Goal: Check status: Check status

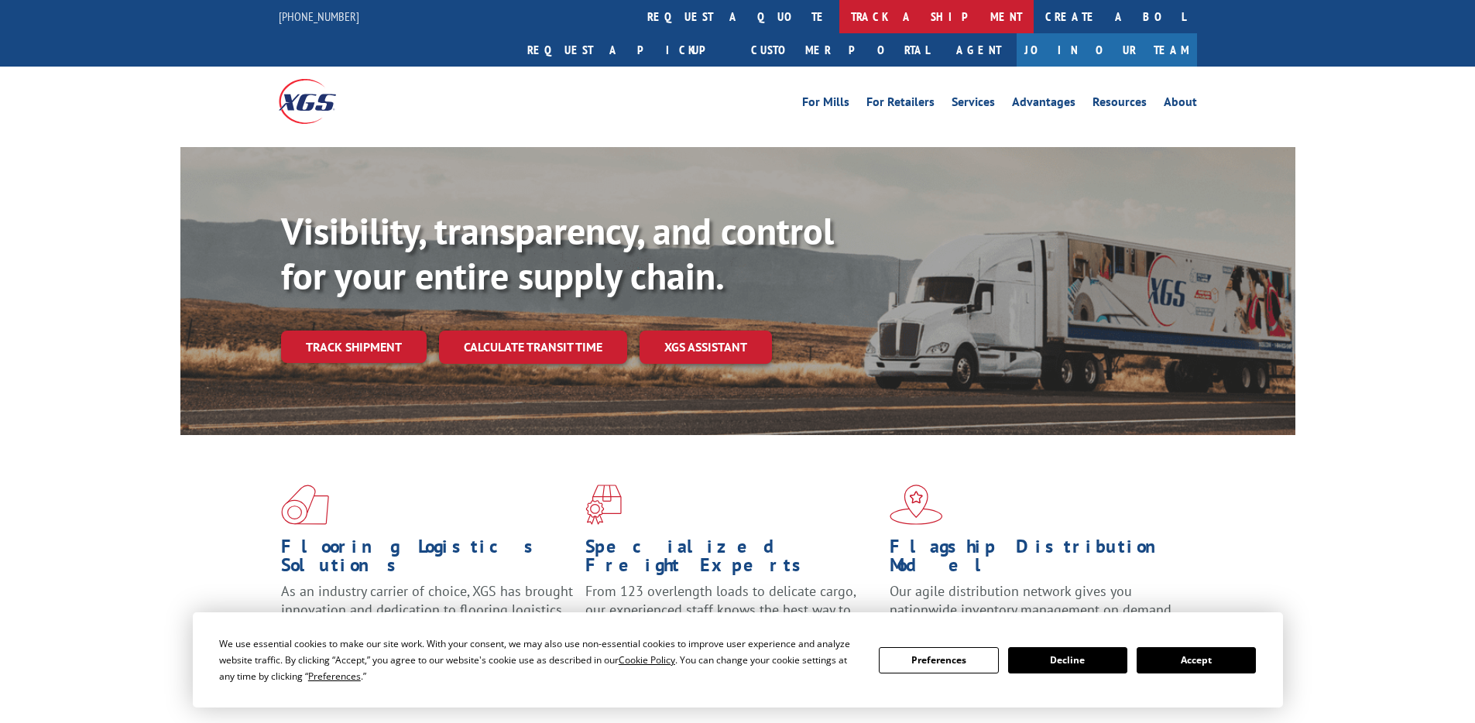
click at [839, 12] on link "track a shipment" at bounding box center [936, 16] width 194 height 33
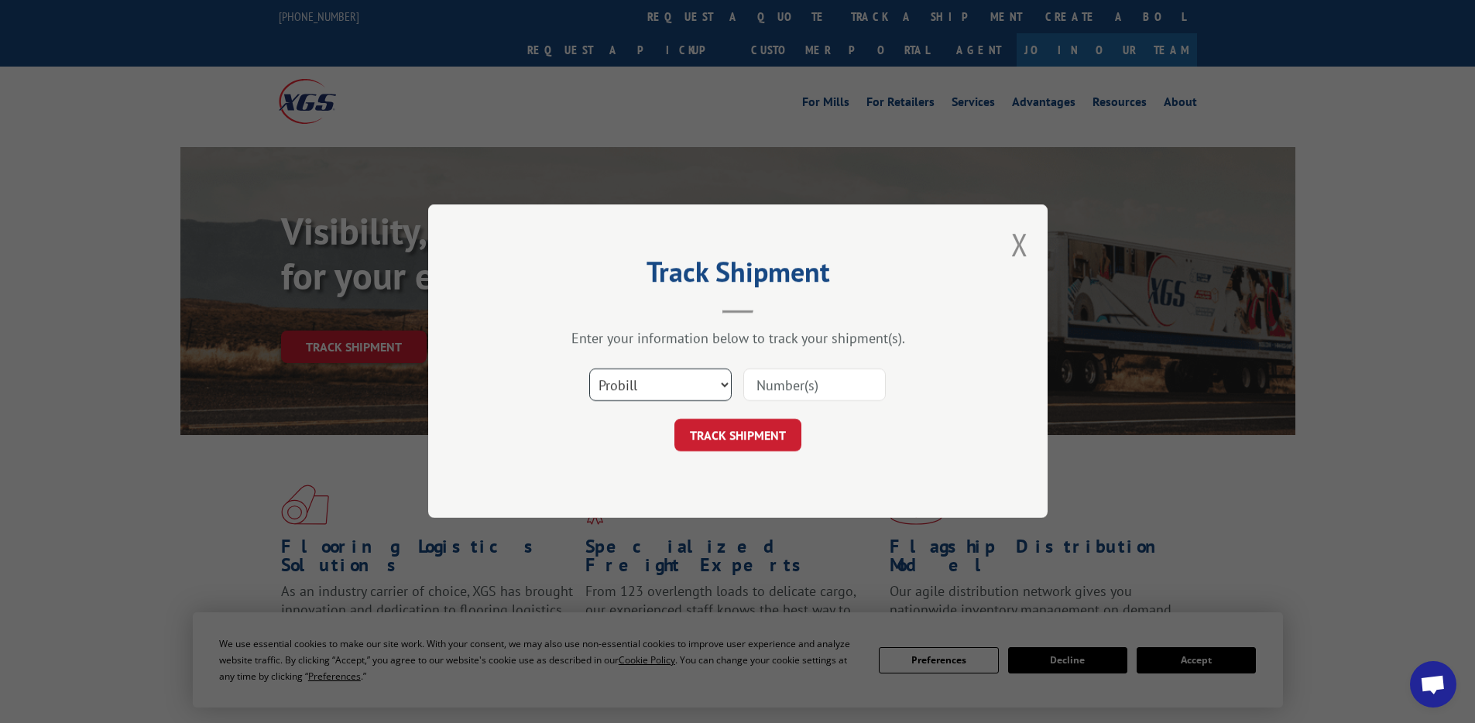
click at [661, 391] on select "Select category... Probill BOL PO" at bounding box center [660, 385] width 142 height 33
click at [589, 369] on select "Select category... Probill BOL PO" at bounding box center [660, 385] width 142 height 33
click at [857, 396] on input at bounding box center [814, 385] width 142 height 33
drag, startPoint x: 840, startPoint y: 386, endPoint x: 730, endPoint y: 386, distance: 110.7
click at [730, 386] on div "Select category... Probill BOL PO 527419059" at bounding box center [738, 385] width 465 height 51
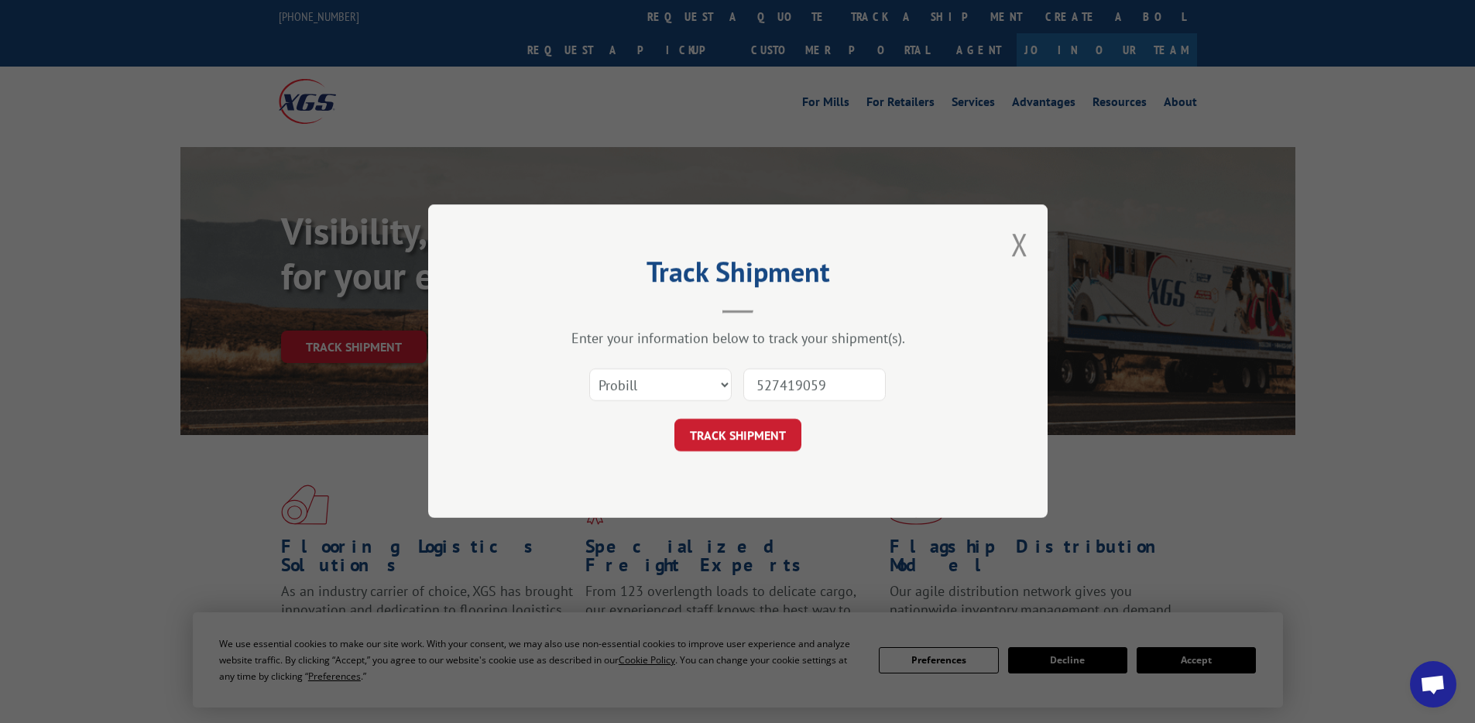
type input "527419059"
click at [924, 478] on div "Track Shipment Enter your information below to track your shipment(s). Select c…" at bounding box center [738, 361] width 620 height 314
click at [740, 443] on button "TRACK SHIPMENT" at bounding box center [738, 436] width 127 height 33
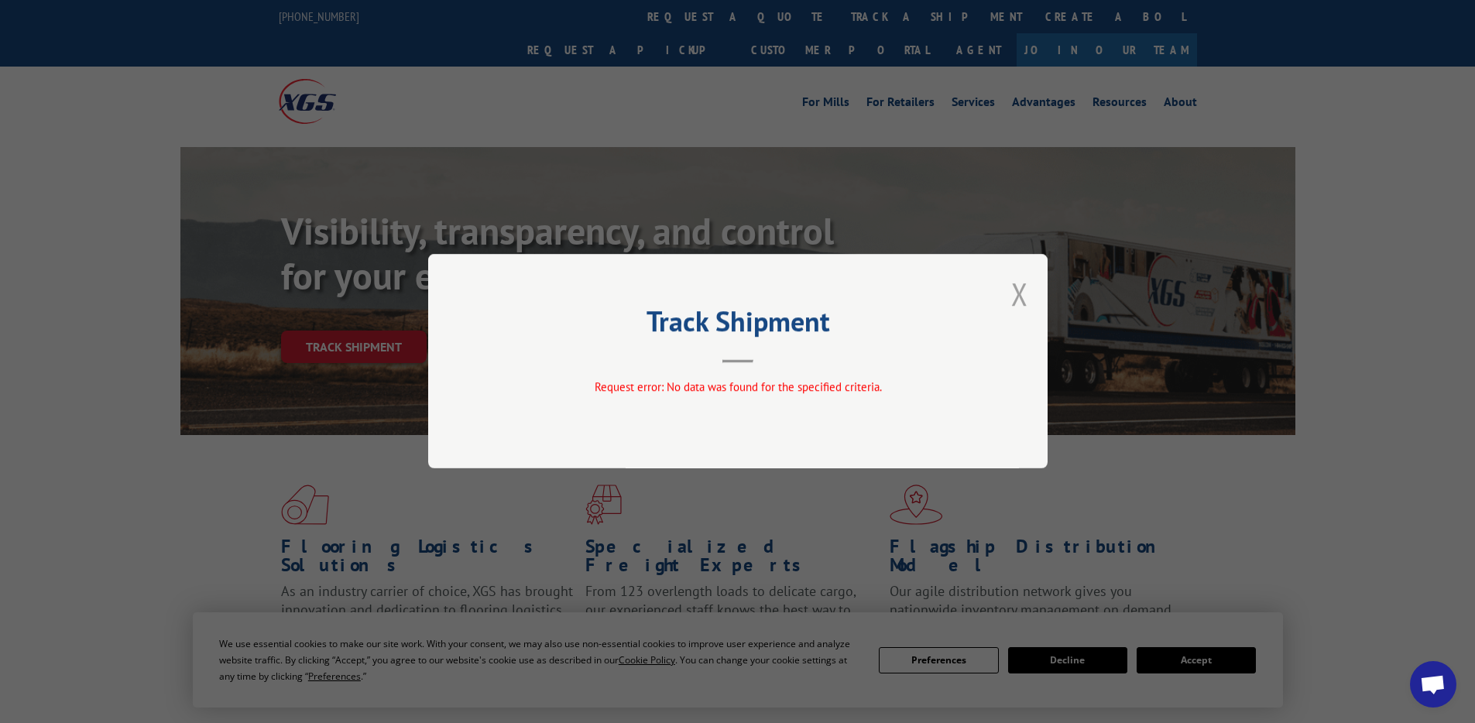
click at [1015, 300] on button "Close modal" at bounding box center [1019, 293] width 17 height 41
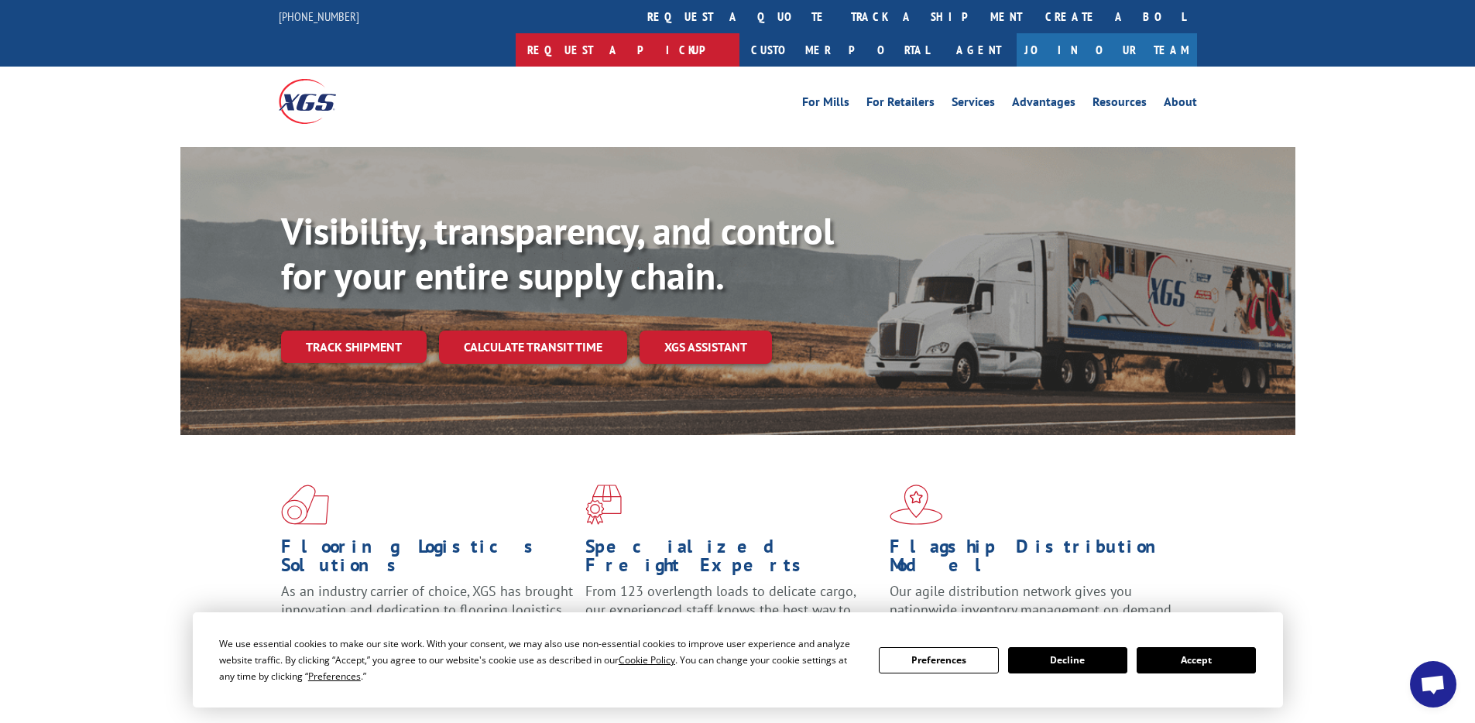
click at [740, 33] on link "Request a pickup" at bounding box center [628, 49] width 224 height 33
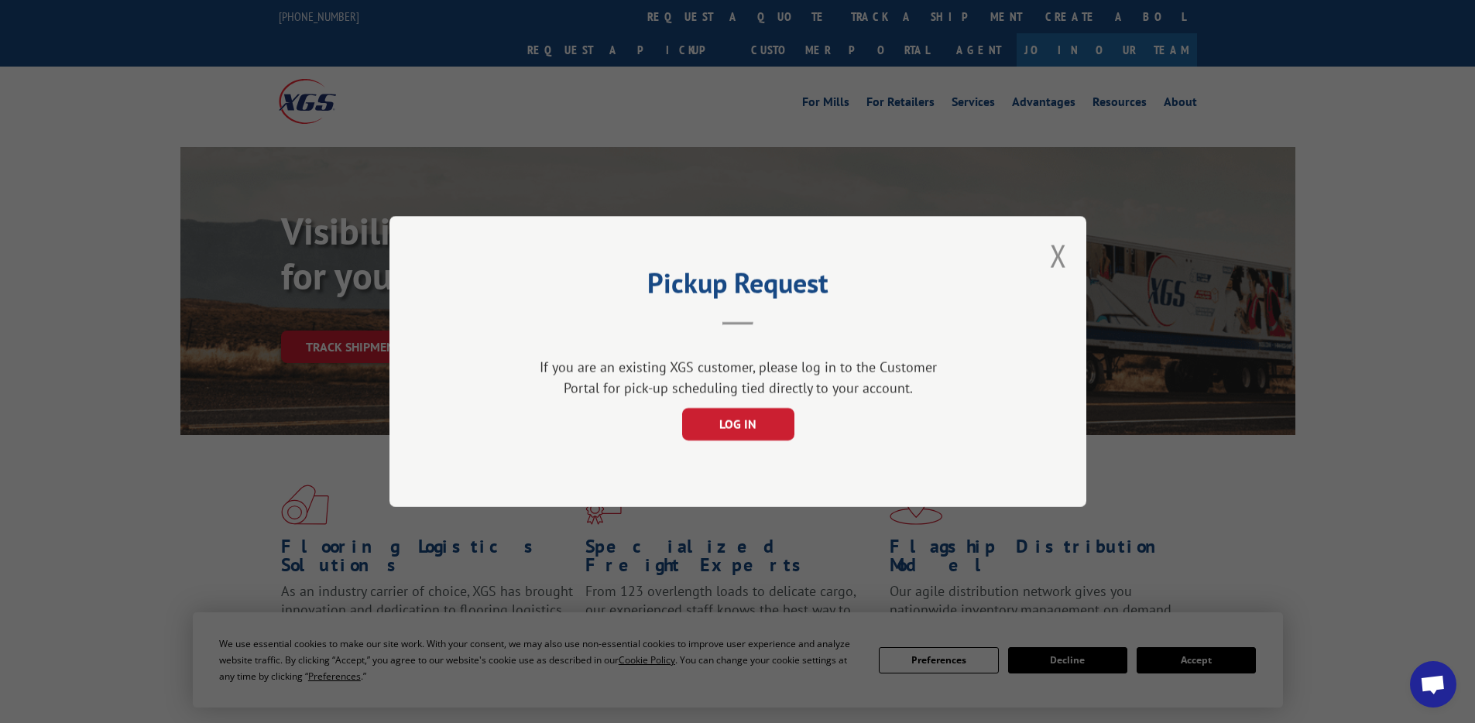
click at [882, 68] on div "Pickup Request If you are an existing XGS customer, please log in to the Custom…" at bounding box center [737, 361] width 1475 height 723
drag, startPoint x: 1051, startPoint y: 254, endPoint x: 1001, endPoint y: 163, distance: 103.7
click at [1052, 255] on button "Close modal" at bounding box center [1058, 255] width 17 height 41
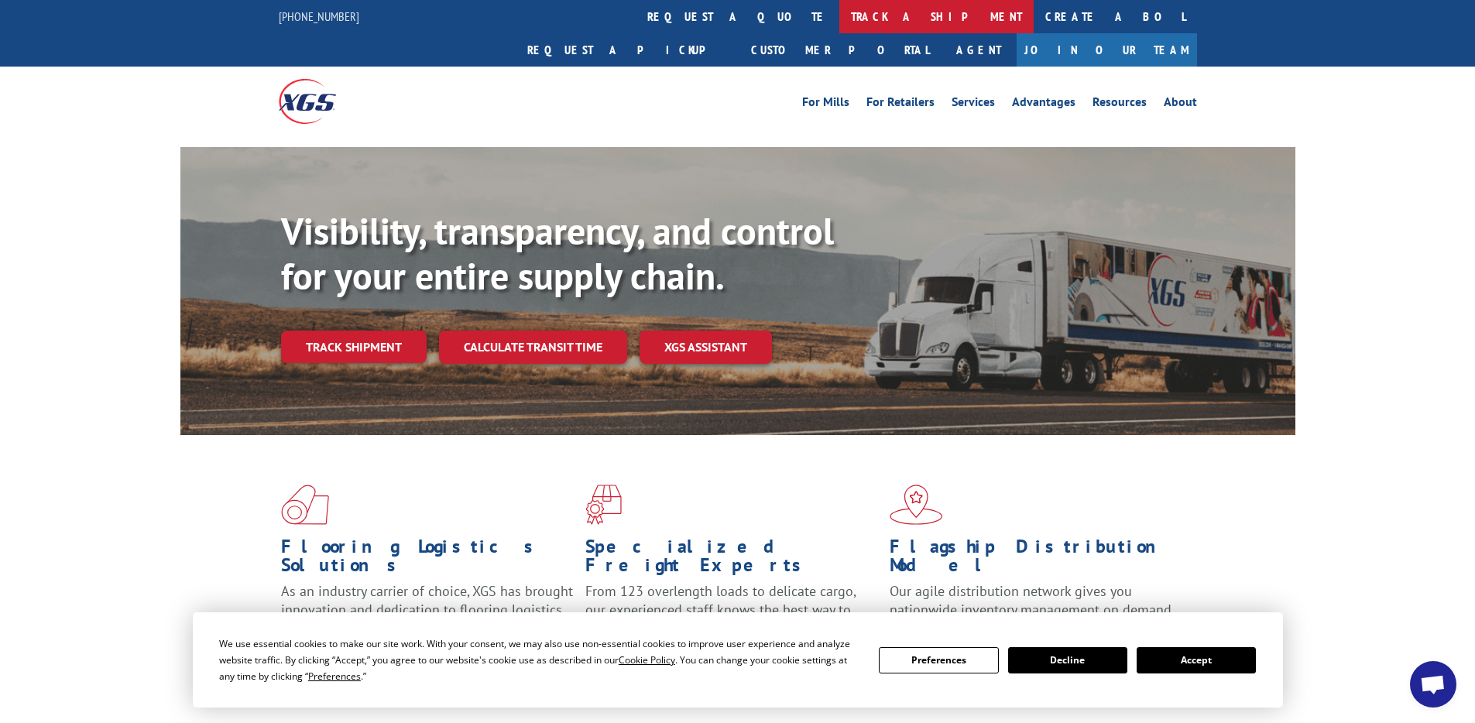
click at [839, 18] on link "track a shipment" at bounding box center [936, 16] width 194 height 33
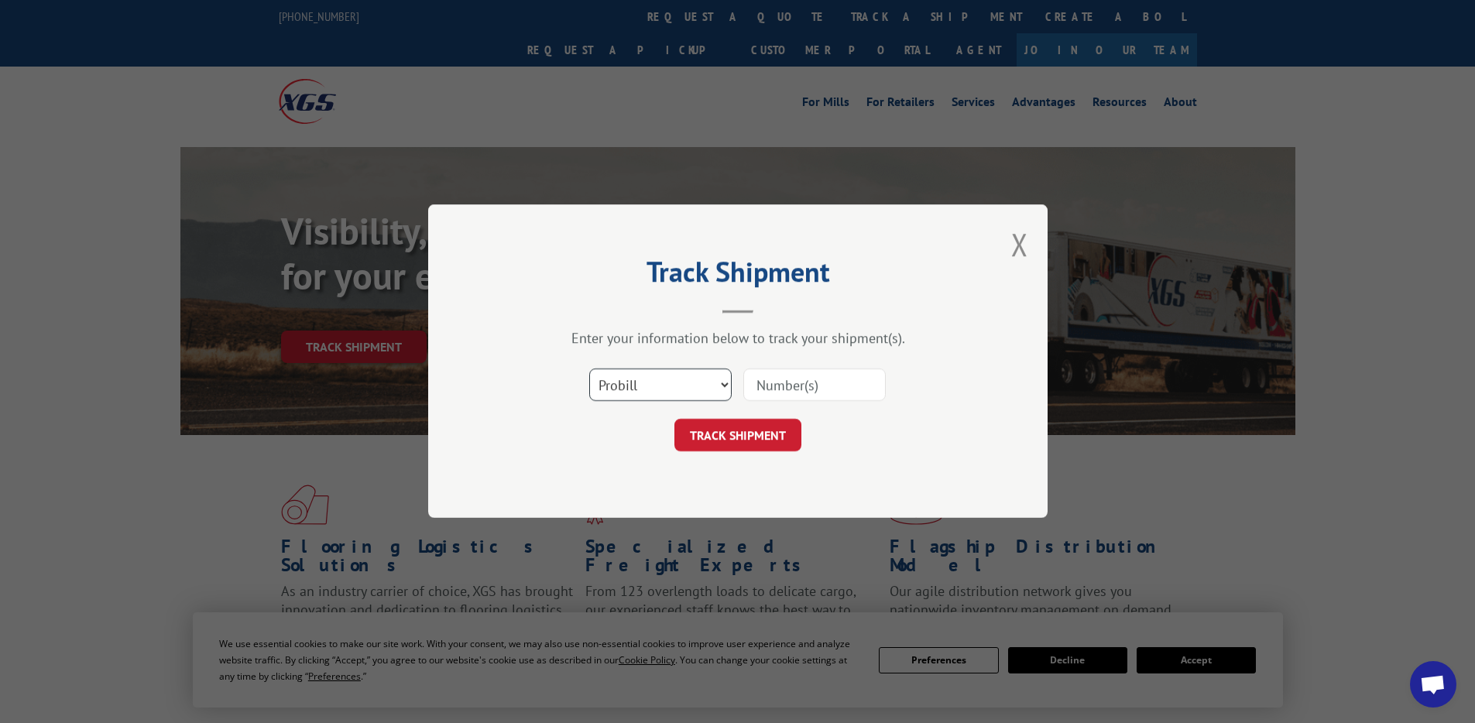
click at [681, 387] on select "Select category... Probill BOL PO" at bounding box center [660, 385] width 142 height 33
select select "bol"
click at [589, 369] on select "Select category... Probill BOL PO" at bounding box center [660, 385] width 142 height 33
click at [822, 383] on input at bounding box center [814, 385] width 142 height 33
paste input "527419059"
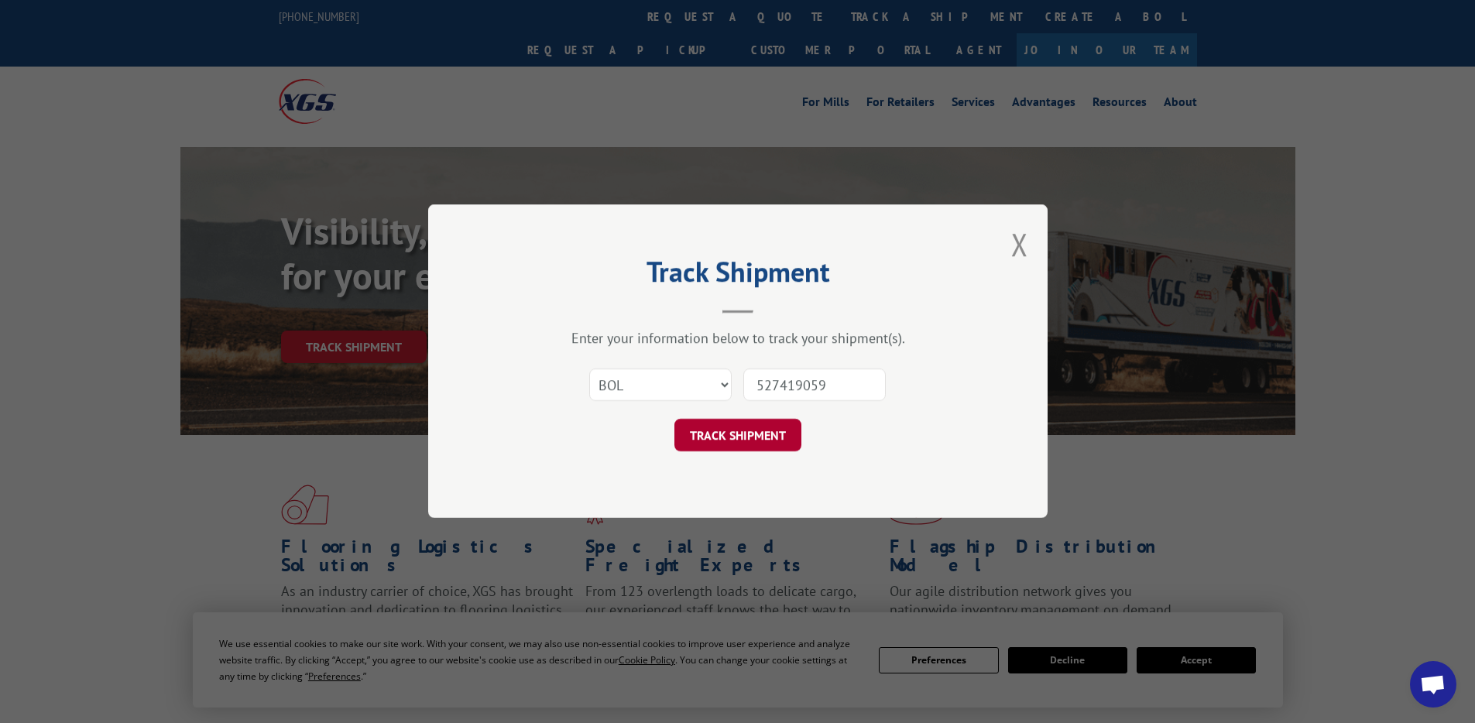
type input "527419059"
click at [765, 434] on button "TRACK SHIPMENT" at bounding box center [738, 436] width 127 height 33
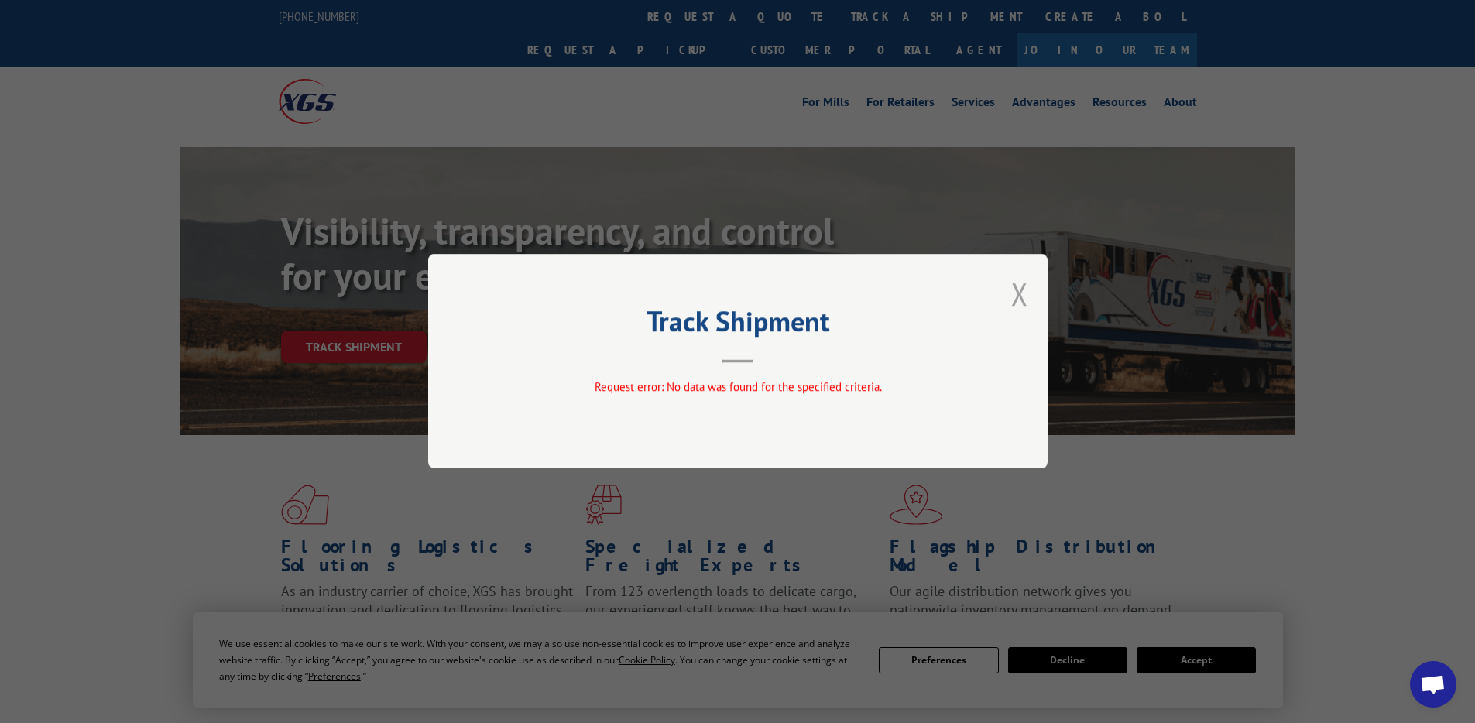
click at [1019, 300] on button "Close modal" at bounding box center [1019, 293] width 17 height 41
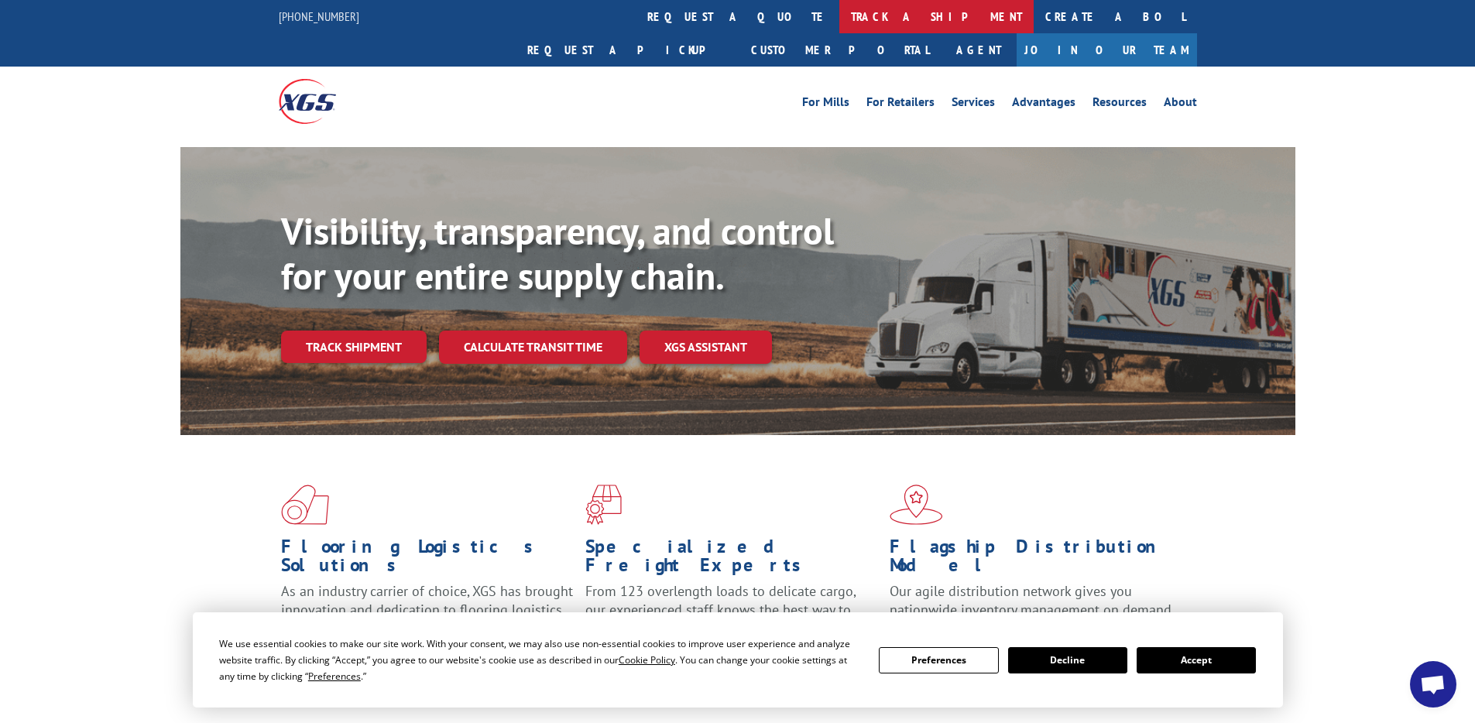
click at [839, 15] on link "track a shipment" at bounding box center [936, 16] width 194 height 33
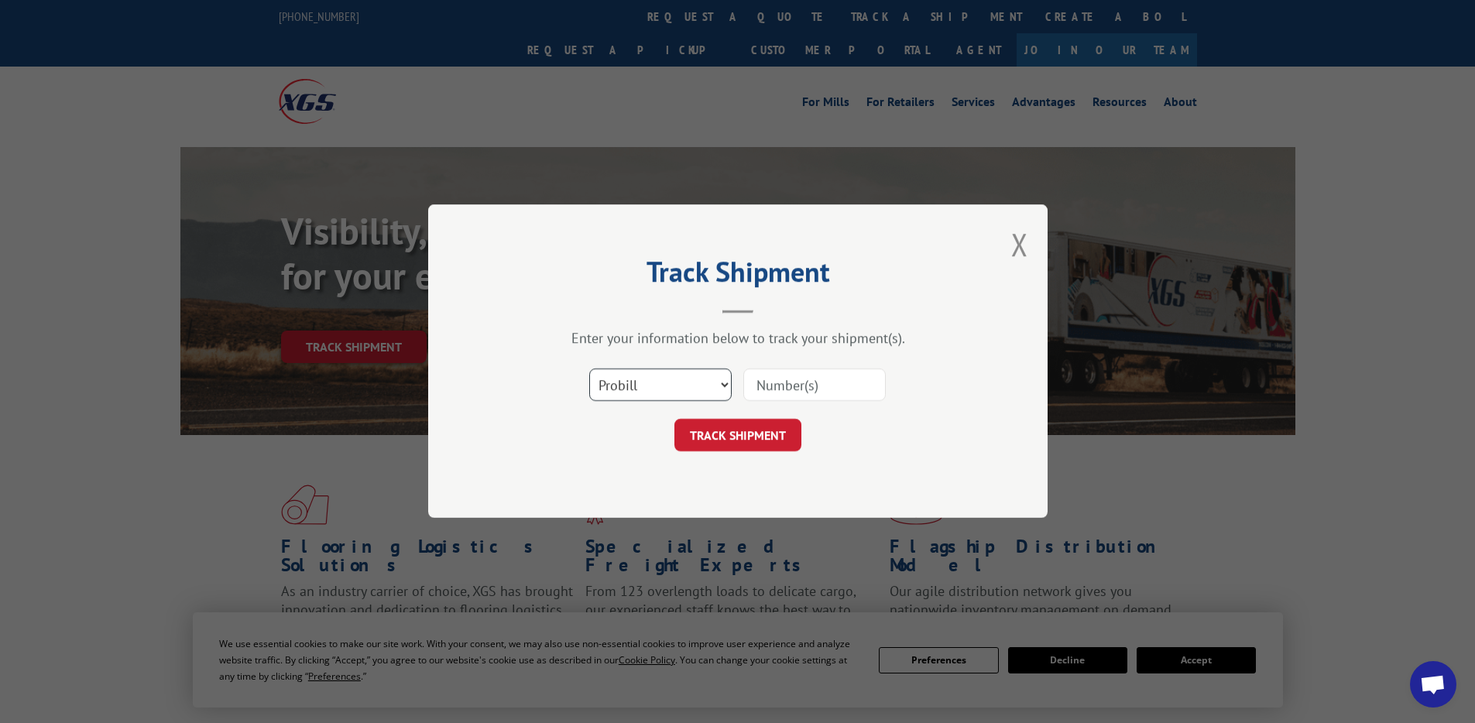
click at [654, 395] on select "Select category... Probill BOL PO" at bounding box center [660, 385] width 142 height 33
select select "po"
click at [589, 369] on select "Select category... Probill BOL PO" at bounding box center [660, 385] width 142 height 33
click at [776, 373] on input at bounding box center [814, 385] width 142 height 33
paste input "527419059"
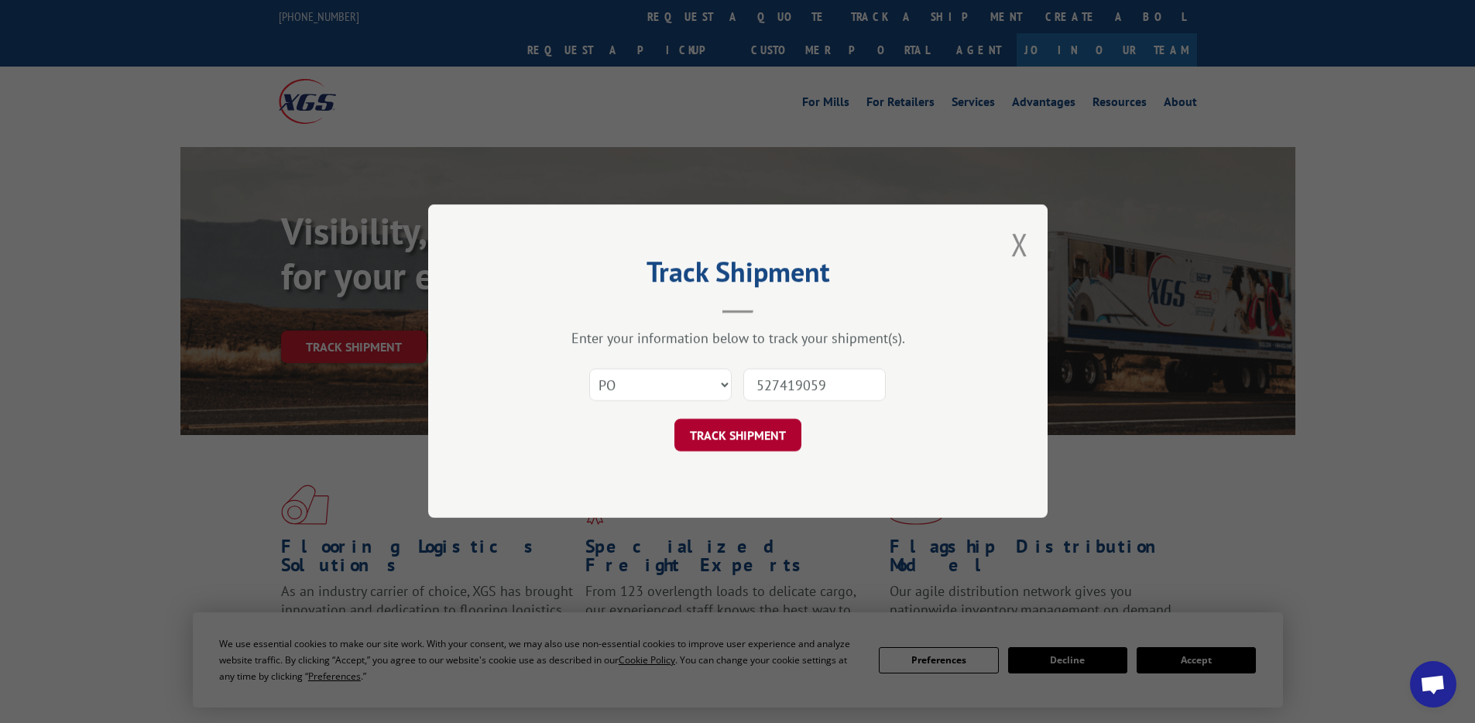
type input "527419059"
click at [748, 431] on button "TRACK SHIPMENT" at bounding box center [738, 436] width 127 height 33
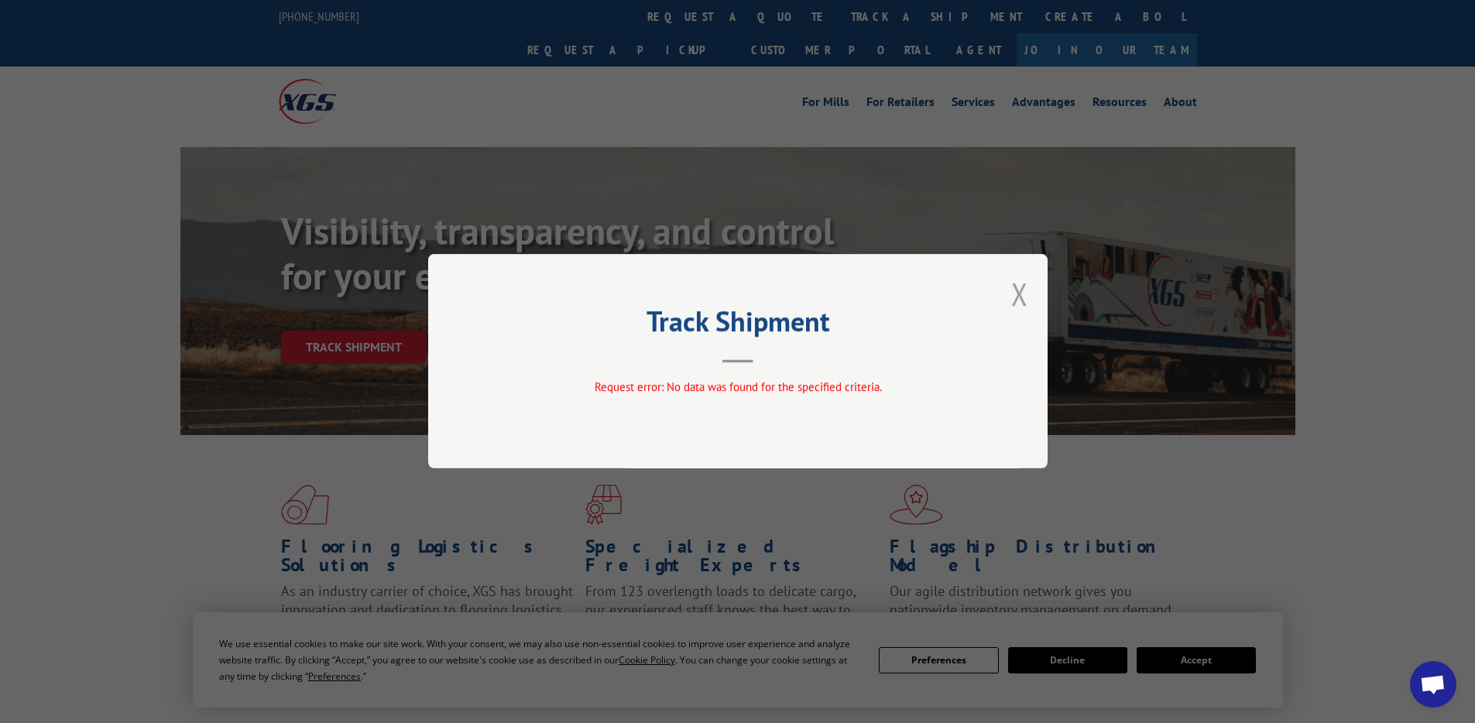
click at [1021, 296] on button "Close modal" at bounding box center [1019, 293] width 17 height 41
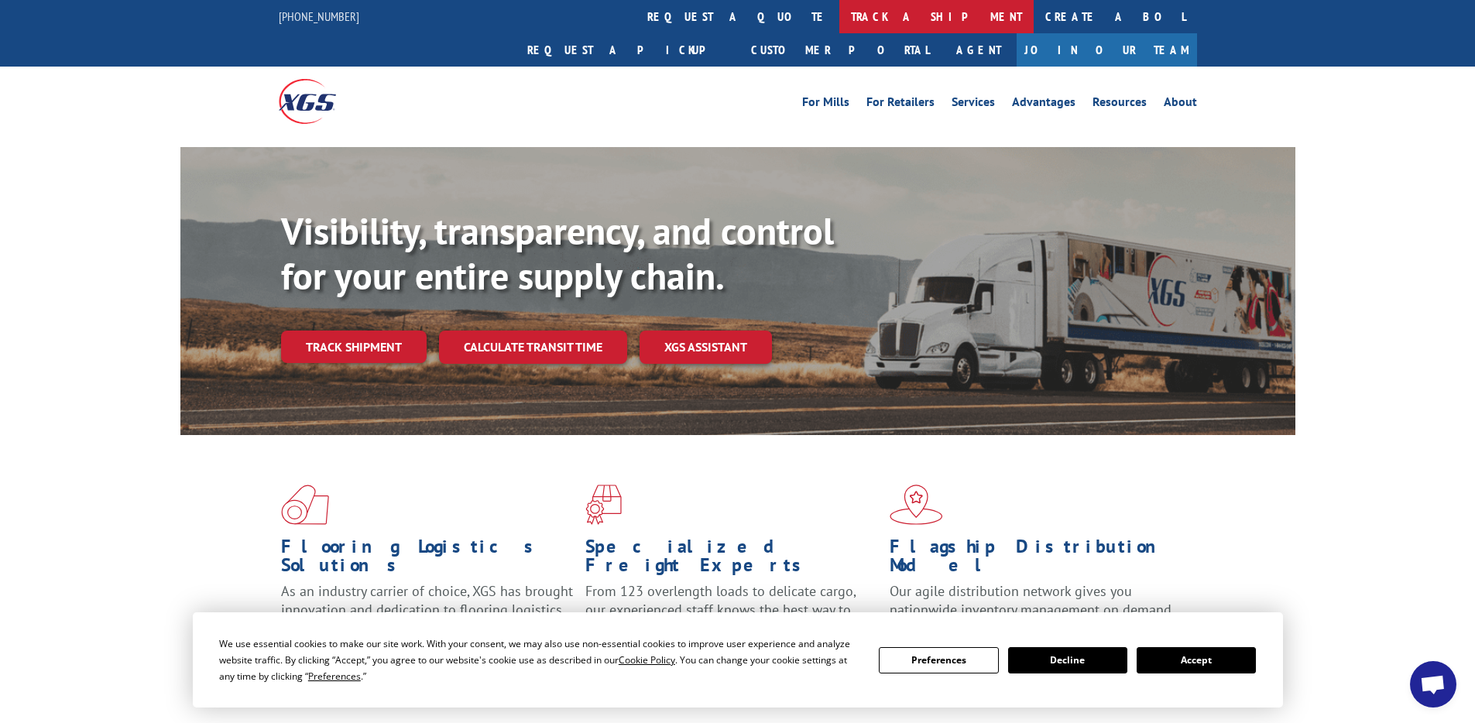
click at [839, 19] on link "track a shipment" at bounding box center [936, 16] width 194 height 33
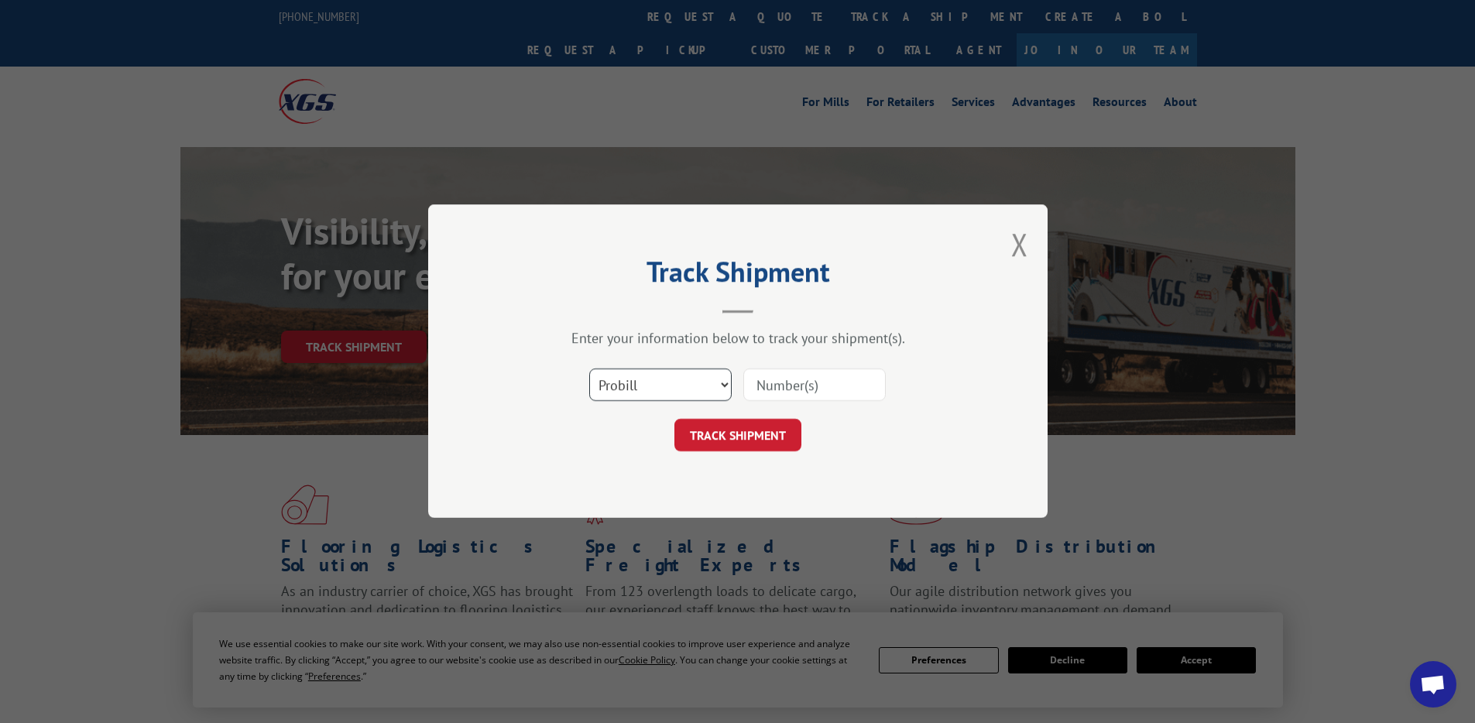
click at [684, 376] on select "Select category... Probill BOL PO" at bounding box center [660, 385] width 142 height 33
click at [589, 369] on select "Select category... Probill BOL PO" at bounding box center [660, 385] width 142 height 33
click at [779, 382] on input at bounding box center [814, 385] width 142 height 33
type input "14598229"
click at [723, 438] on button "TRACK SHIPMENT" at bounding box center [738, 436] width 127 height 33
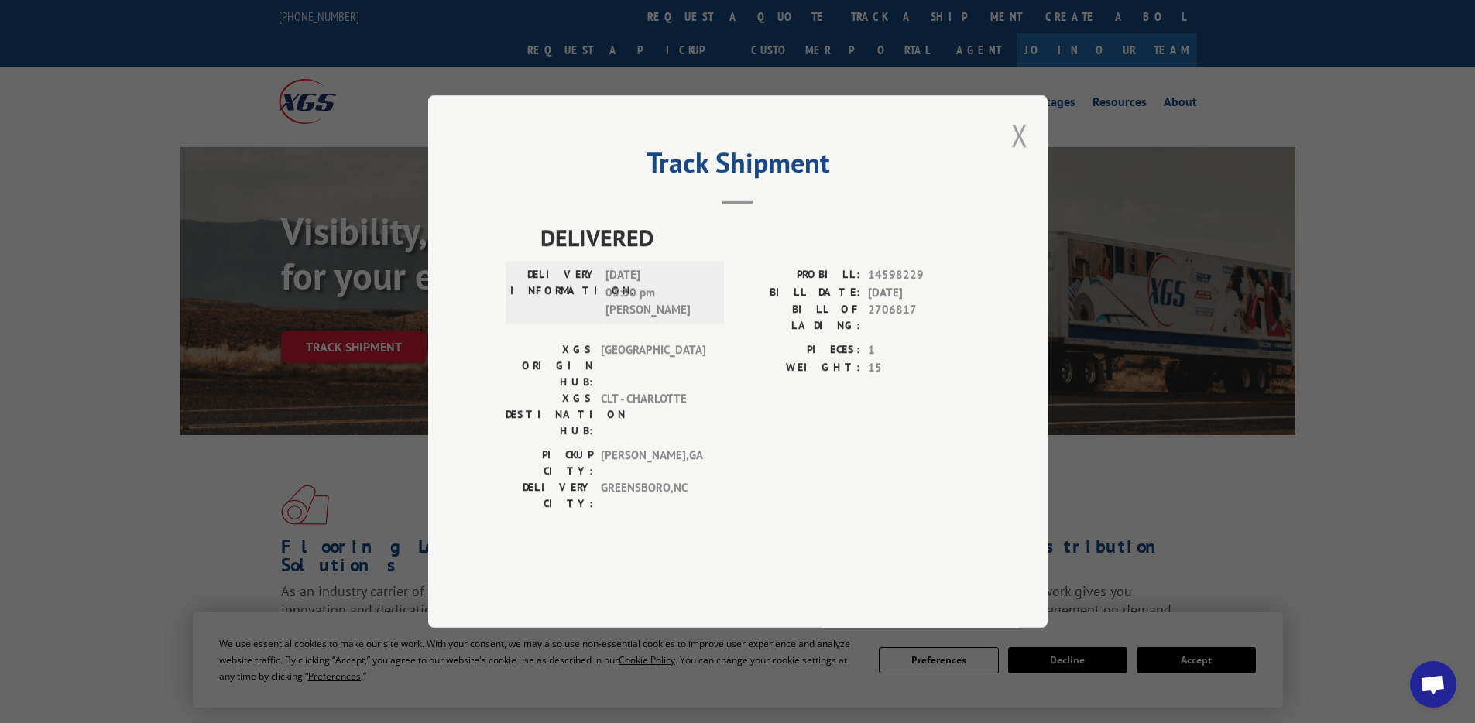
click at [1025, 156] on button "Close modal" at bounding box center [1019, 135] width 17 height 41
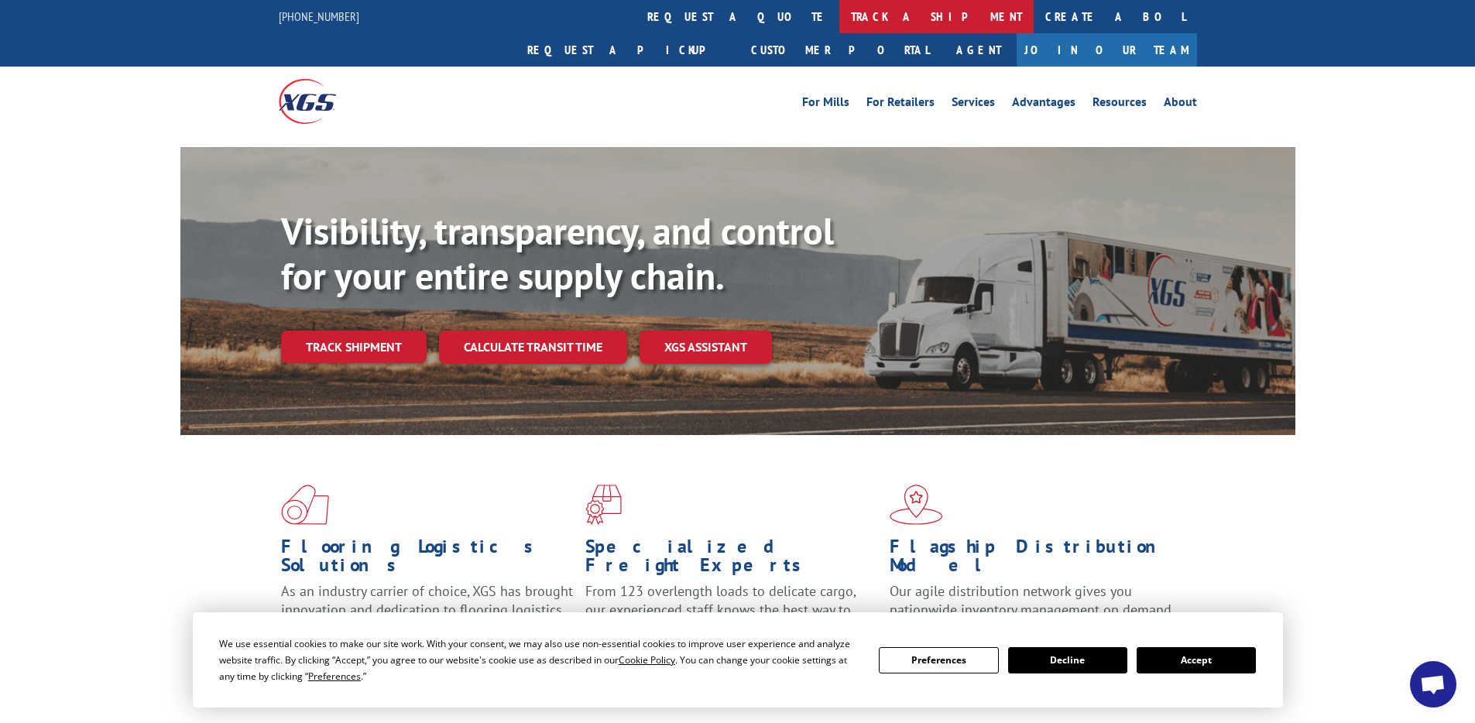
click at [839, 22] on link "track a shipment" at bounding box center [936, 16] width 194 height 33
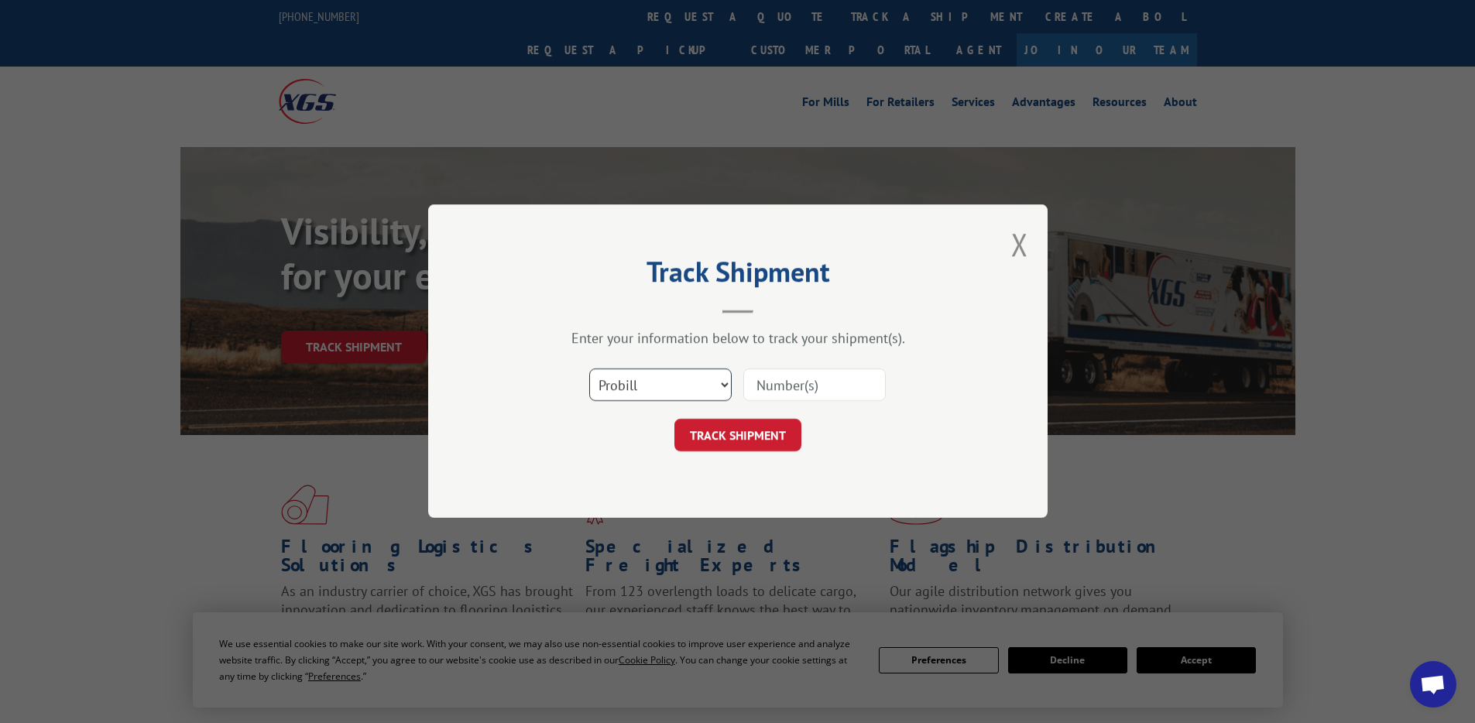
click at [688, 396] on select "Select category... Probill BOL PO" at bounding box center [660, 385] width 142 height 33
select select "bol"
click at [589, 369] on select "Select category... Probill BOL PO" at bounding box center [660, 385] width 142 height 33
click at [812, 383] on input at bounding box center [814, 385] width 142 height 33
type input "14598229"
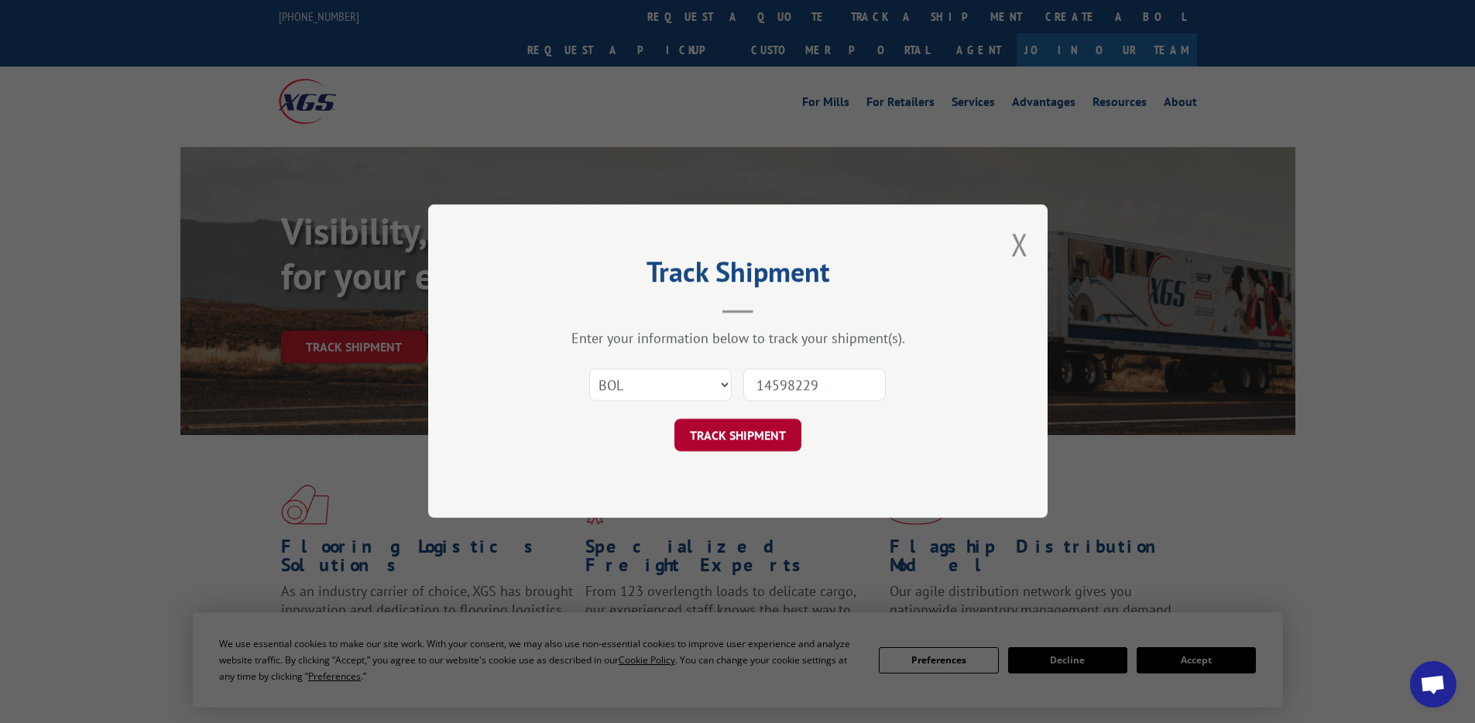
click at [784, 439] on button "TRACK SHIPMENT" at bounding box center [738, 436] width 127 height 33
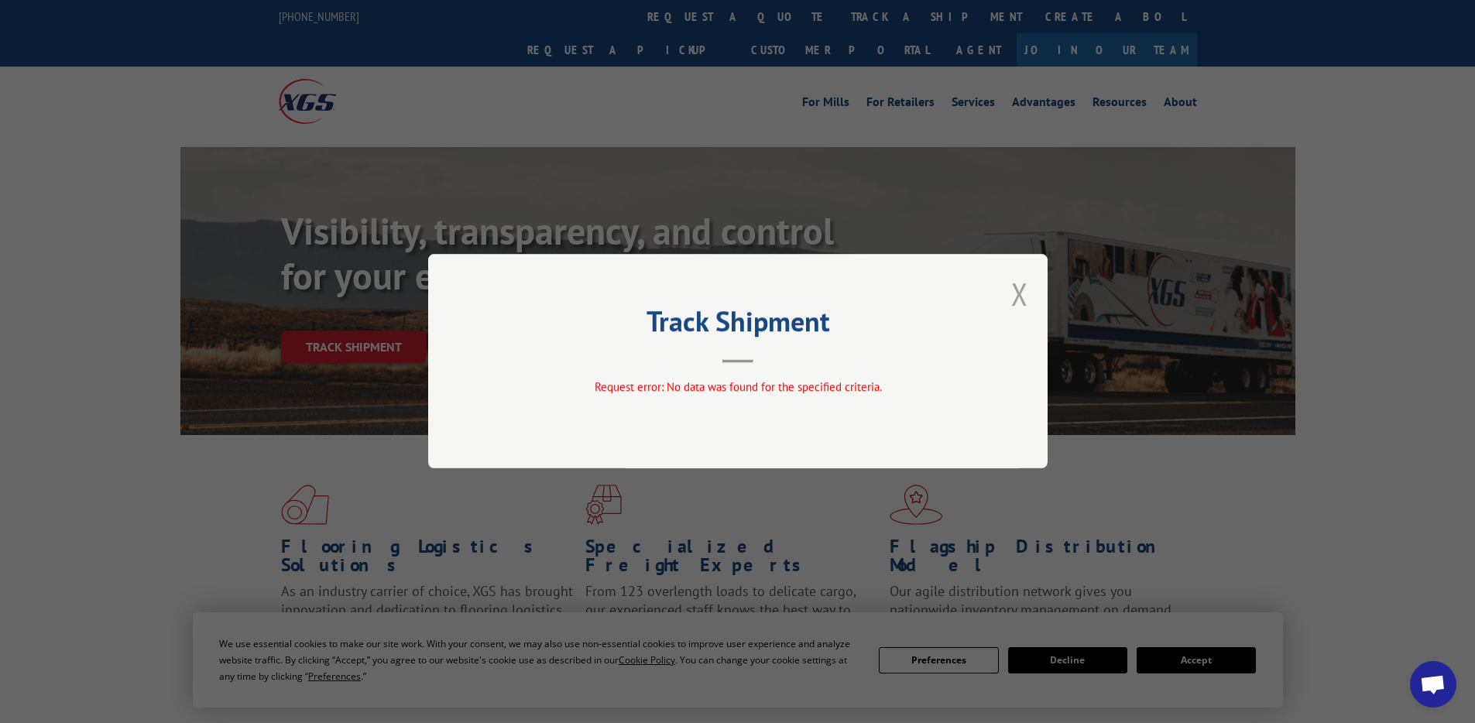
click at [1026, 298] on button "Close modal" at bounding box center [1019, 293] width 17 height 41
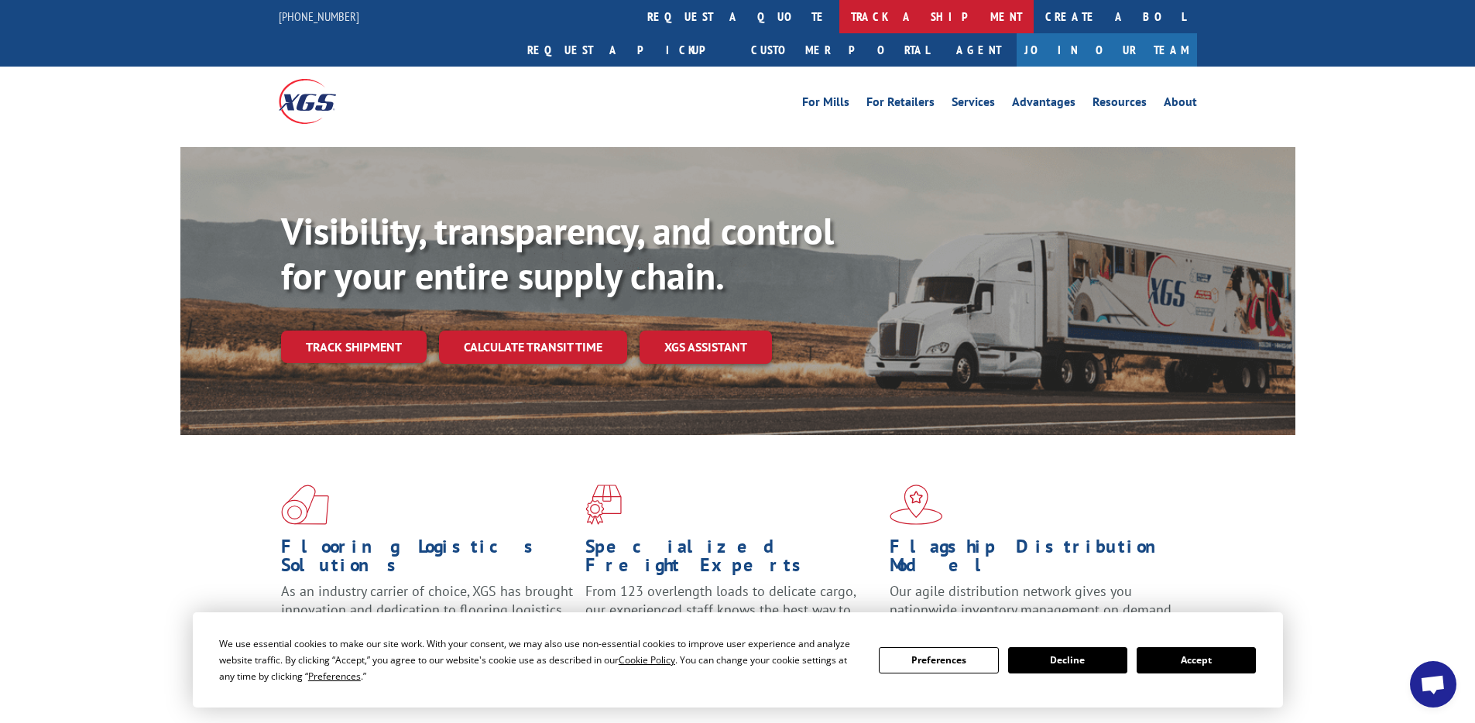
click at [839, 22] on link "track a shipment" at bounding box center [936, 16] width 194 height 33
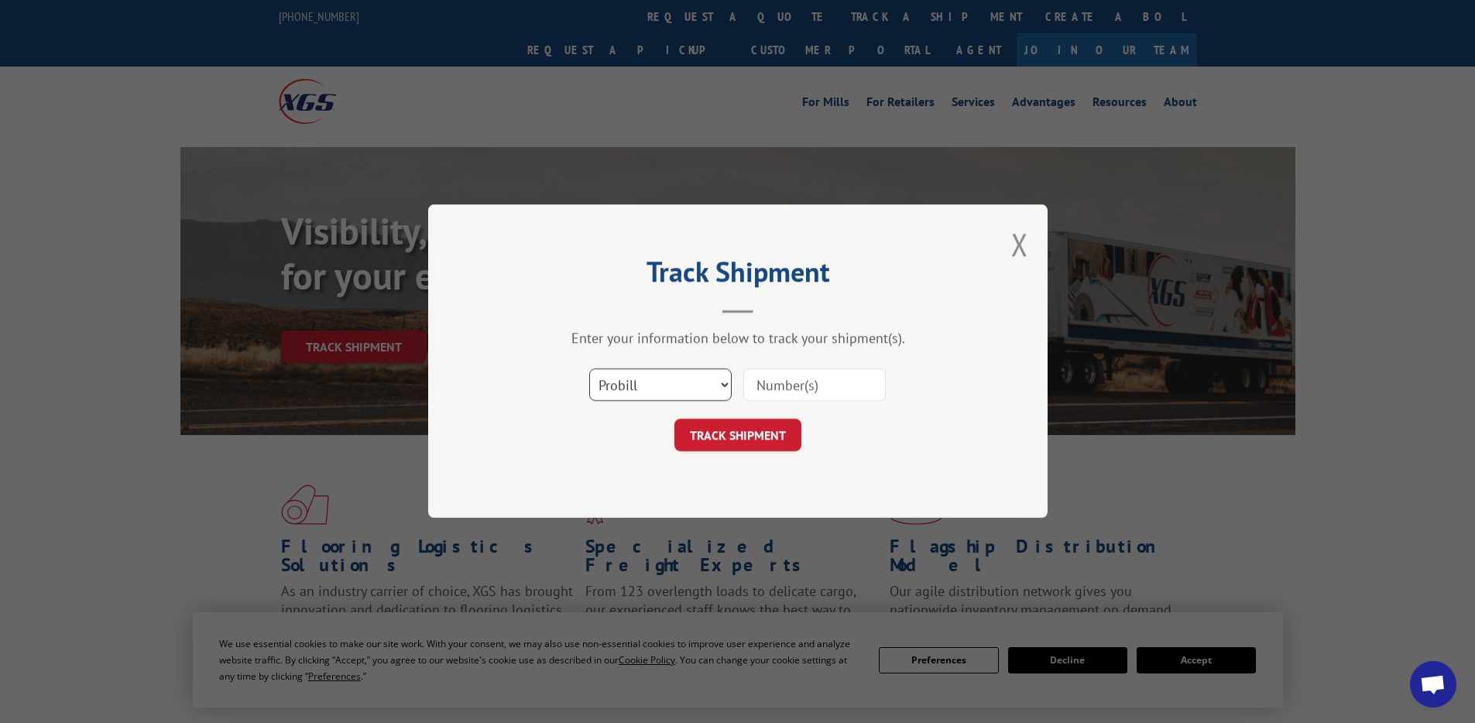
click at [652, 380] on select "Select category... Probill BOL PO" at bounding box center [660, 385] width 142 height 33
select select "po"
click at [589, 369] on select "Select category... Probill BOL PO" at bounding box center [660, 385] width 142 height 33
click at [802, 373] on input at bounding box center [814, 385] width 142 height 33
type input "14598229"
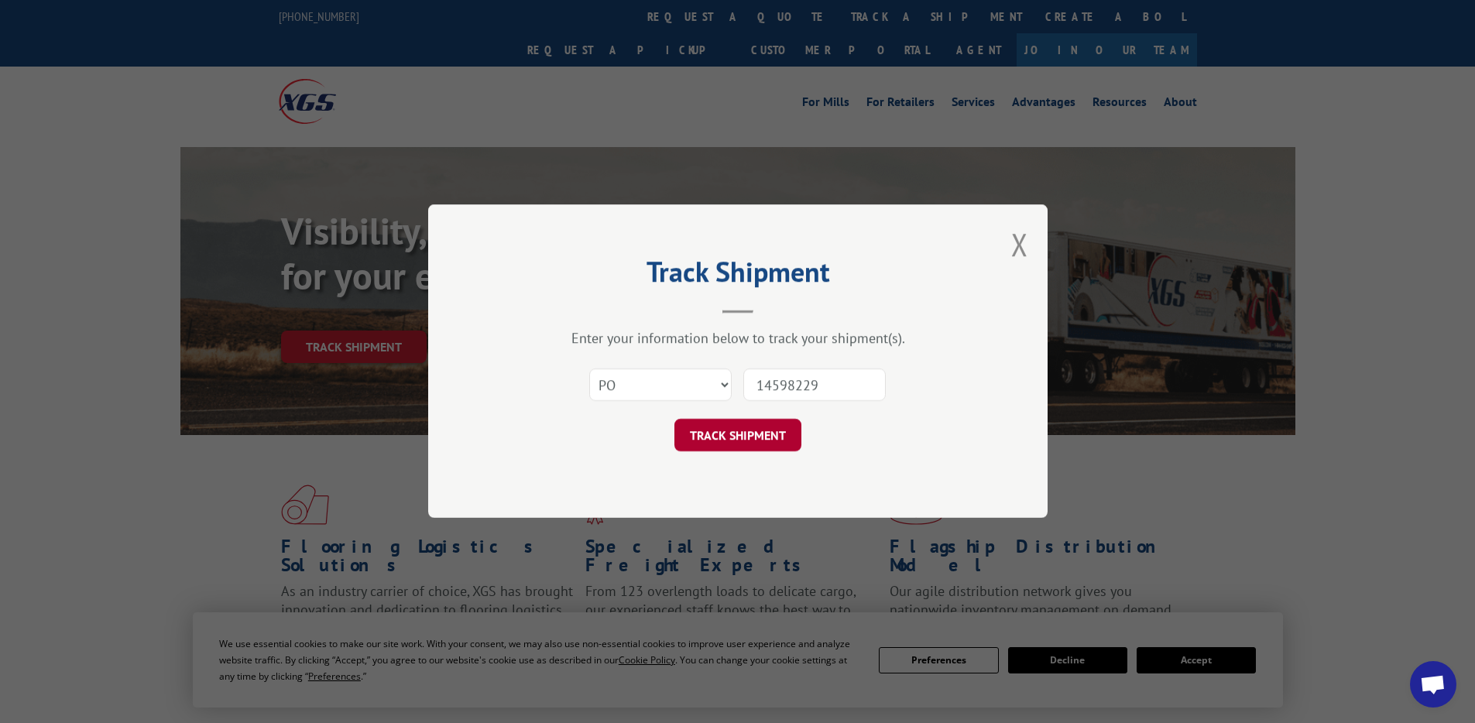
click at [769, 428] on button "TRACK SHIPMENT" at bounding box center [738, 436] width 127 height 33
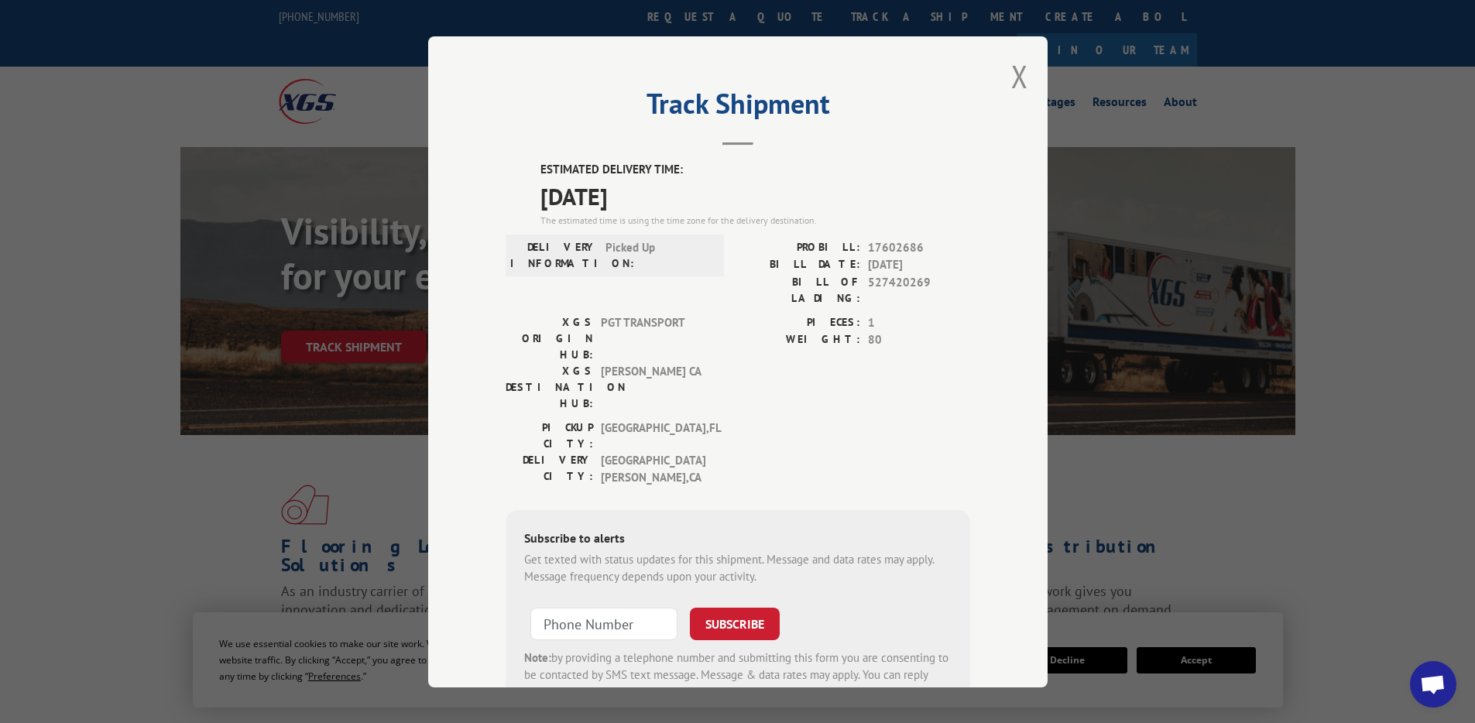
click at [621, 314] on span "PGT TRANSPORT" at bounding box center [653, 338] width 105 height 49
click at [751, 334] on div "PIECES: 1 WEIGHT: 80" at bounding box center [854, 366] width 232 height 105
click at [1020, 82] on button "Close modal" at bounding box center [1019, 76] width 17 height 41
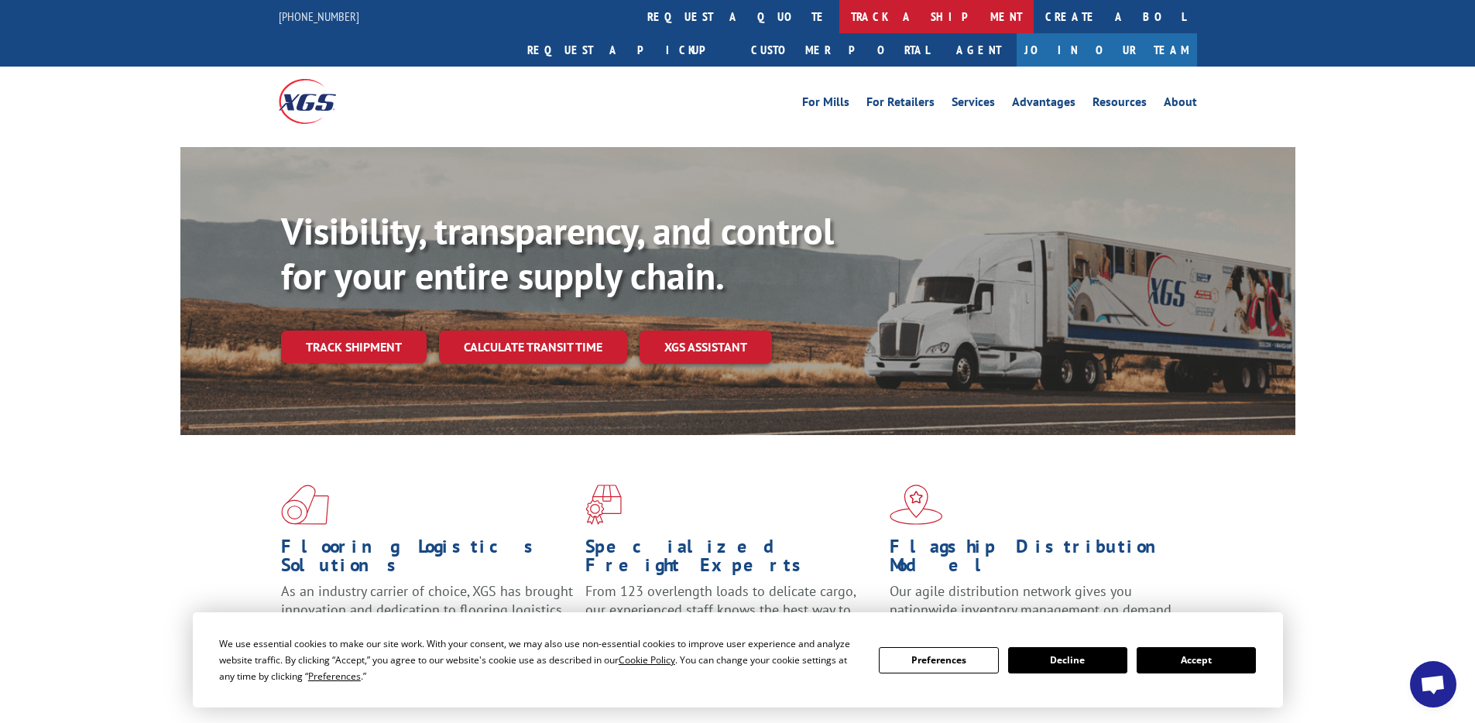
click at [839, 19] on link "track a shipment" at bounding box center [936, 16] width 194 height 33
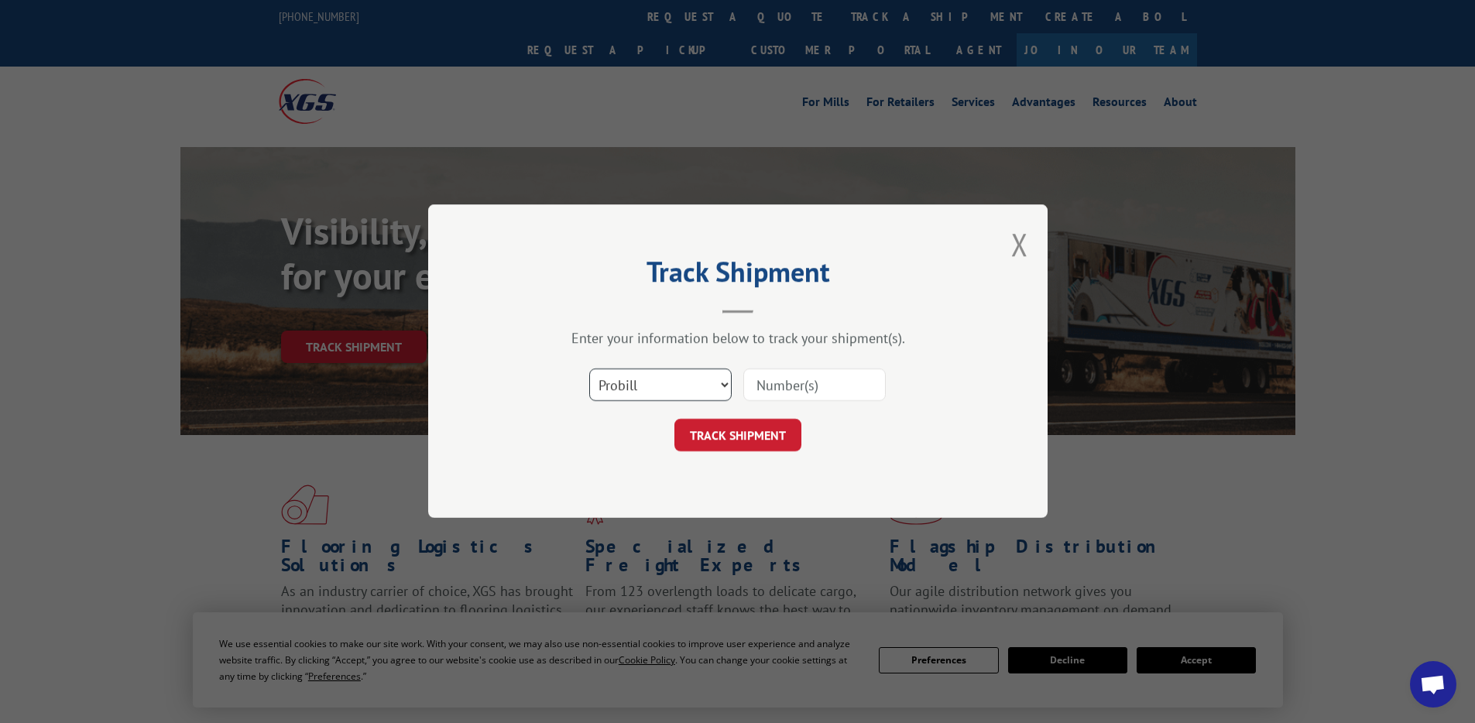
click at [654, 391] on select "Select category... Probill BOL PO" at bounding box center [660, 385] width 142 height 33
select select "po"
click at [589, 369] on select "Select category... Probill BOL PO" at bounding box center [660, 385] width 142 height 33
click at [794, 381] on input at bounding box center [814, 385] width 142 height 33
type input "16439762"
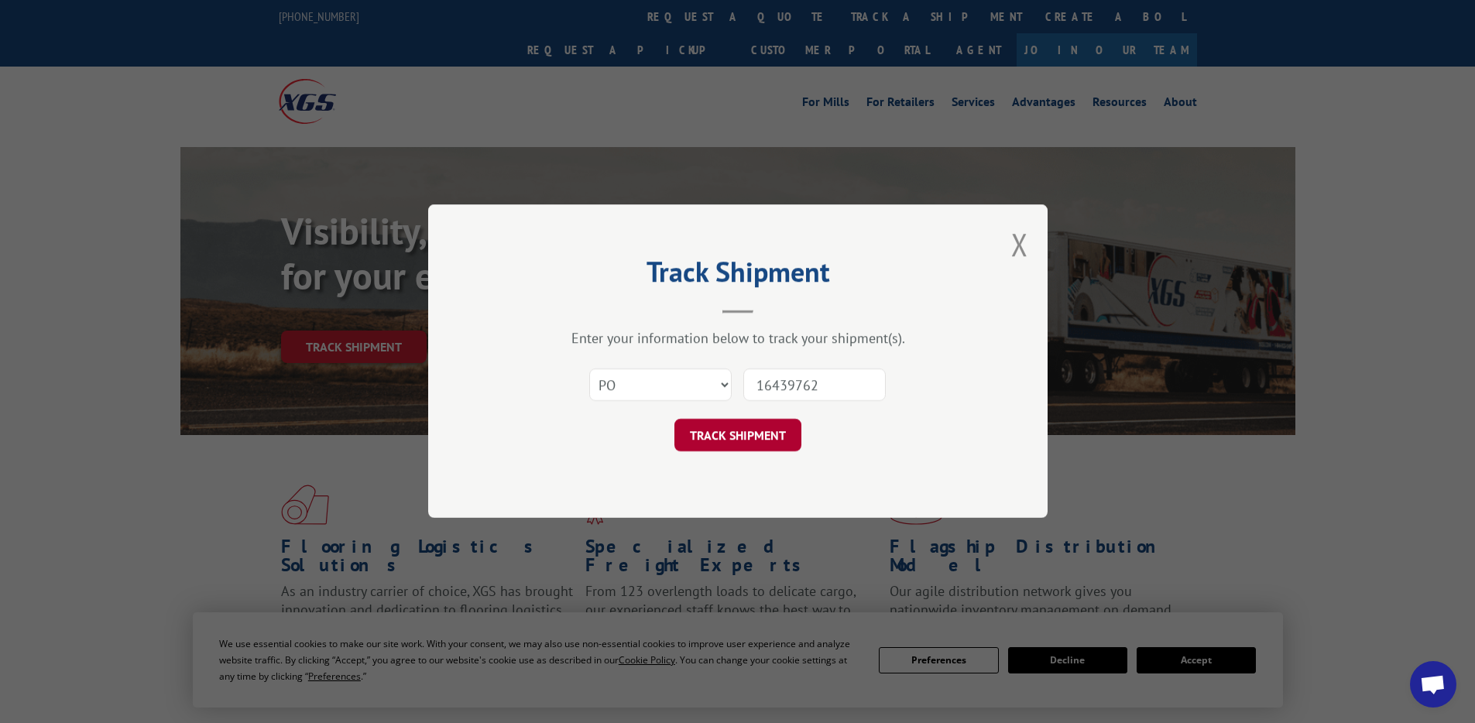
click at [771, 432] on button "TRACK SHIPMENT" at bounding box center [738, 436] width 127 height 33
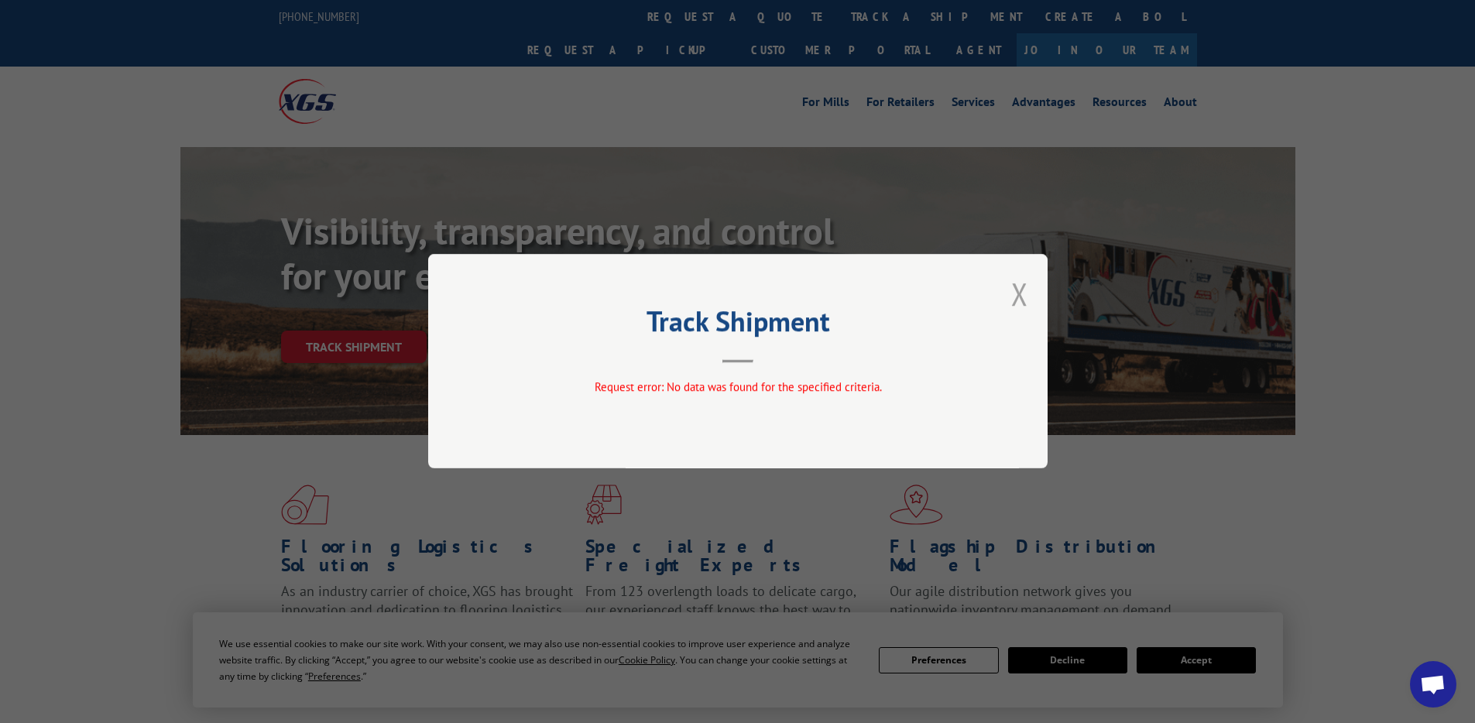
click at [1011, 299] on button "Close modal" at bounding box center [1019, 293] width 17 height 41
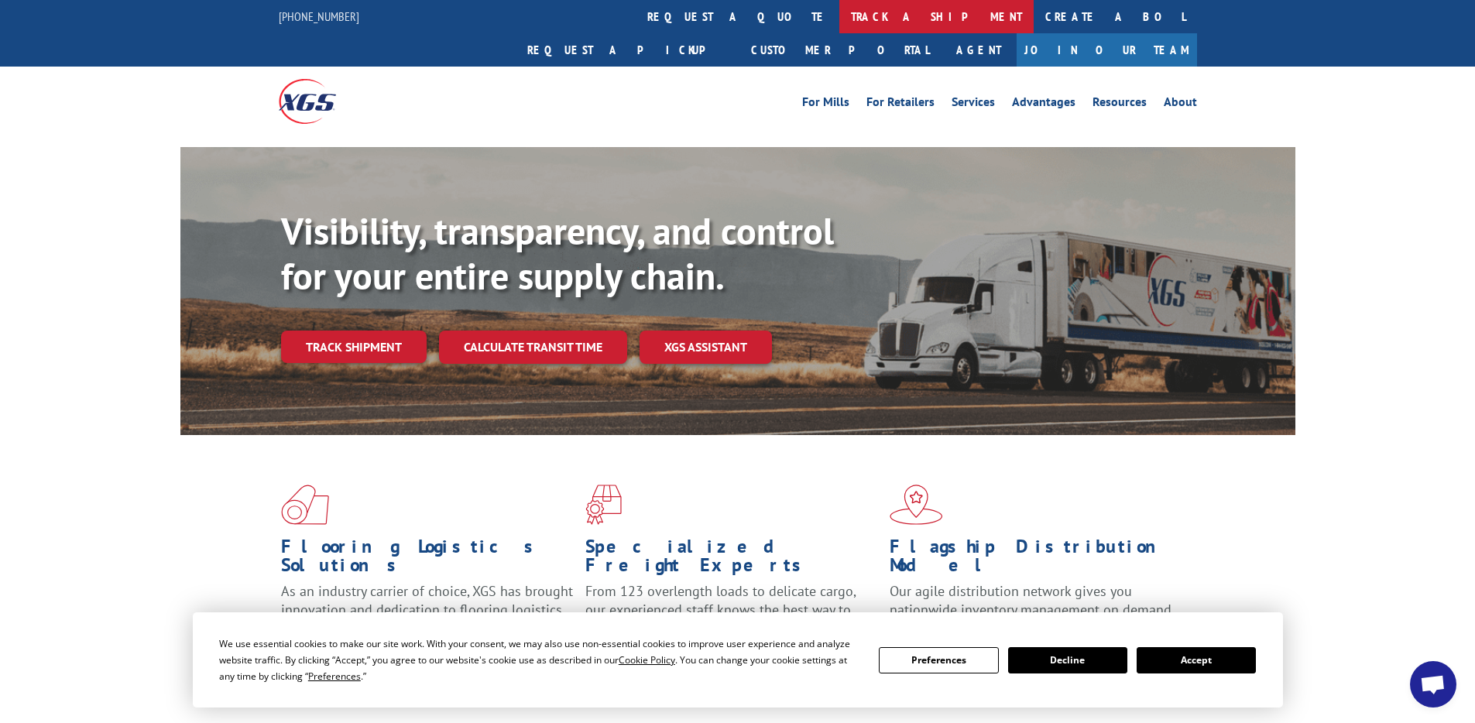
click at [839, 14] on link "track a shipment" at bounding box center [936, 16] width 194 height 33
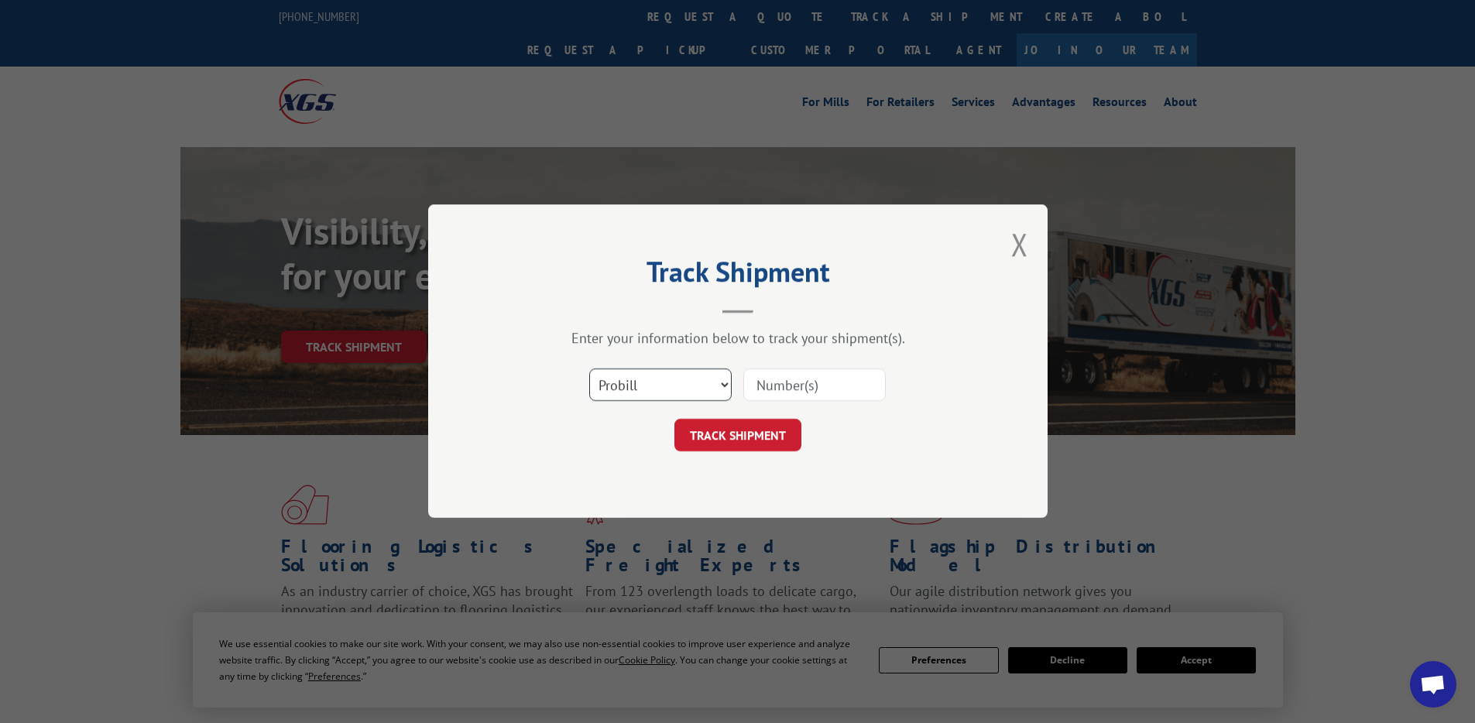
click at [668, 376] on select "Select category... Probill BOL PO" at bounding box center [660, 385] width 142 height 33
select select "po"
click at [589, 369] on select "Select category... Probill BOL PO" at bounding box center [660, 385] width 142 height 33
click at [791, 389] on input at bounding box center [814, 385] width 142 height 33
type input "ord00644073"
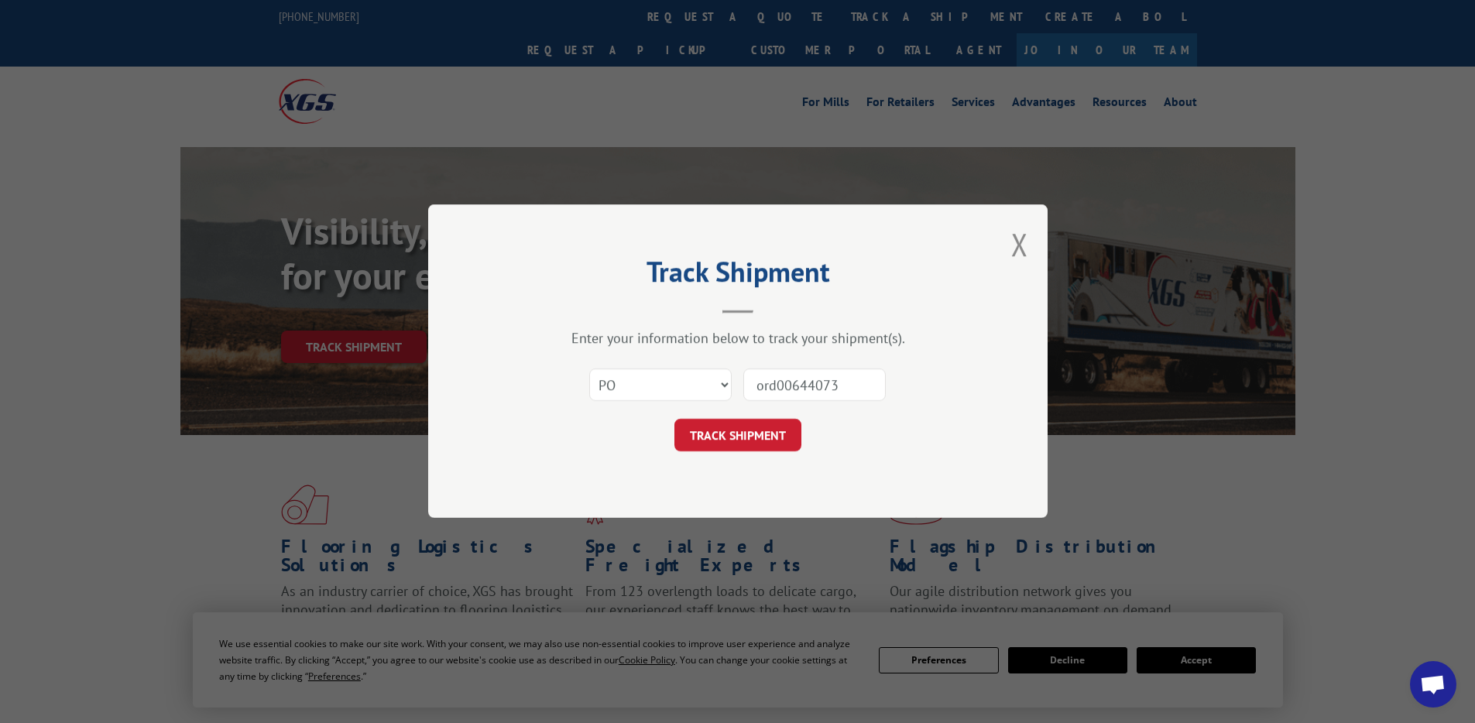
click button "TRACK SHIPMENT" at bounding box center [738, 436] width 127 height 33
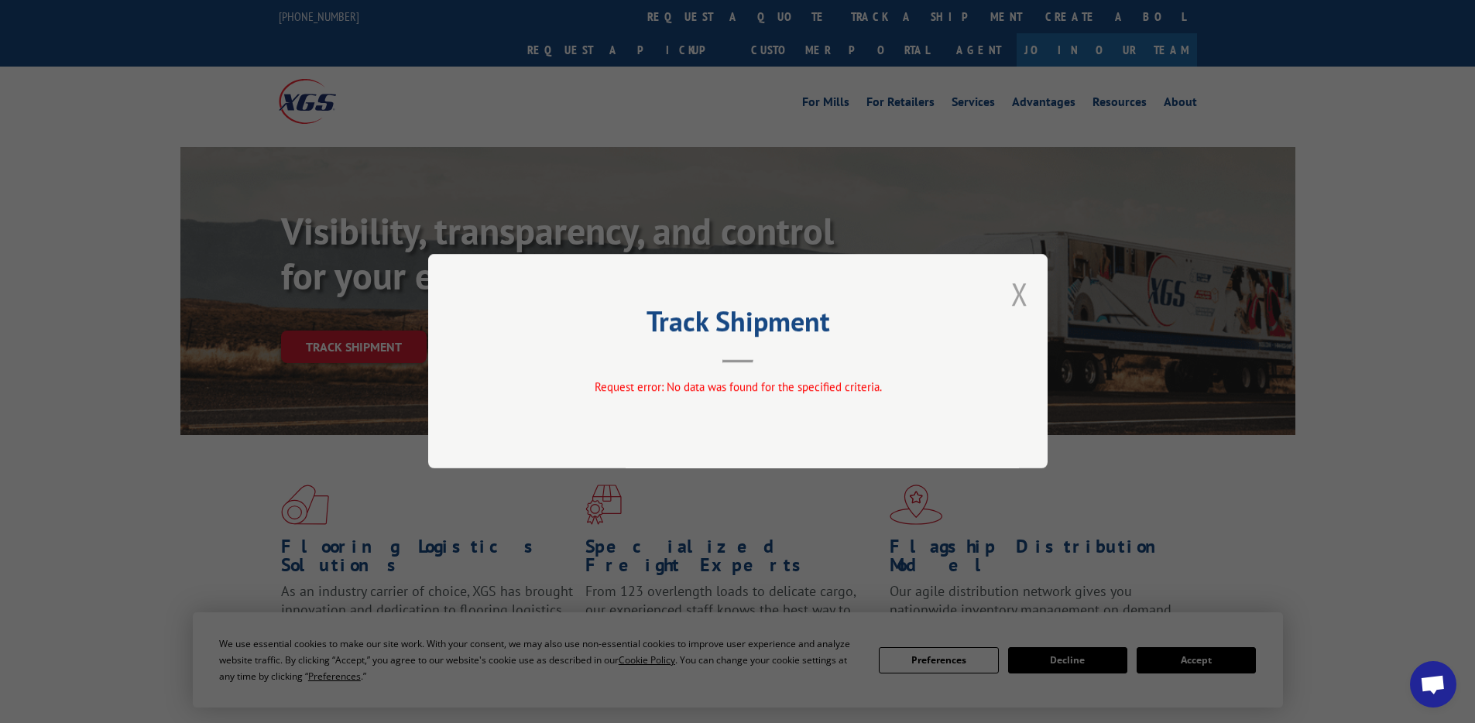
click at [1014, 290] on button "Close modal" at bounding box center [1019, 293] width 17 height 41
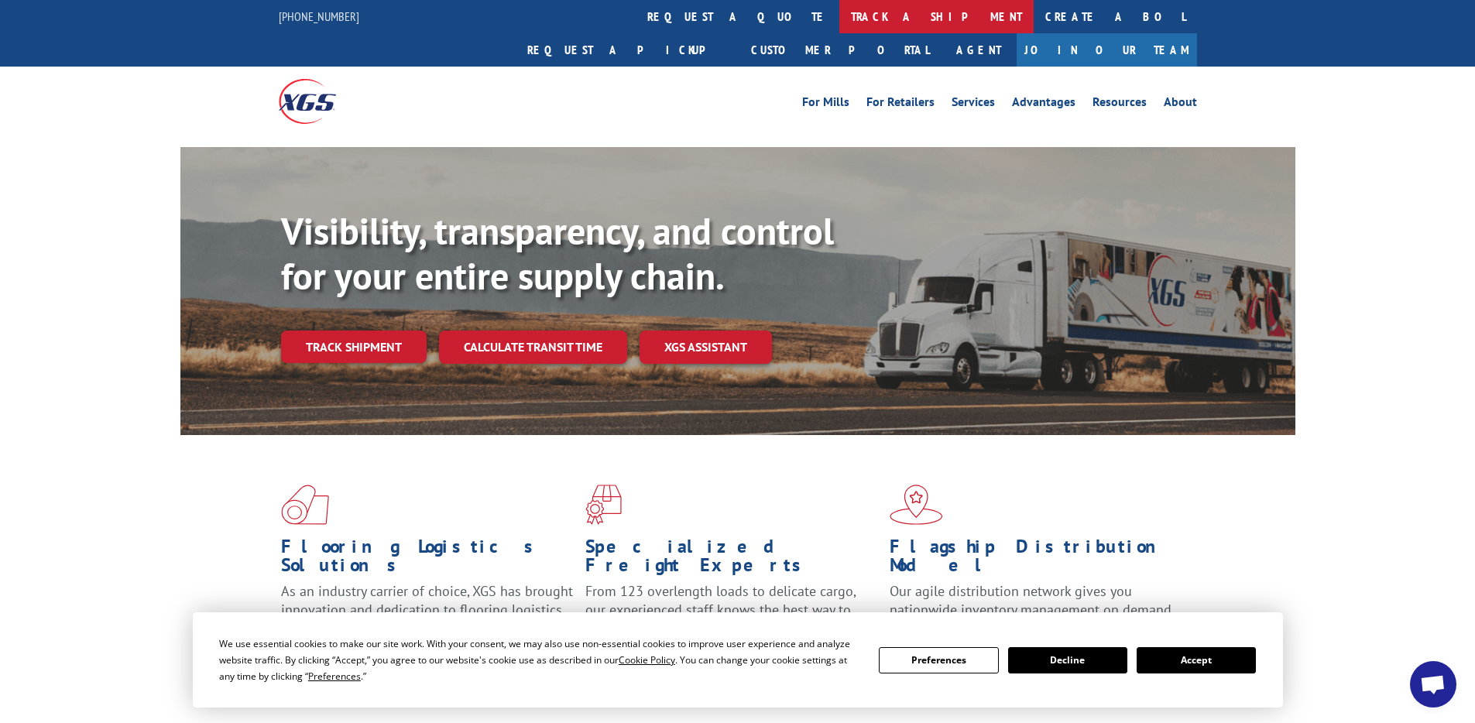
click at [839, 8] on link "track a shipment" at bounding box center [936, 16] width 194 height 33
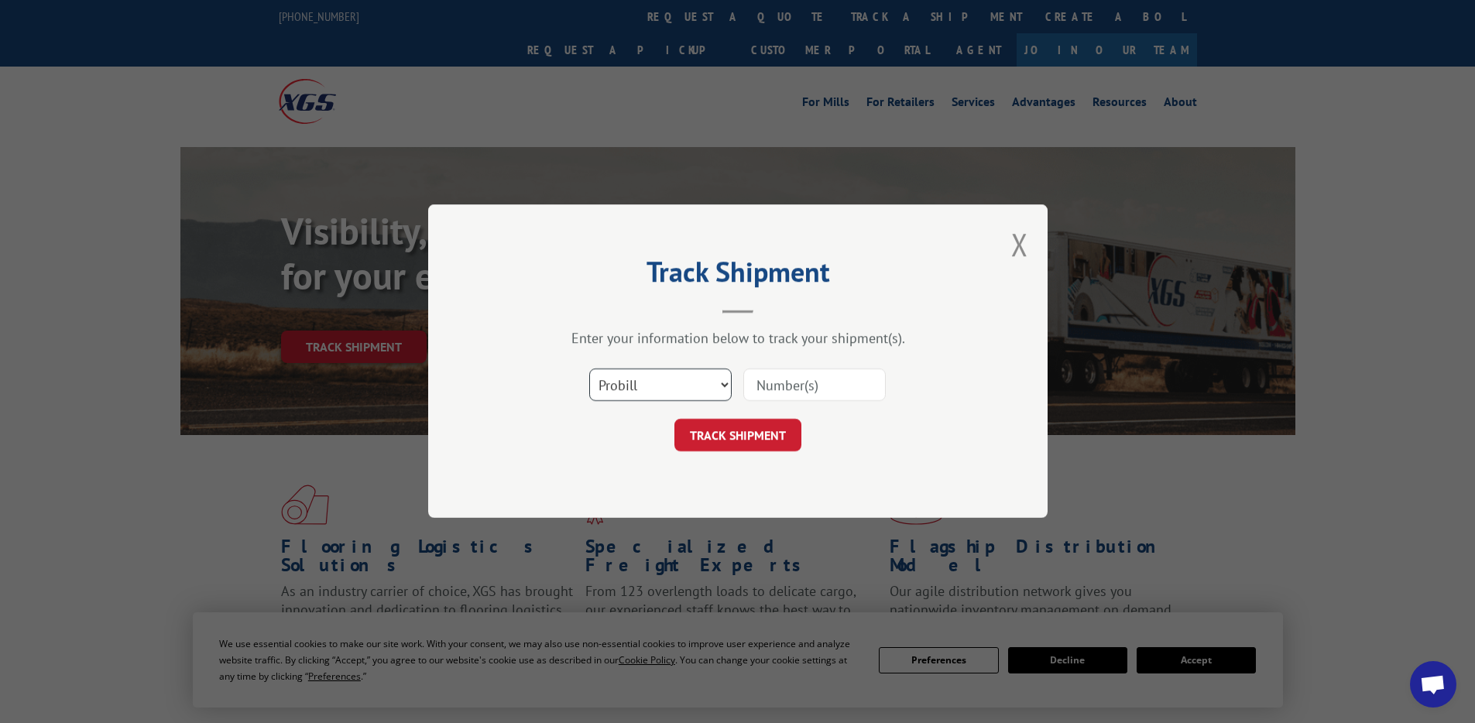
click at [654, 397] on select "Select category... Probill BOL PO" at bounding box center [660, 385] width 142 height 33
click at [1035, 244] on div "Track Shipment Enter your information below to track your shipment(s). Select c…" at bounding box center [738, 361] width 620 height 314
click at [1029, 244] on div "Track Shipment Enter your information below to track your shipment(s). Select c…" at bounding box center [738, 361] width 620 height 314
click at [1016, 242] on button "Close modal" at bounding box center [1019, 244] width 17 height 41
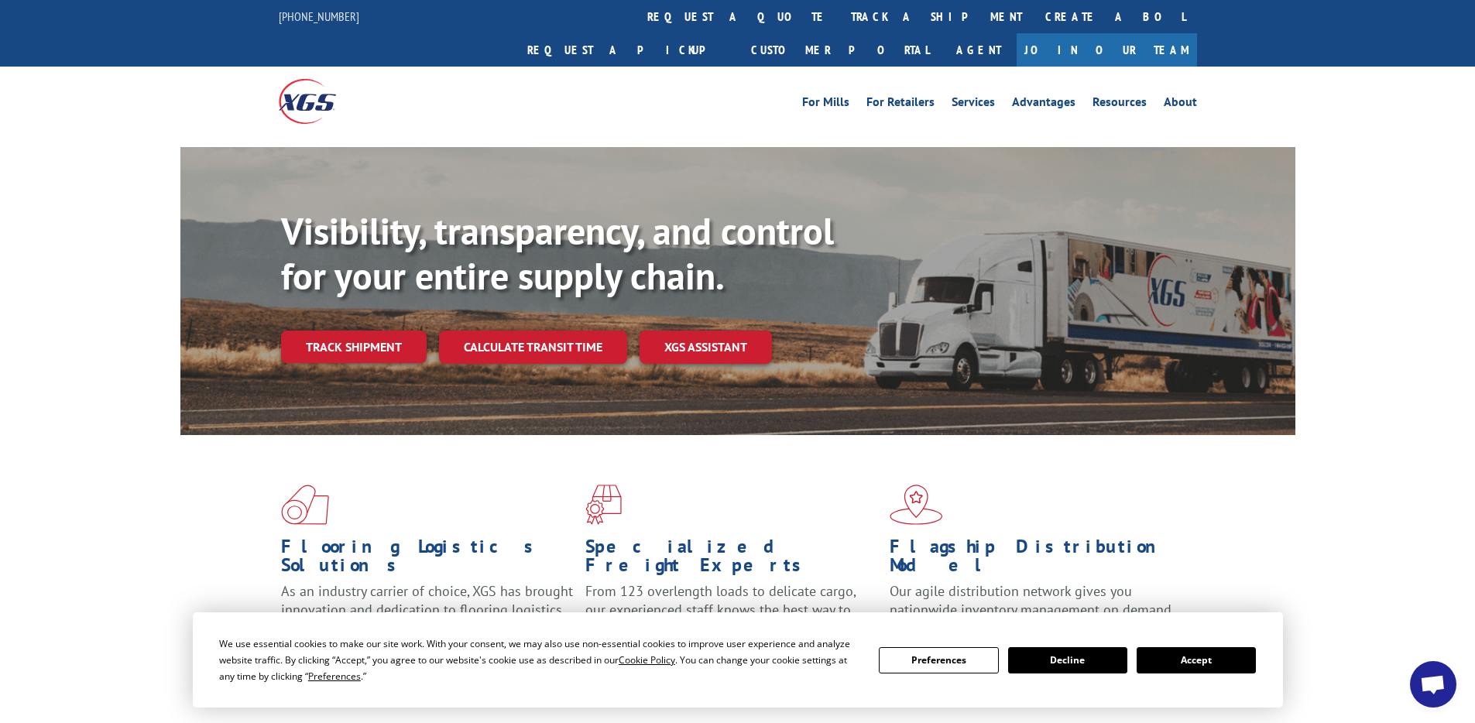
click at [612, 90] on div "For [PERSON_NAME] For Retailers Services Advantages Resources About For [PERSON…" at bounding box center [852, 101] width 689 height 23
click at [839, 22] on link "track a shipment" at bounding box center [936, 16] width 194 height 33
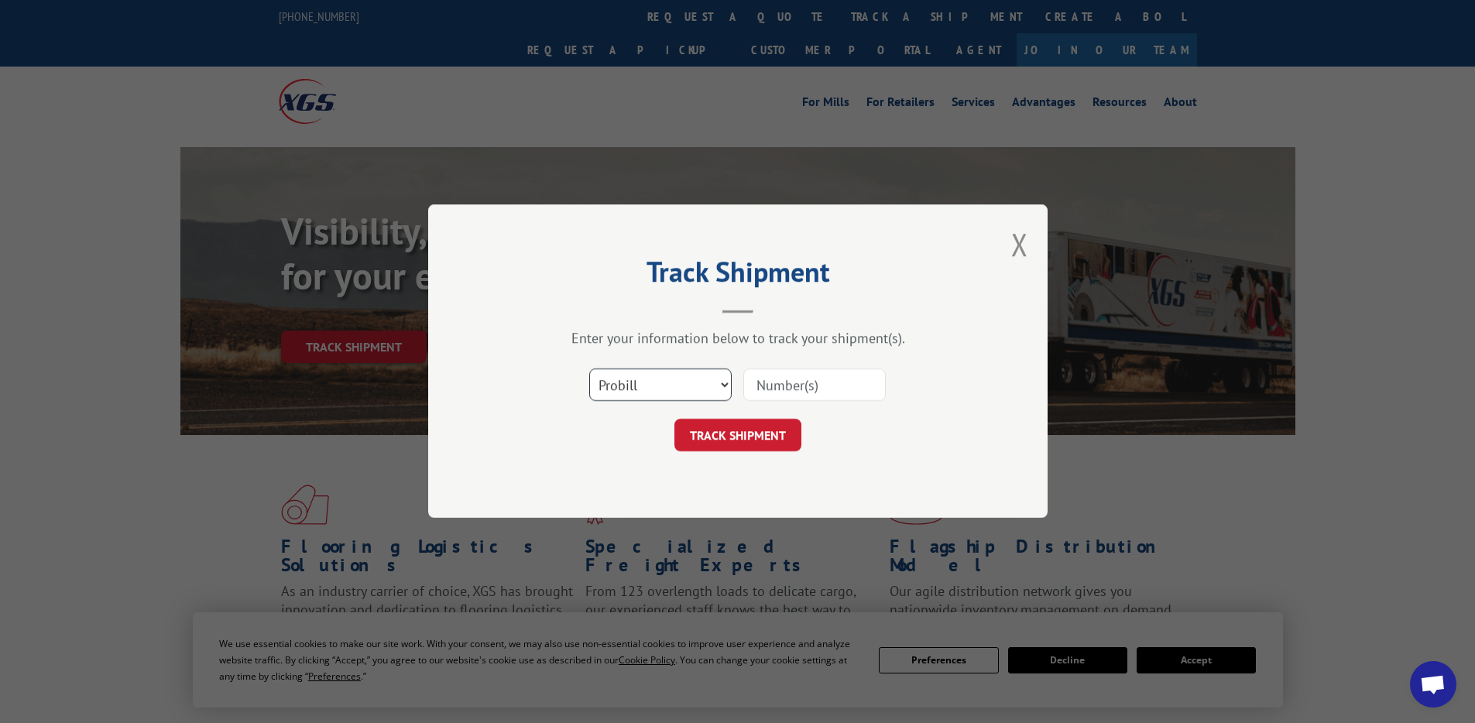
click at [678, 393] on select "Select category... Probill BOL PO" at bounding box center [660, 385] width 142 height 33
click at [685, 392] on select "Select category... Probill BOL PO" at bounding box center [660, 385] width 142 height 33
click at [796, 390] on input at bounding box center [814, 385] width 142 height 33
paste input "YK648YRYAXPPXYD"
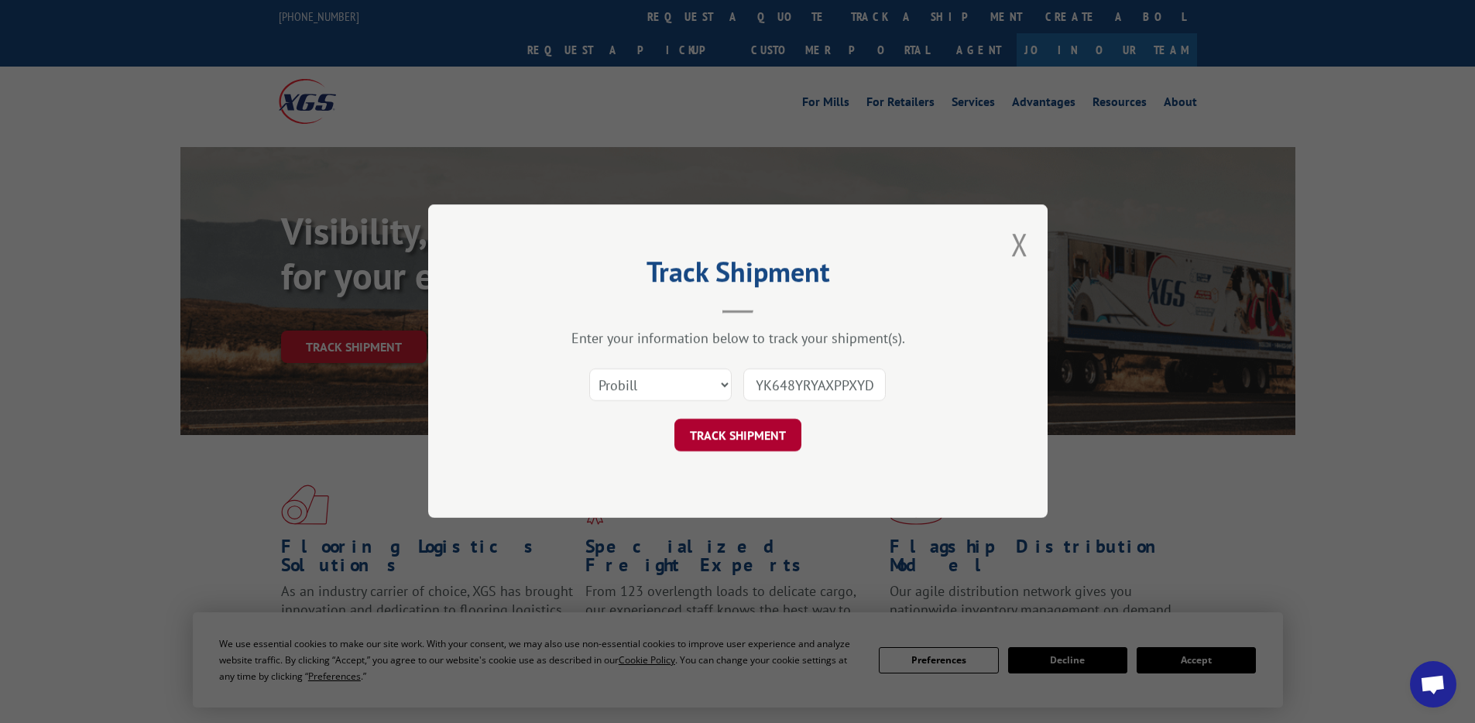
type input "YK648YRYAXPPXYD"
click at [732, 438] on button "TRACK SHIPMENT" at bounding box center [738, 436] width 127 height 33
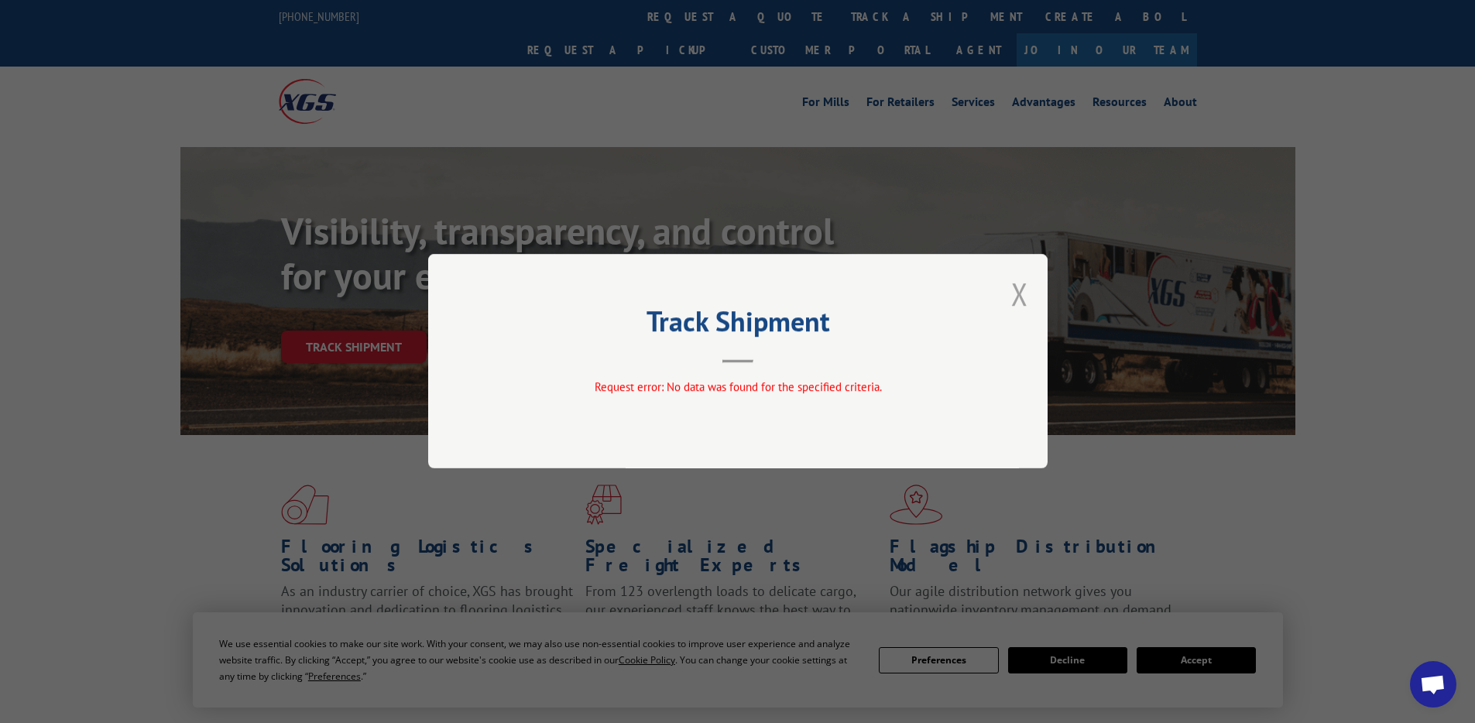
click at [1019, 287] on button "Close modal" at bounding box center [1019, 293] width 17 height 41
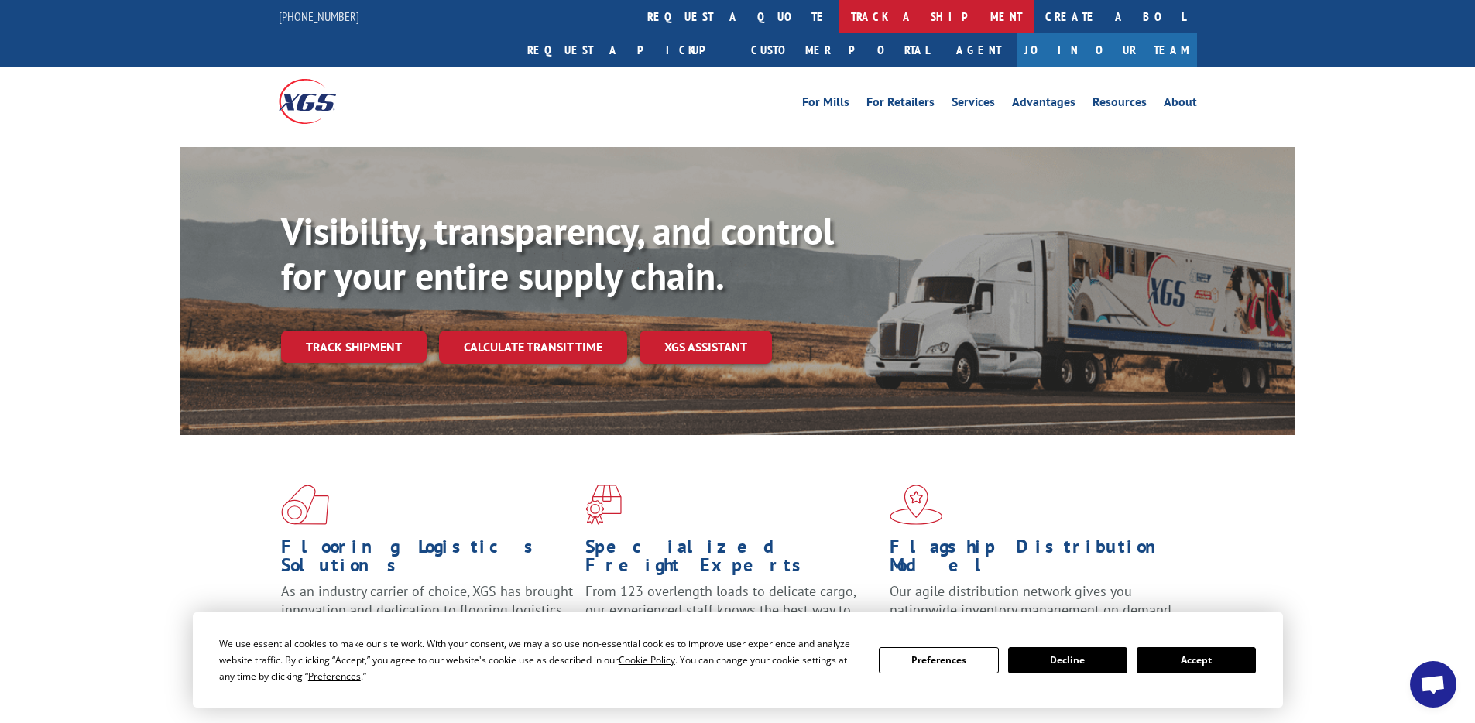
click at [839, 15] on link "track a shipment" at bounding box center [936, 16] width 194 height 33
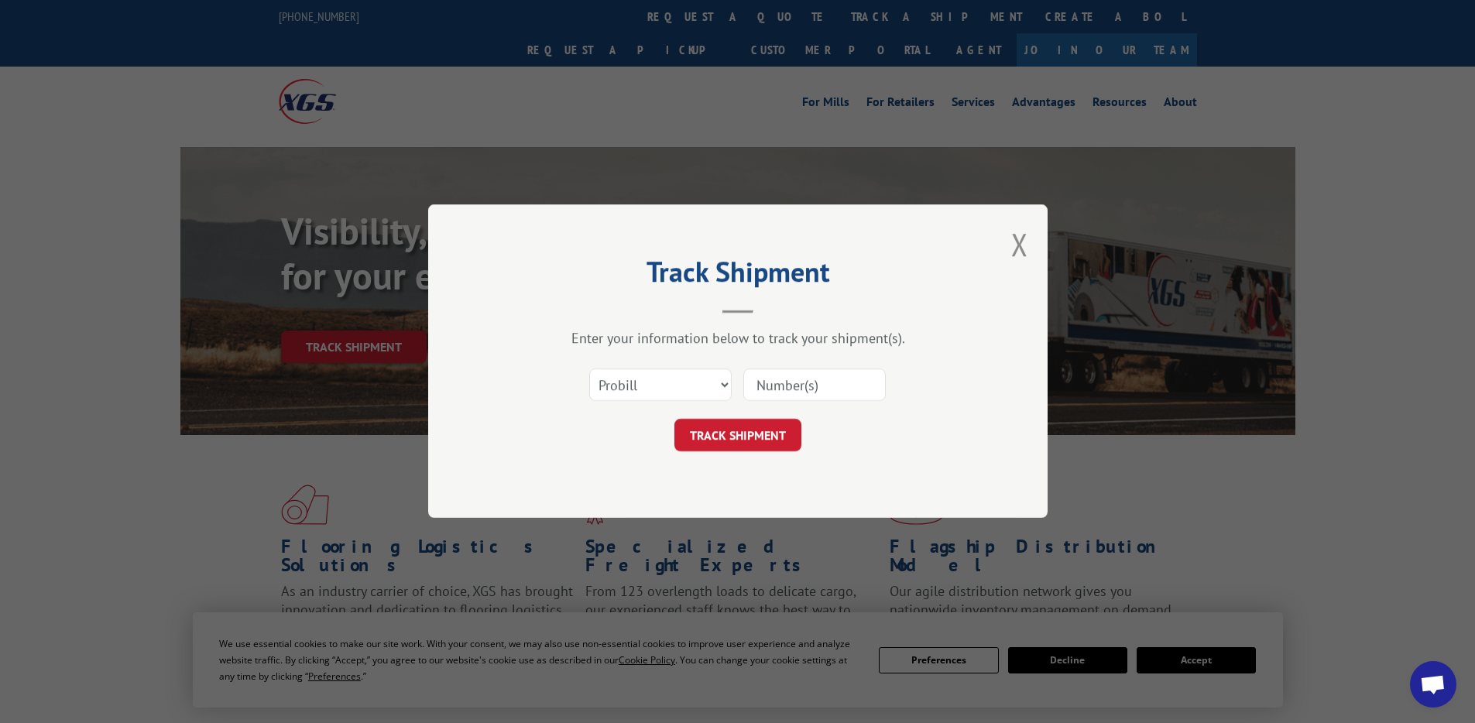
click at [663, 404] on div "Select category... Probill BOL PO" at bounding box center [738, 385] width 465 height 51
click at [651, 382] on select "Select category... Probill BOL PO" at bounding box center [660, 385] width 142 height 33
select select "bol"
click at [589, 369] on select "Select category... Probill BOL PO" at bounding box center [660, 385] width 142 height 33
click at [812, 383] on input at bounding box center [814, 385] width 142 height 33
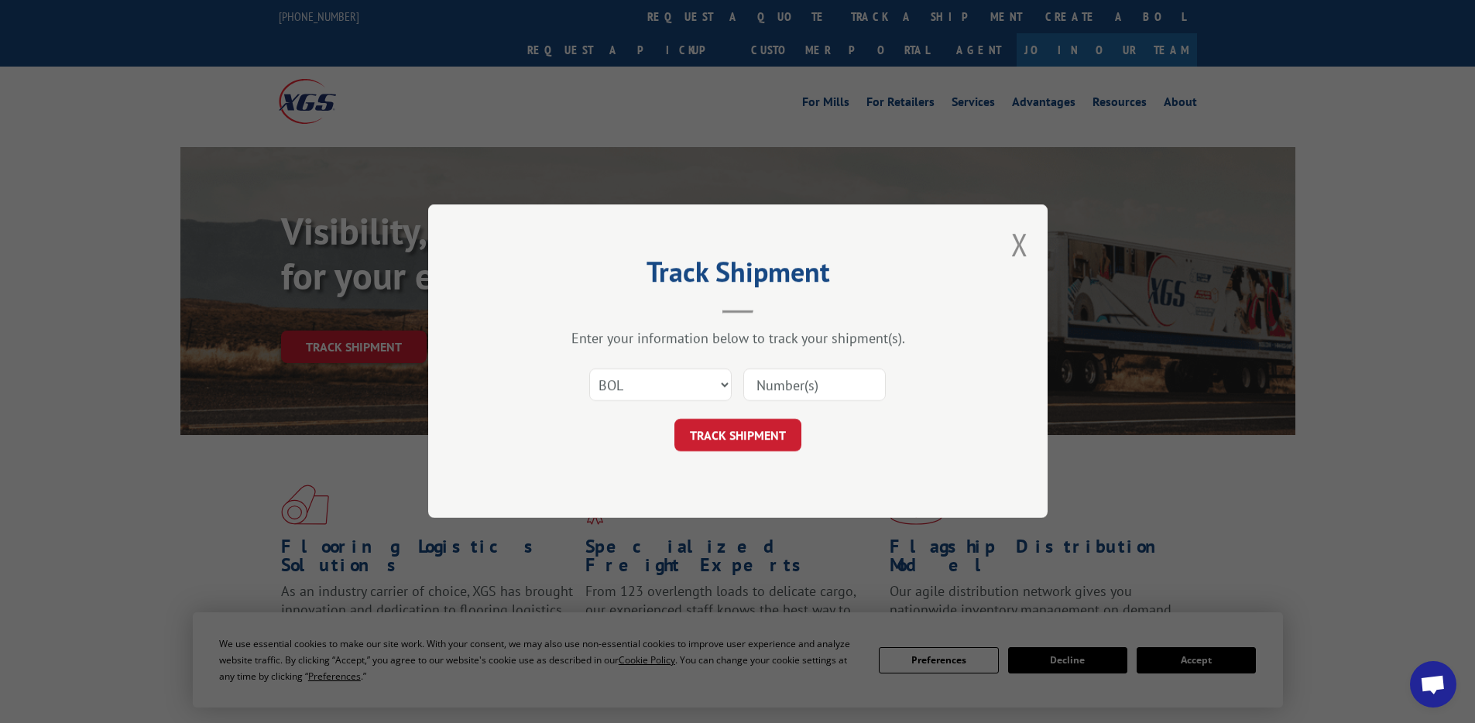
paste input "YK648YRYAXPPXYD"
type input "YK648YRYAXPPXYD"
click at [726, 434] on button "TRACK SHIPMENT" at bounding box center [738, 436] width 127 height 33
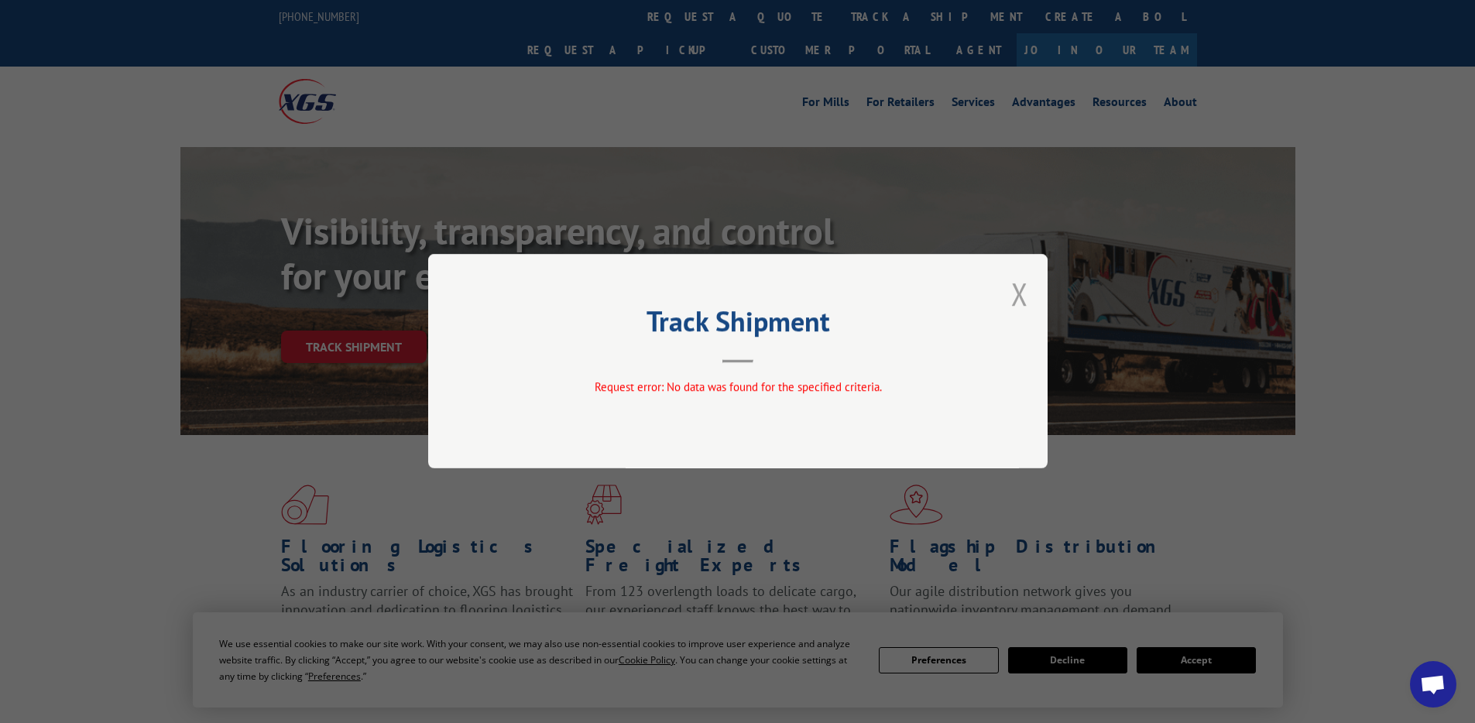
click at [1018, 294] on button "Close modal" at bounding box center [1019, 293] width 17 height 41
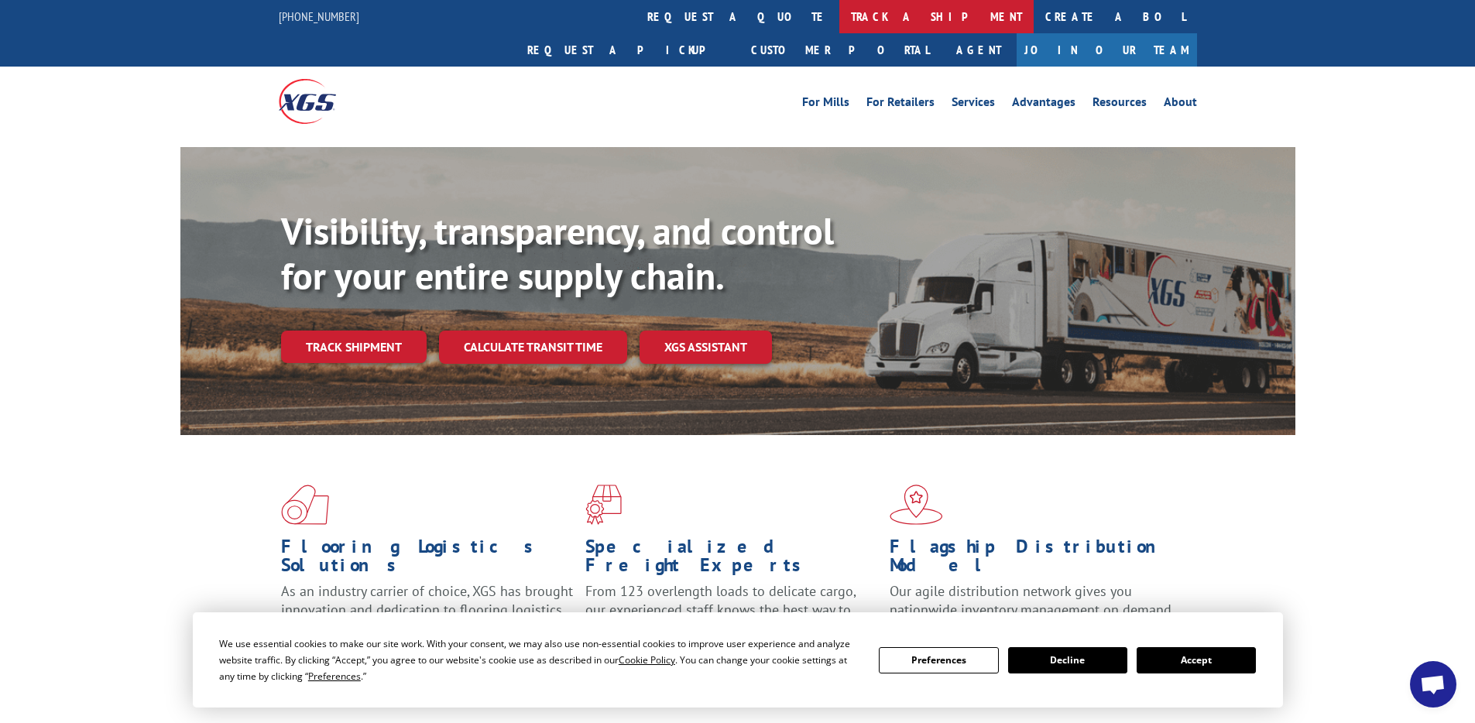
click at [839, 14] on link "track a shipment" at bounding box center [936, 16] width 194 height 33
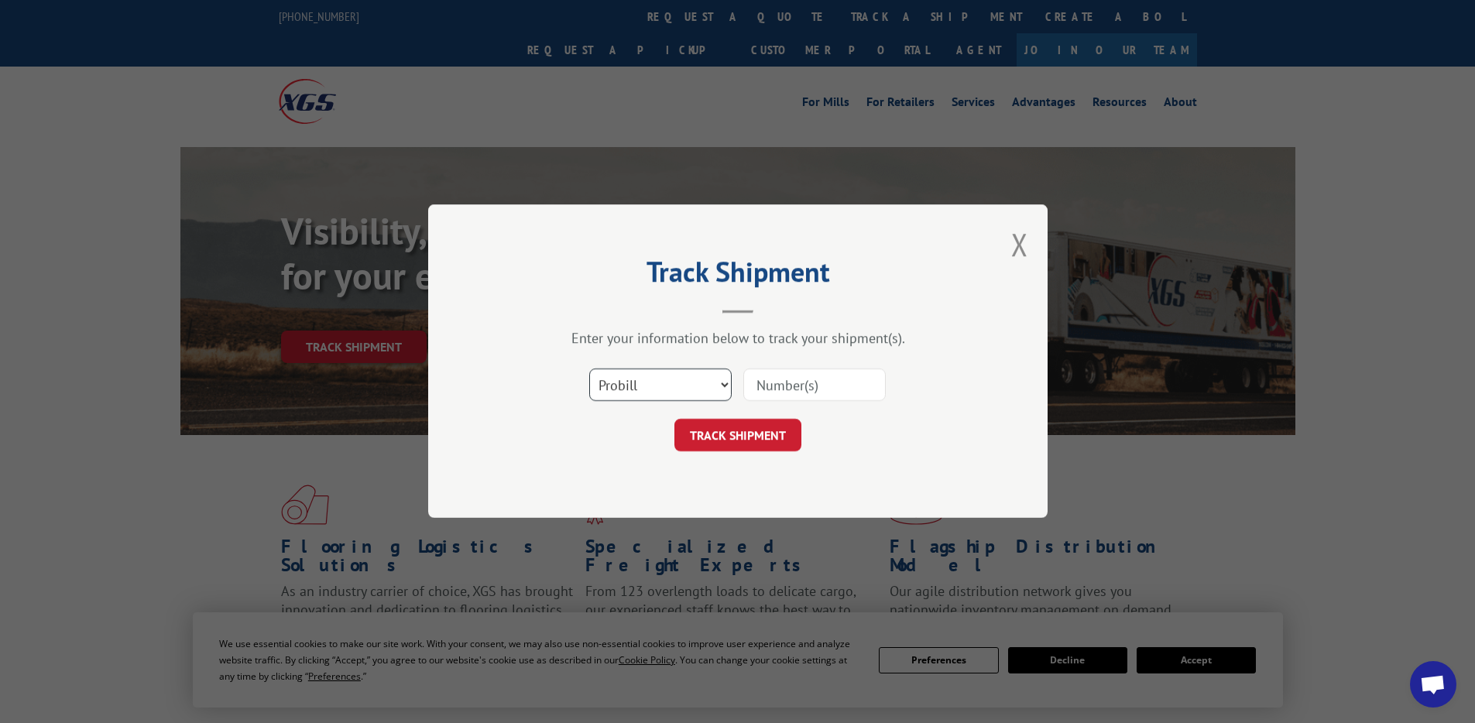
click at [648, 385] on select "Select category... Probill BOL PO" at bounding box center [660, 385] width 142 height 33
select select "po"
click at [589, 369] on select "Select category... Probill BOL PO" at bounding box center [660, 385] width 142 height 33
click at [810, 376] on input at bounding box center [814, 385] width 142 height 33
paste input "YK648YRYAXPPXYD"
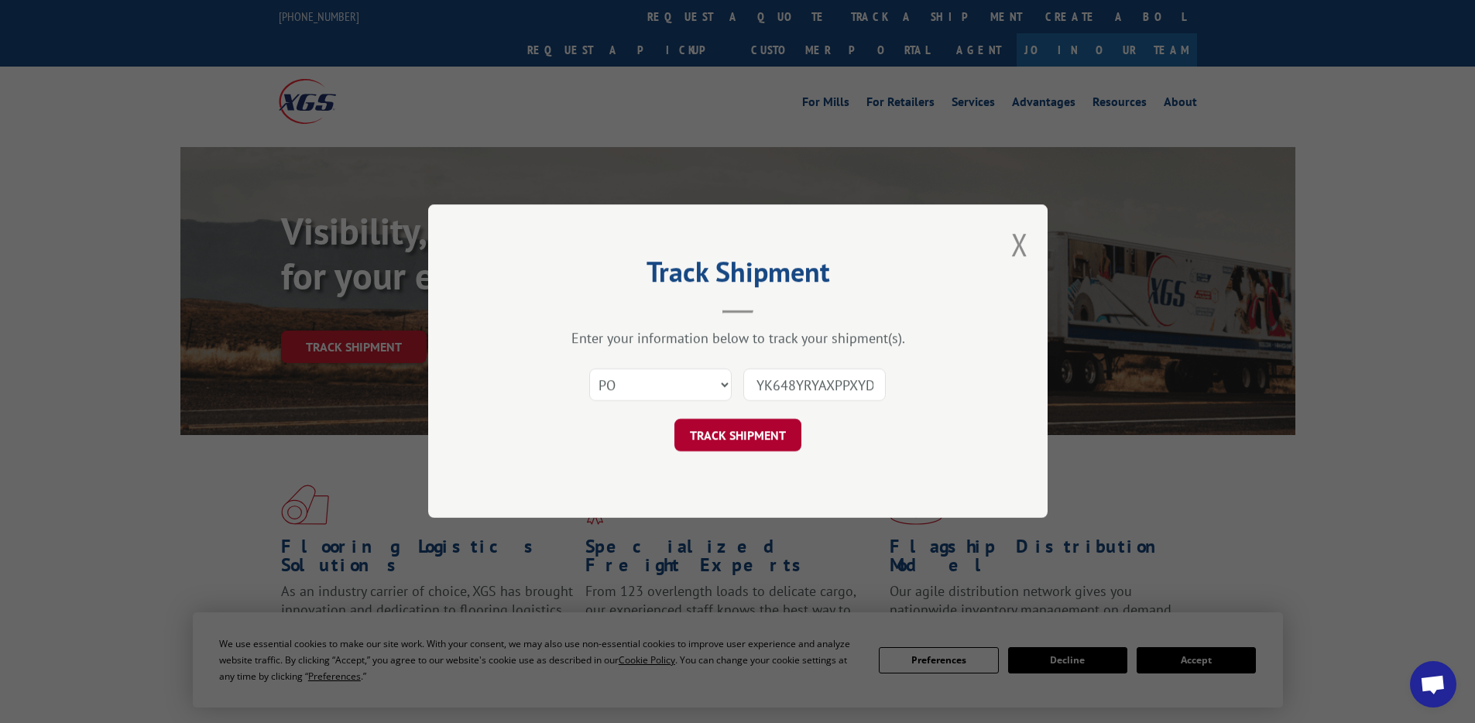
scroll to position [0, 1]
type input "YK648YRYAXPPXYD"
click at [745, 424] on button "TRACK SHIPMENT" at bounding box center [738, 436] width 127 height 33
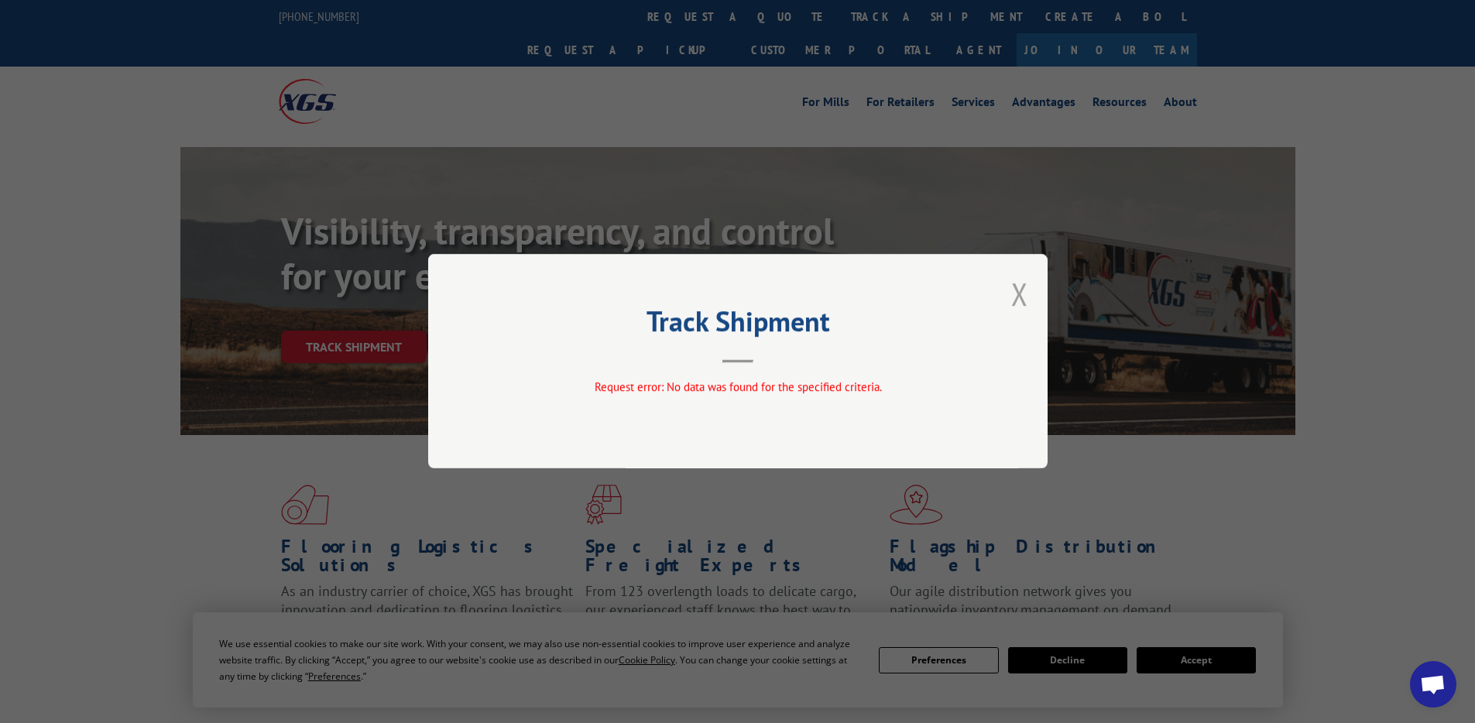
click at [1024, 300] on button "Close modal" at bounding box center [1019, 293] width 17 height 41
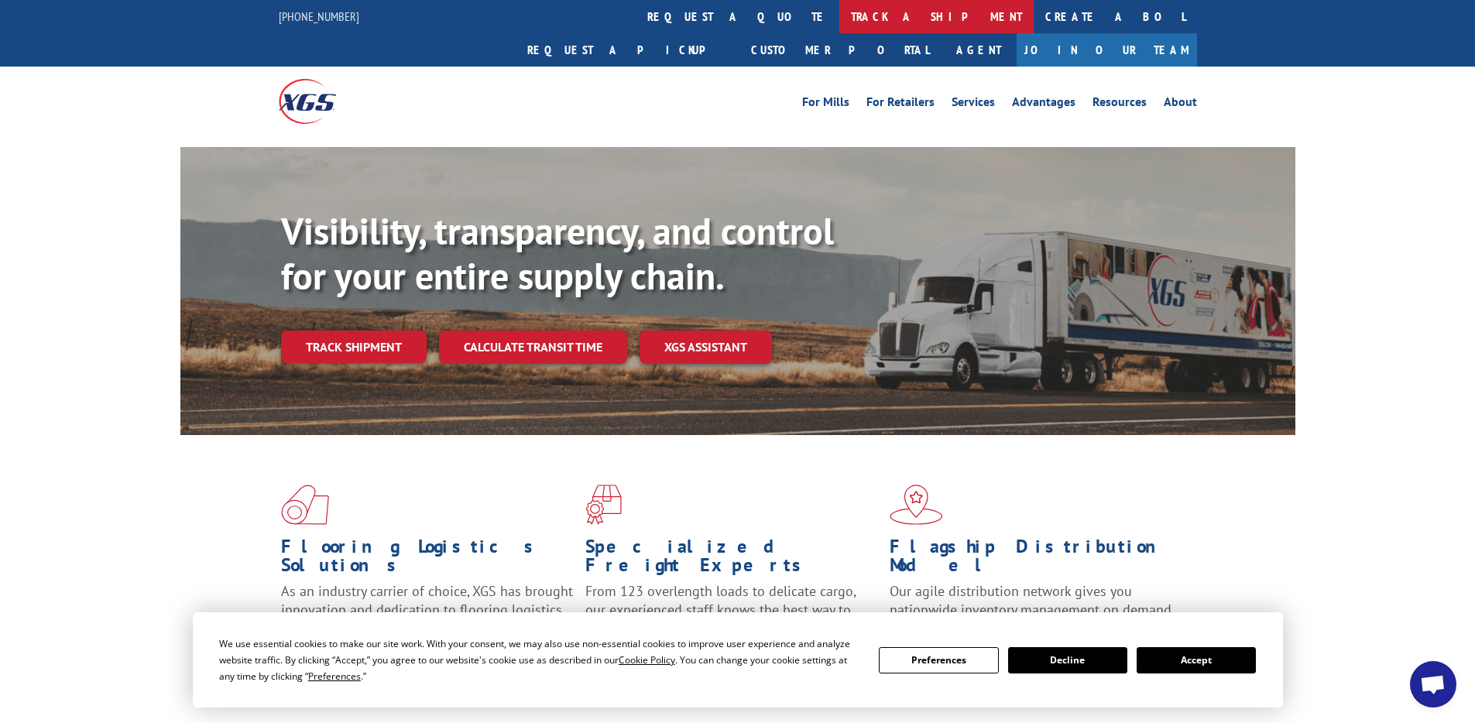
click at [839, 23] on link "track a shipment" at bounding box center [936, 16] width 194 height 33
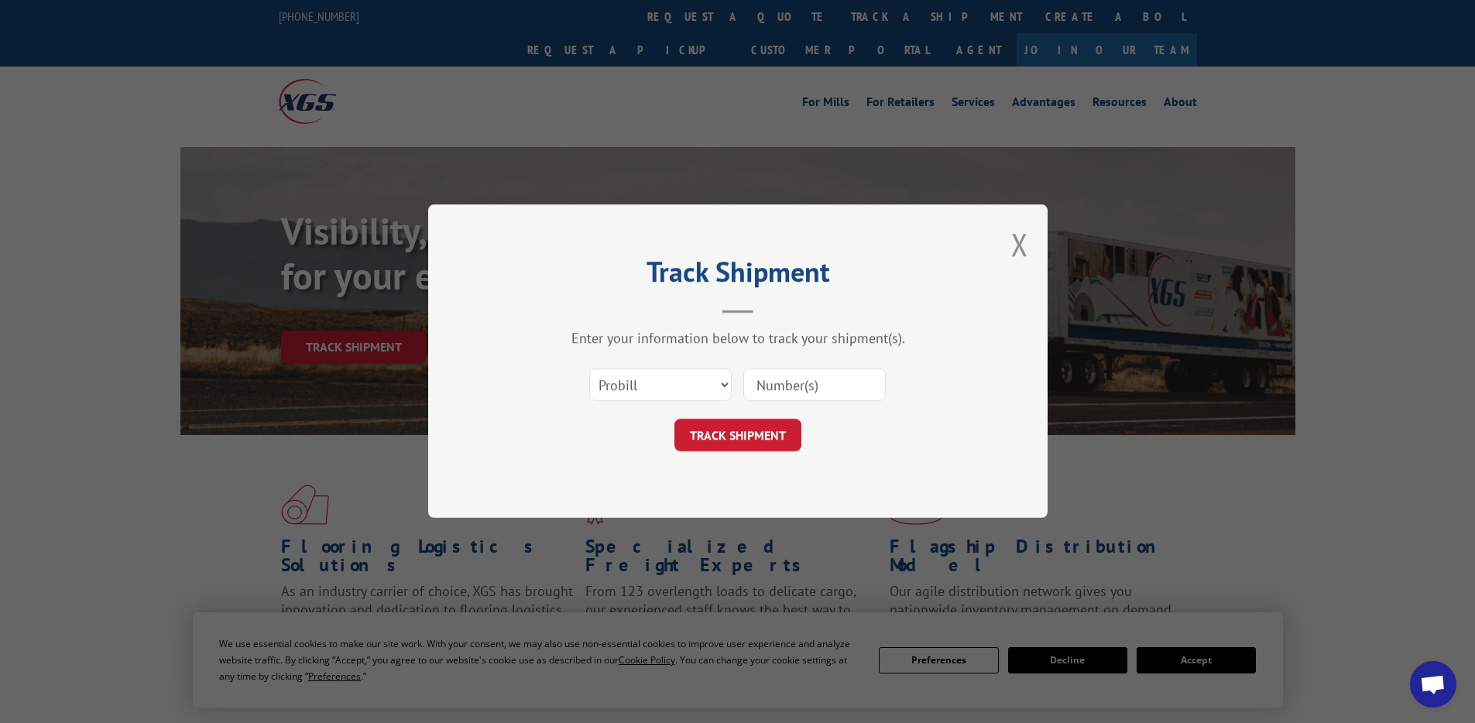
click at [802, 412] on form "Select category... Probill BOL PO TRACK SHIPMENT" at bounding box center [738, 406] width 465 height 92
click at [799, 382] on input at bounding box center [814, 385] width 142 height 33
paste input "10233189478"
type input "10233189478"
click at [764, 438] on button "TRACK SHIPMENT" at bounding box center [738, 436] width 127 height 33
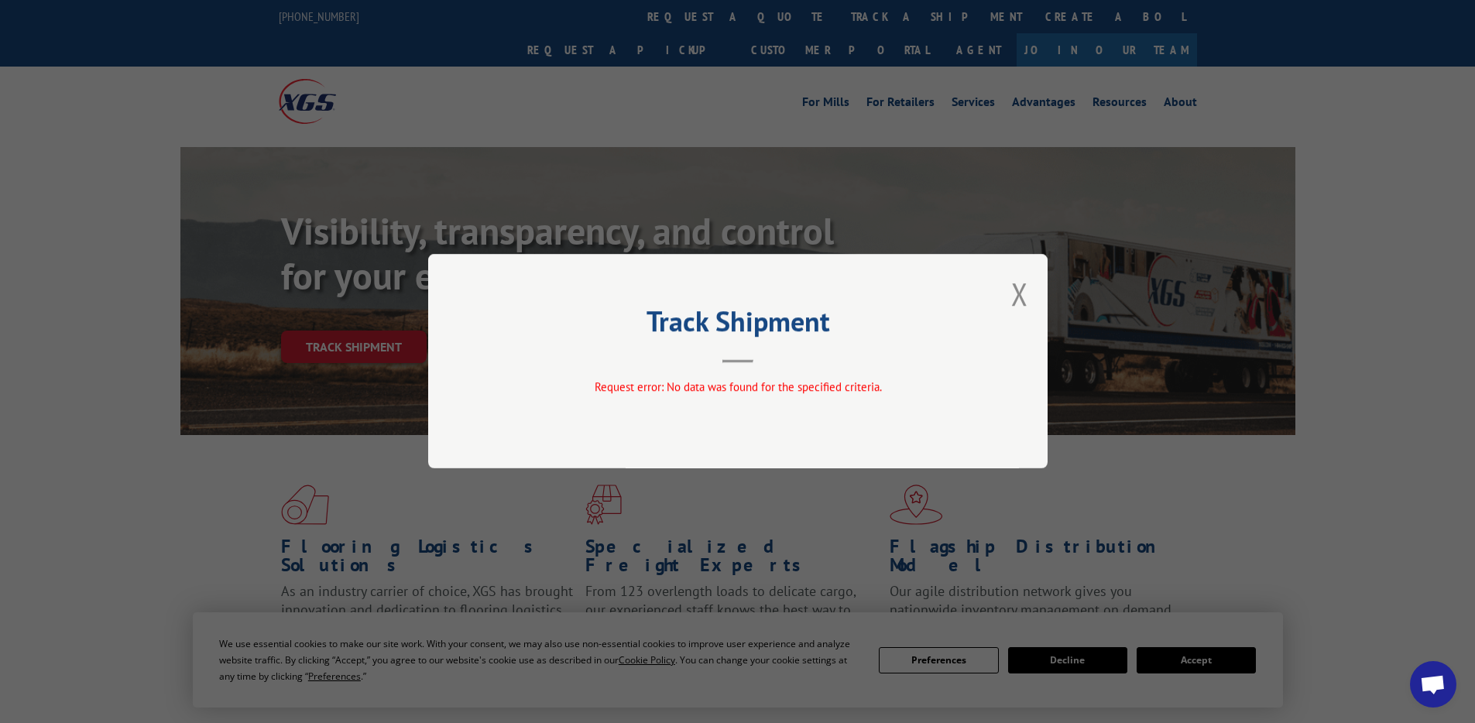
click at [1035, 297] on div "Track Shipment Request error: No data was found for the specified criteria." at bounding box center [738, 361] width 620 height 215
click at [1027, 298] on button "Close modal" at bounding box center [1019, 293] width 17 height 41
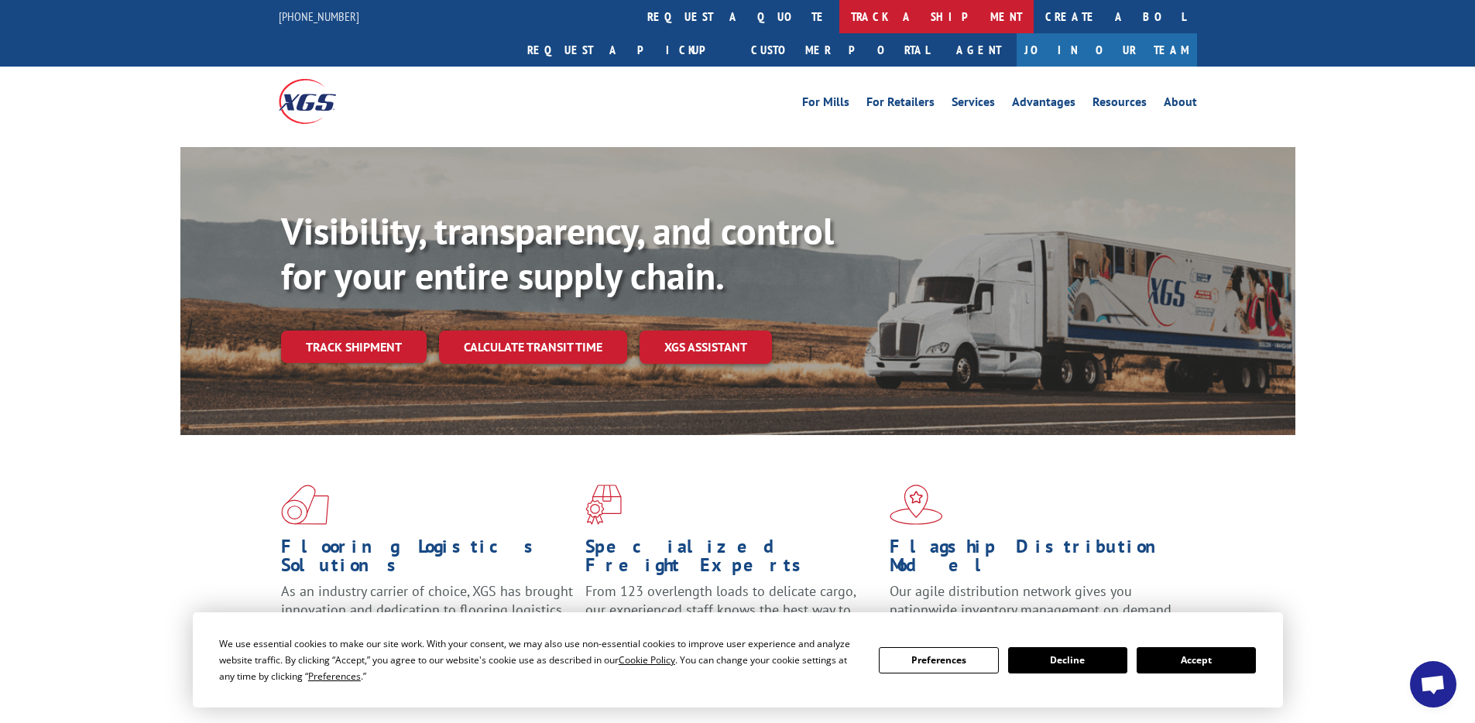
click at [839, 19] on link "track a shipment" at bounding box center [936, 16] width 194 height 33
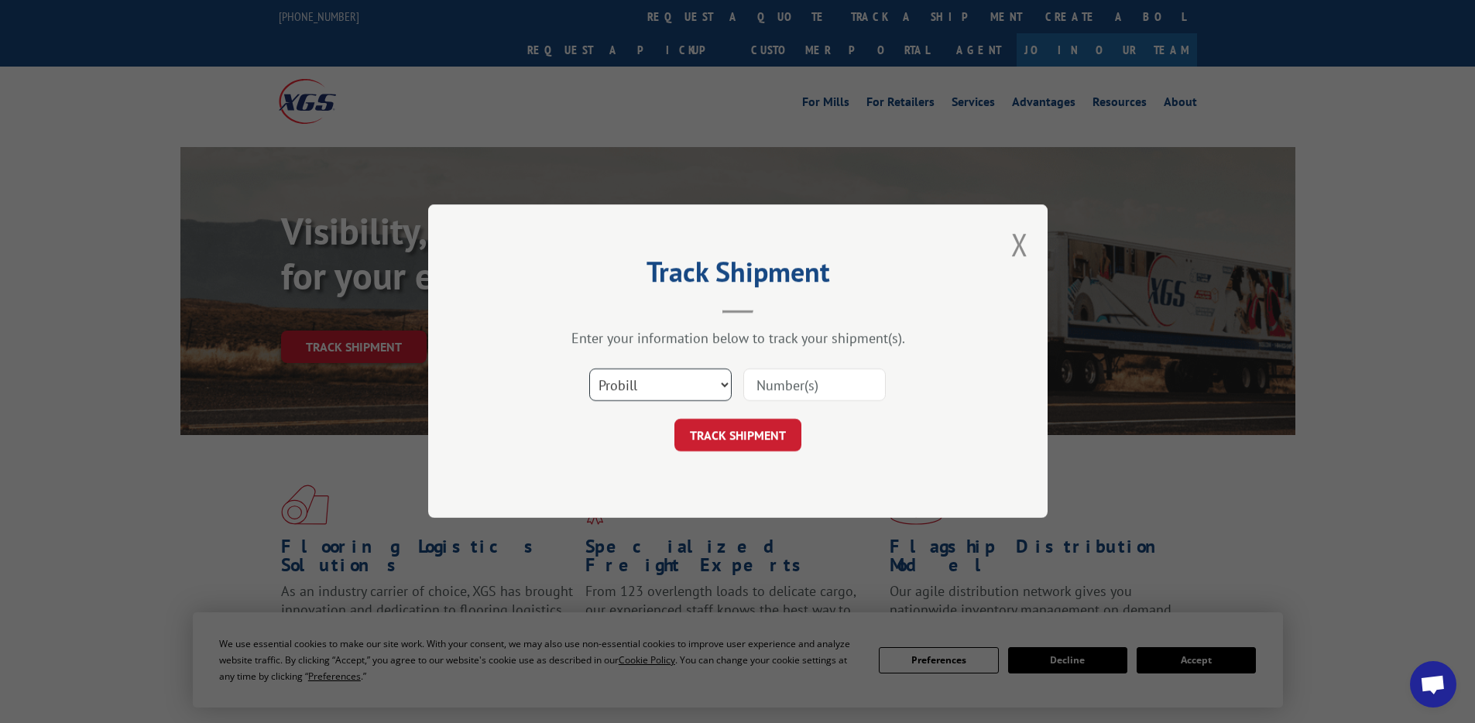
click at [639, 390] on select "Select category... Probill BOL PO" at bounding box center [660, 385] width 142 height 33
select select "bol"
click at [589, 369] on select "Select category... Probill BOL PO" at bounding box center [660, 385] width 142 height 33
click at [789, 386] on input at bounding box center [814, 385] width 142 height 33
paste input "10233189478"
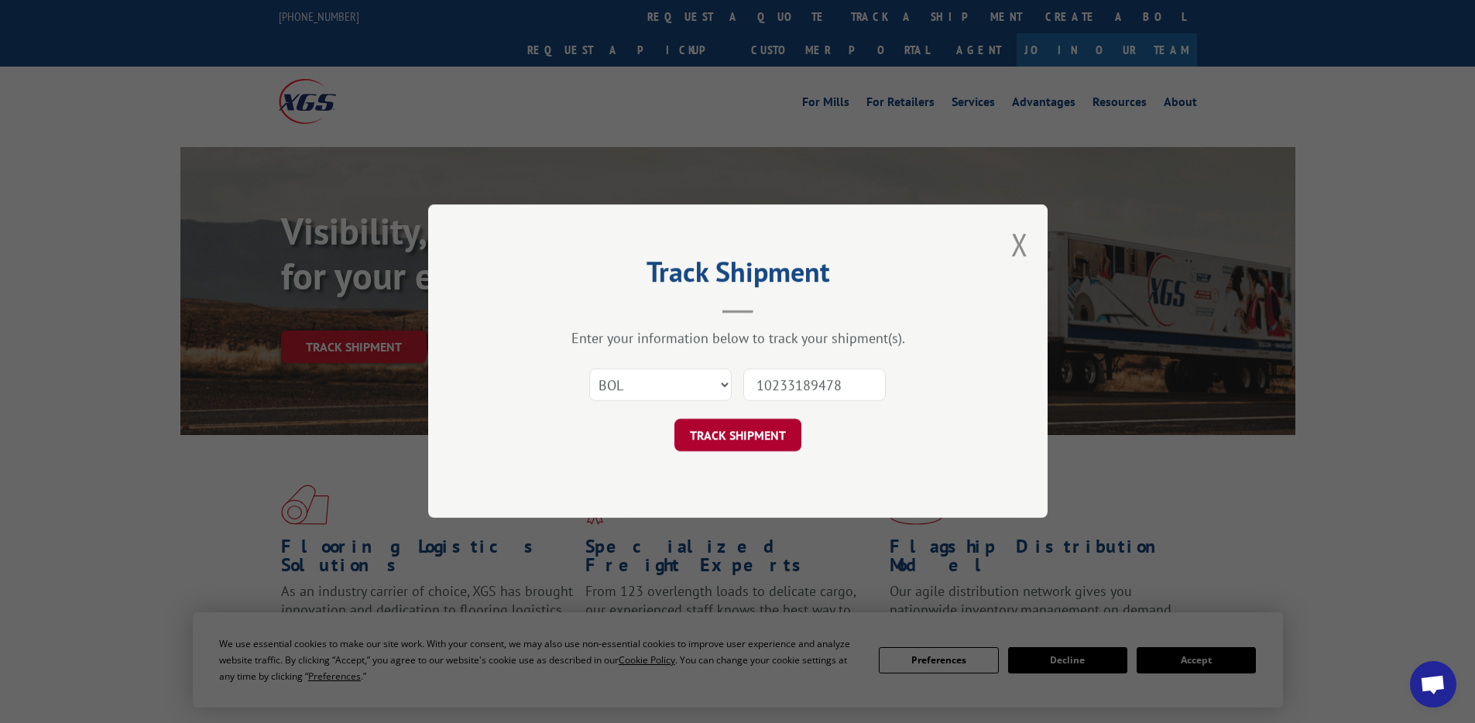
type input "10233189478"
click at [746, 428] on button "TRACK SHIPMENT" at bounding box center [738, 436] width 127 height 33
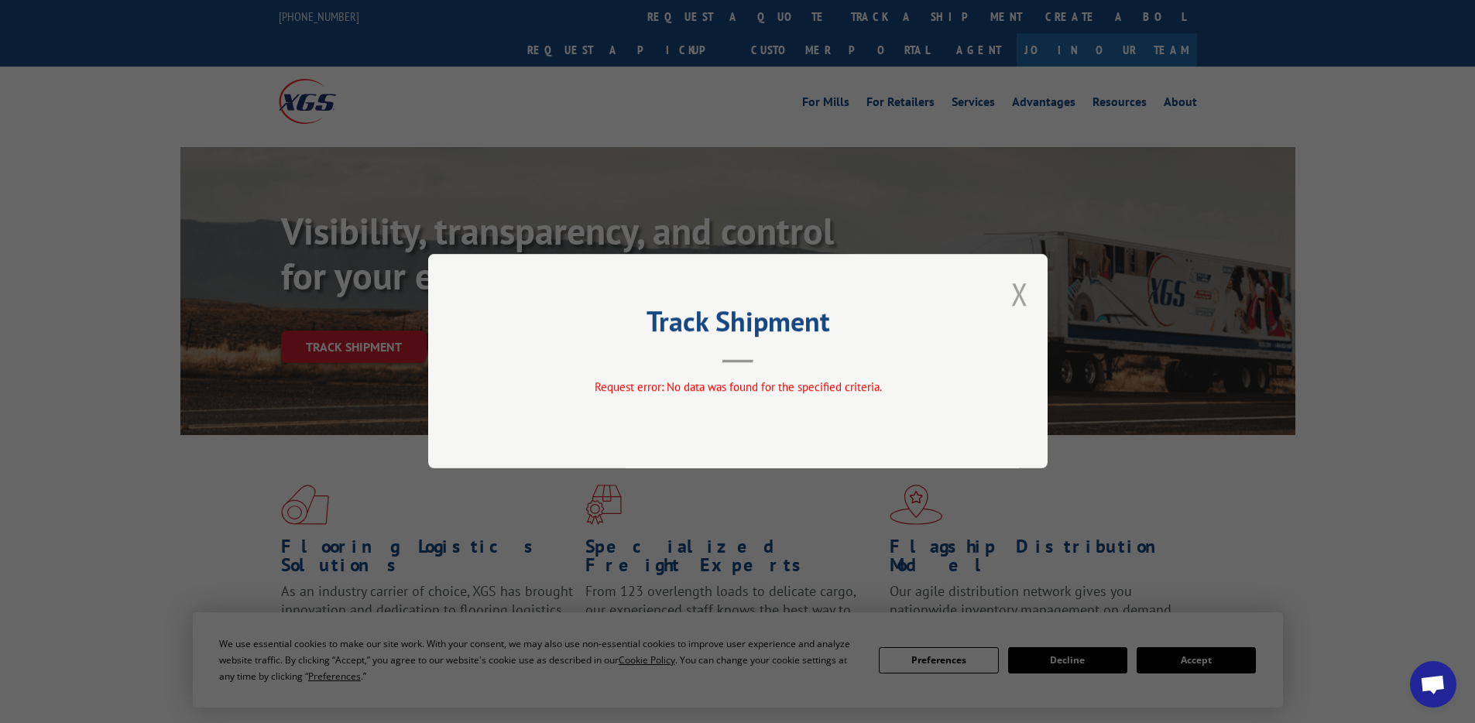
click at [1018, 294] on button "Close modal" at bounding box center [1019, 293] width 17 height 41
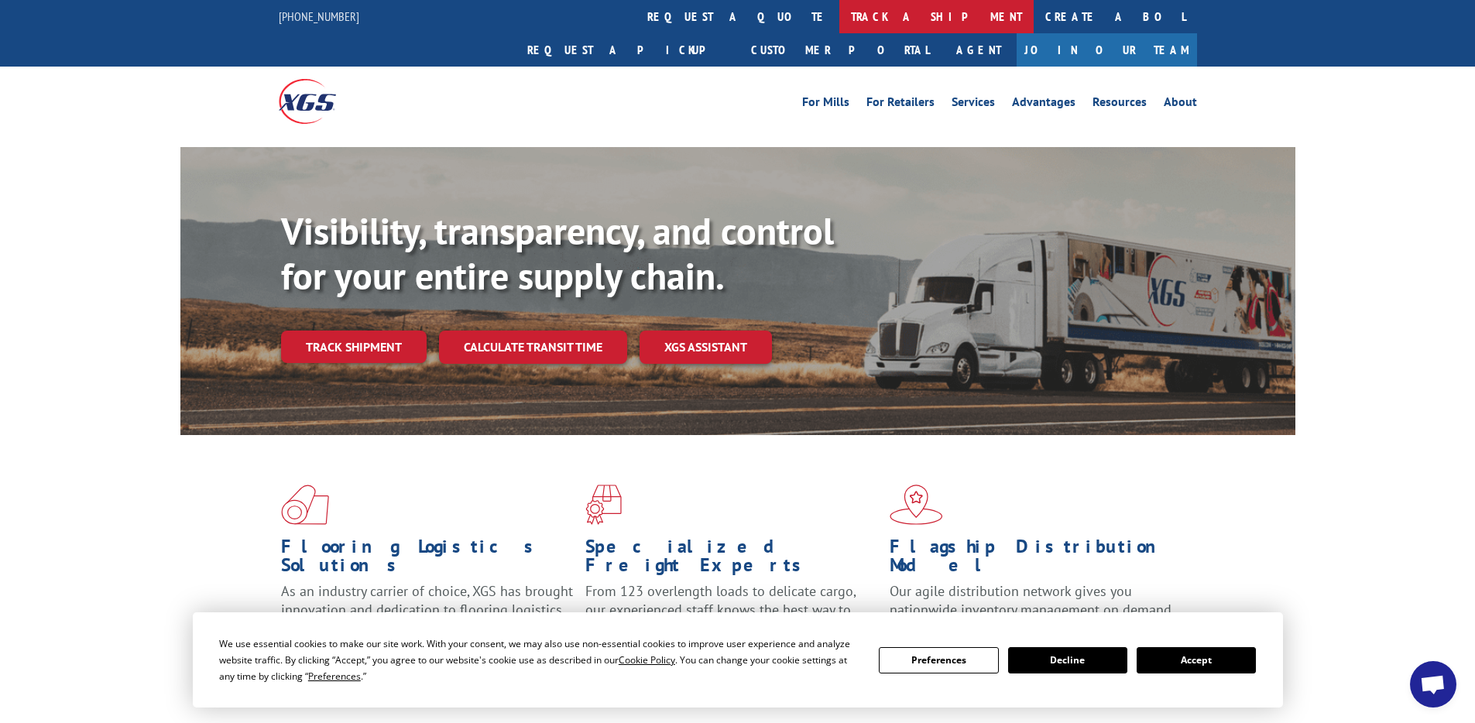
click at [839, 31] on link "track a shipment" at bounding box center [936, 16] width 194 height 33
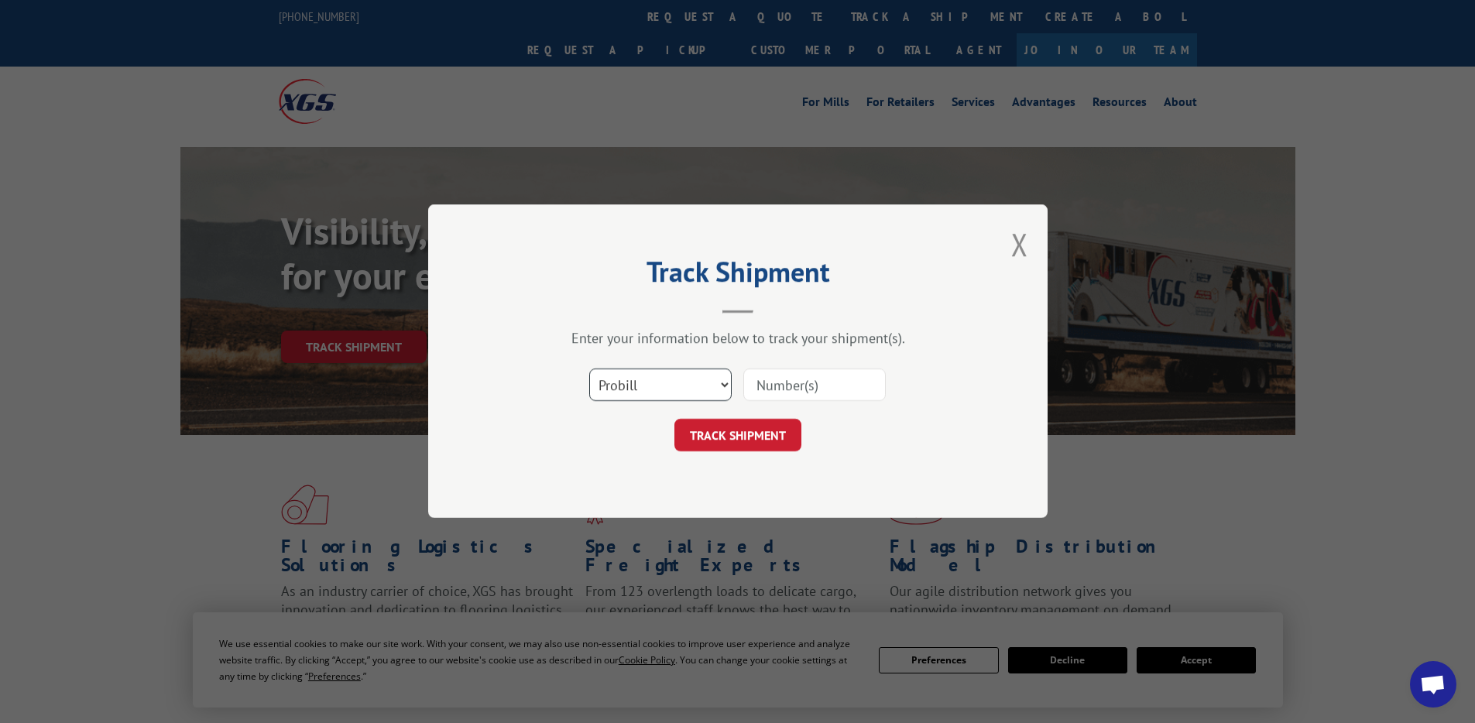
click at [629, 379] on select "Select category... Probill BOL PO" at bounding box center [660, 385] width 142 height 33
select select "po"
click at [589, 369] on select "Select category... Probill BOL PO" at bounding box center [660, 385] width 142 height 33
click at [791, 387] on input at bounding box center [814, 385] width 142 height 33
paste input "10233189478"
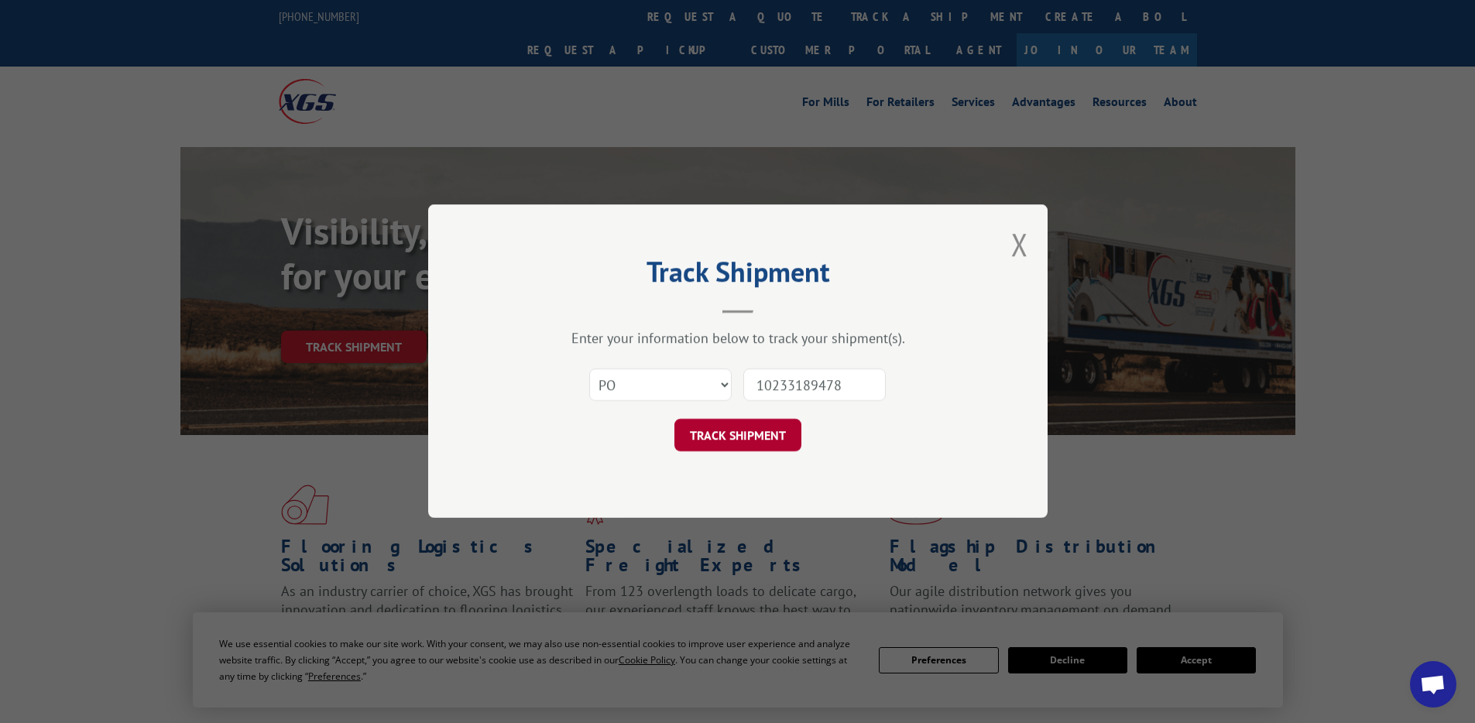
type input "10233189478"
click at [752, 448] on button "TRACK SHIPMENT" at bounding box center [738, 436] width 127 height 33
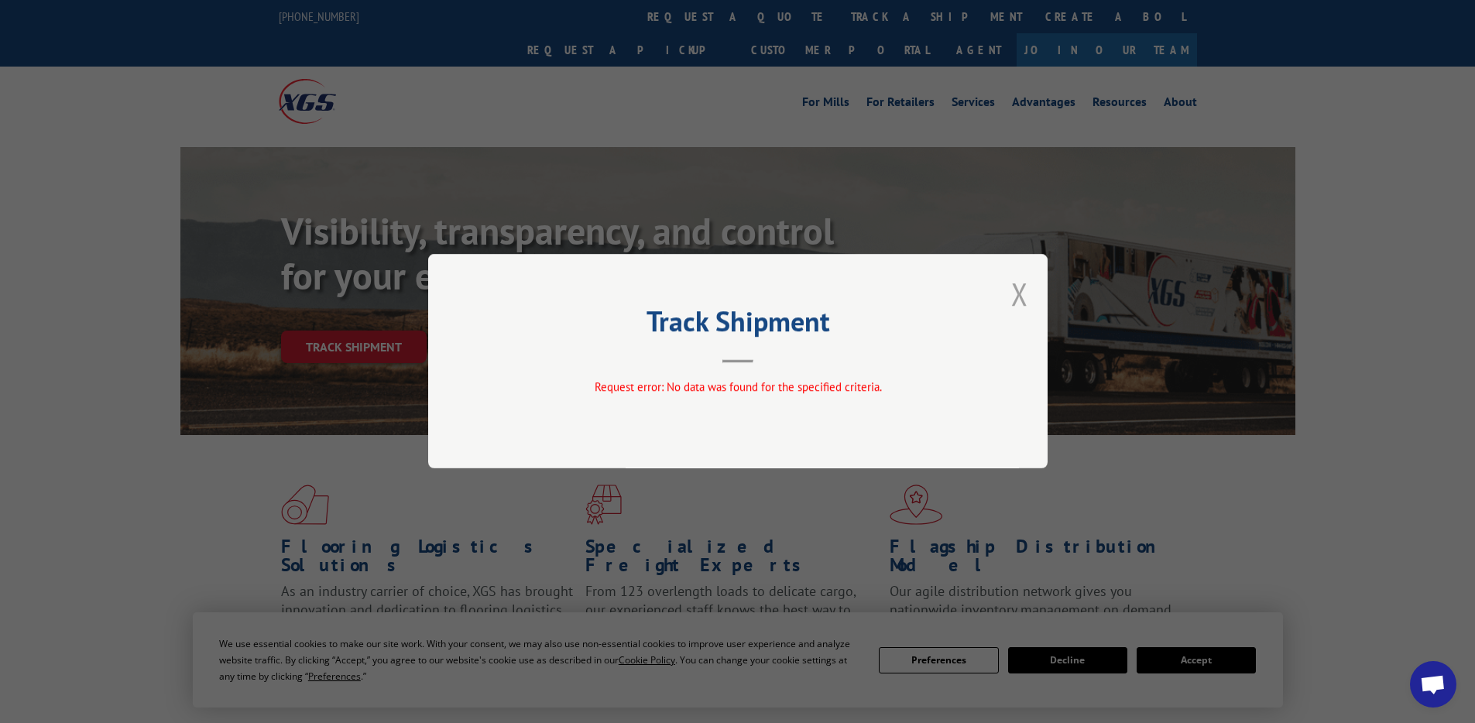
click at [1020, 296] on button "Close modal" at bounding box center [1019, 293] width 17 height 41
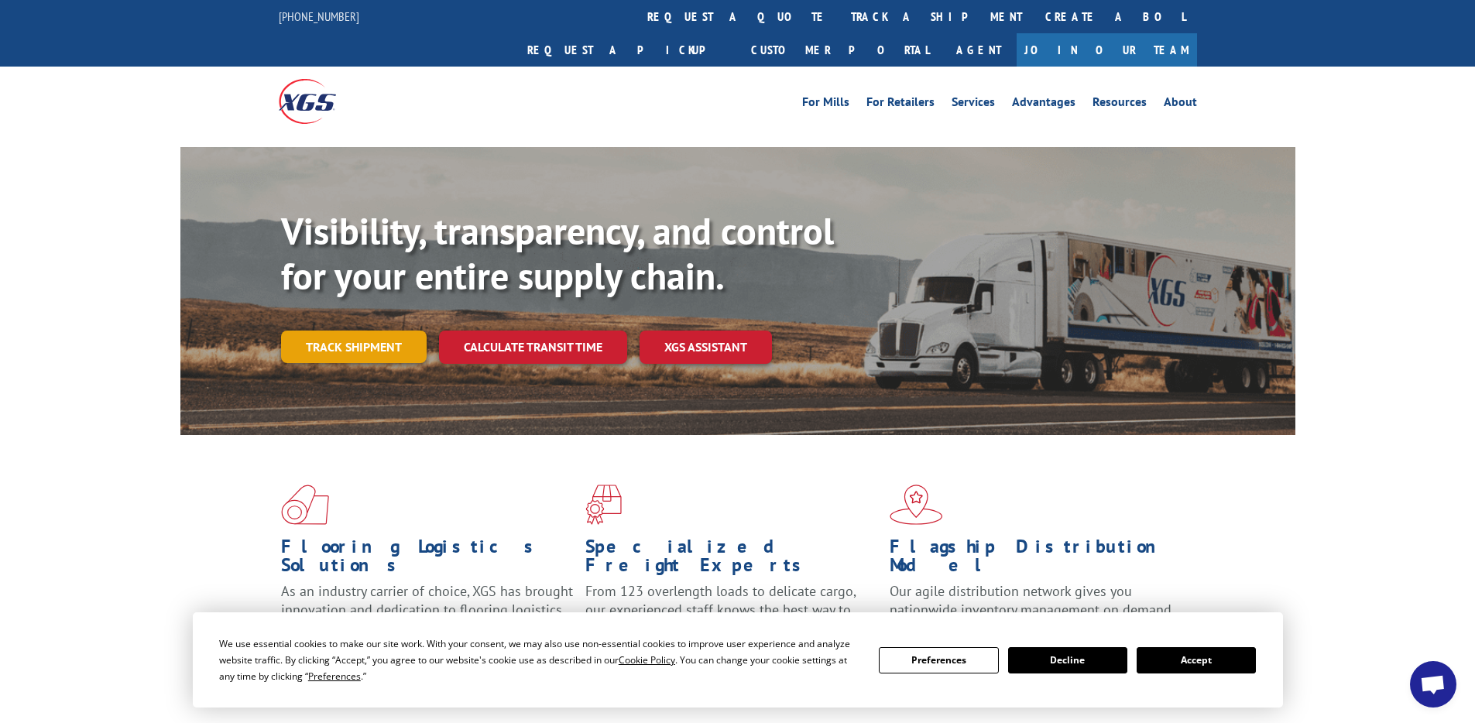
click at [323, 331] on link "Track shipment" at bounding box center [354, 347] width 146 height 33
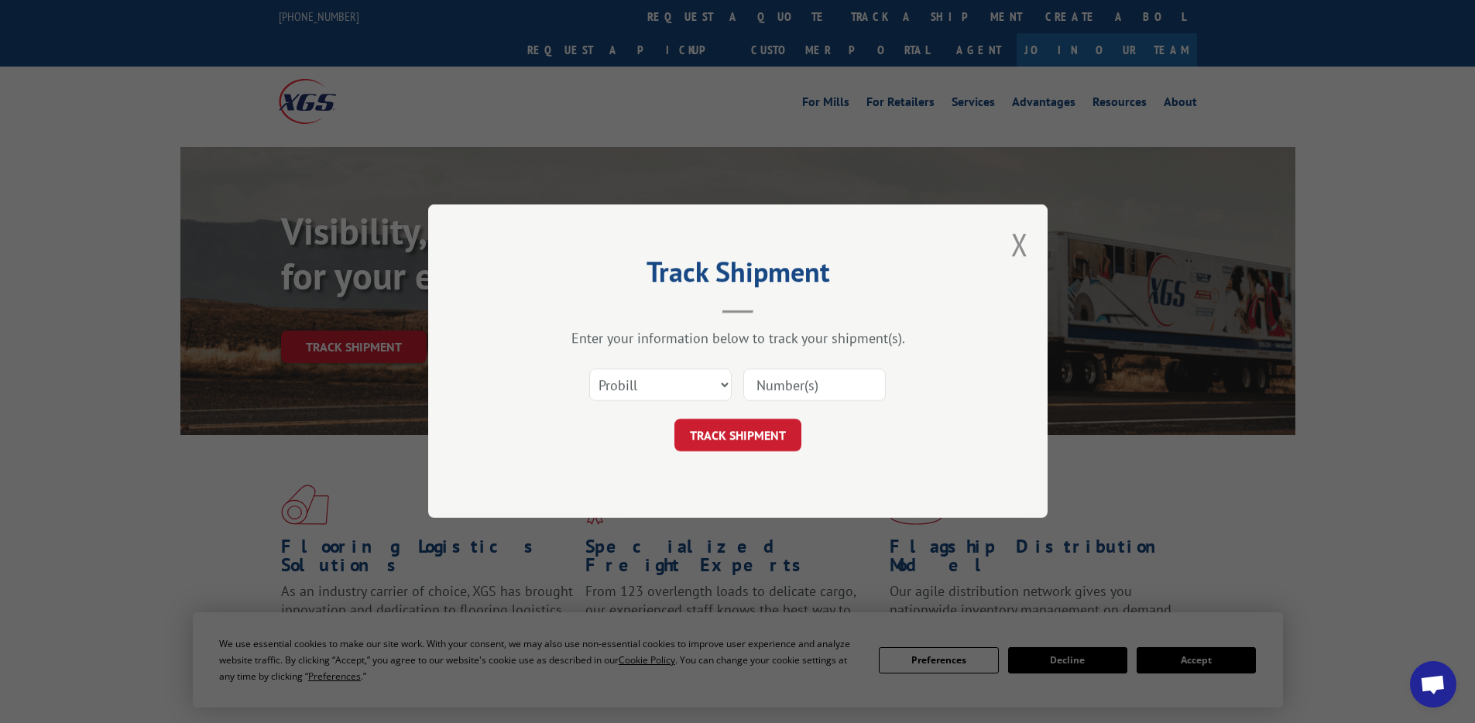
click at [1011, 240] on div "Track Shipment Enter your information below to track your shipment(s). Select c…" at bounding box center [738, 361] width 620 height 314
click at [1025, 252] on button "Close modal" at bounding box center [1019, 244] width 17 height 41
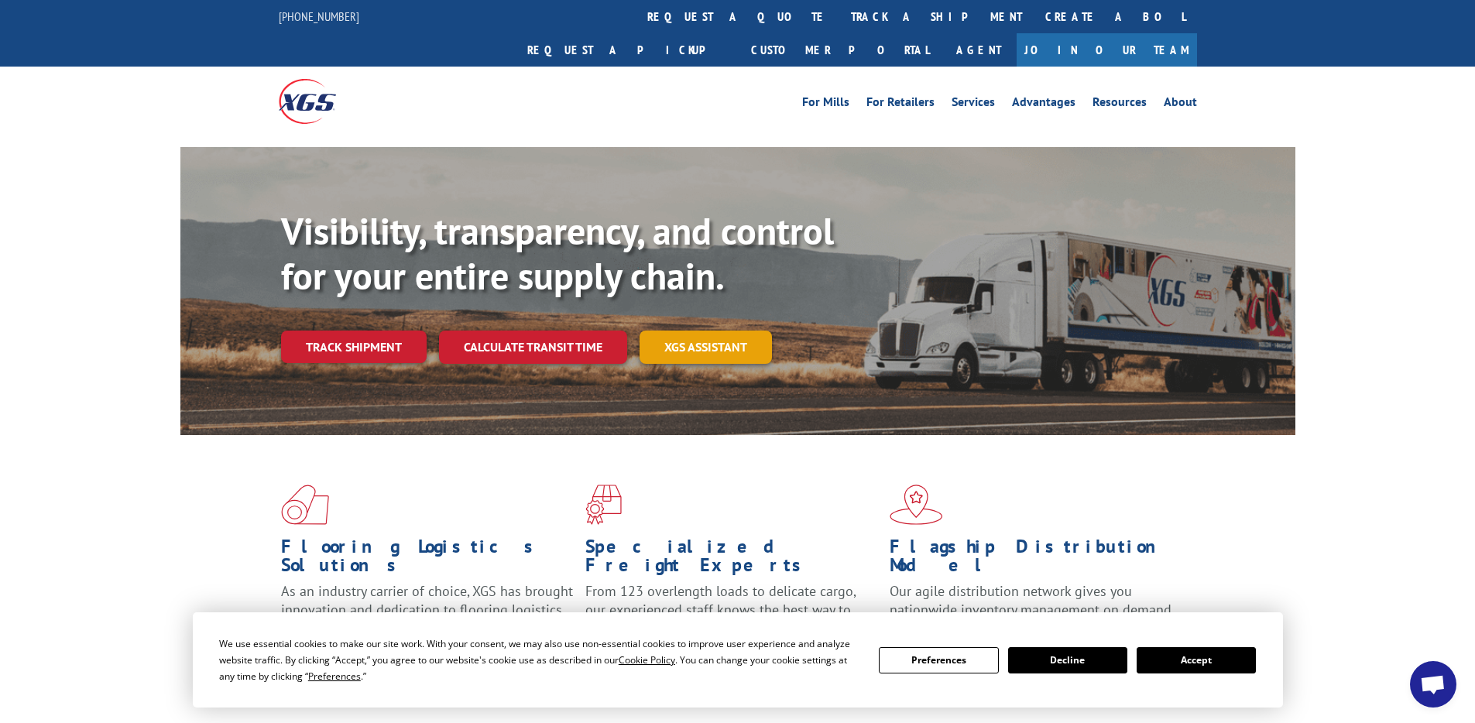
click at [699, 331] on link "XGS ASSISTANT" at bounding box center [706, 347] width 132 height 33
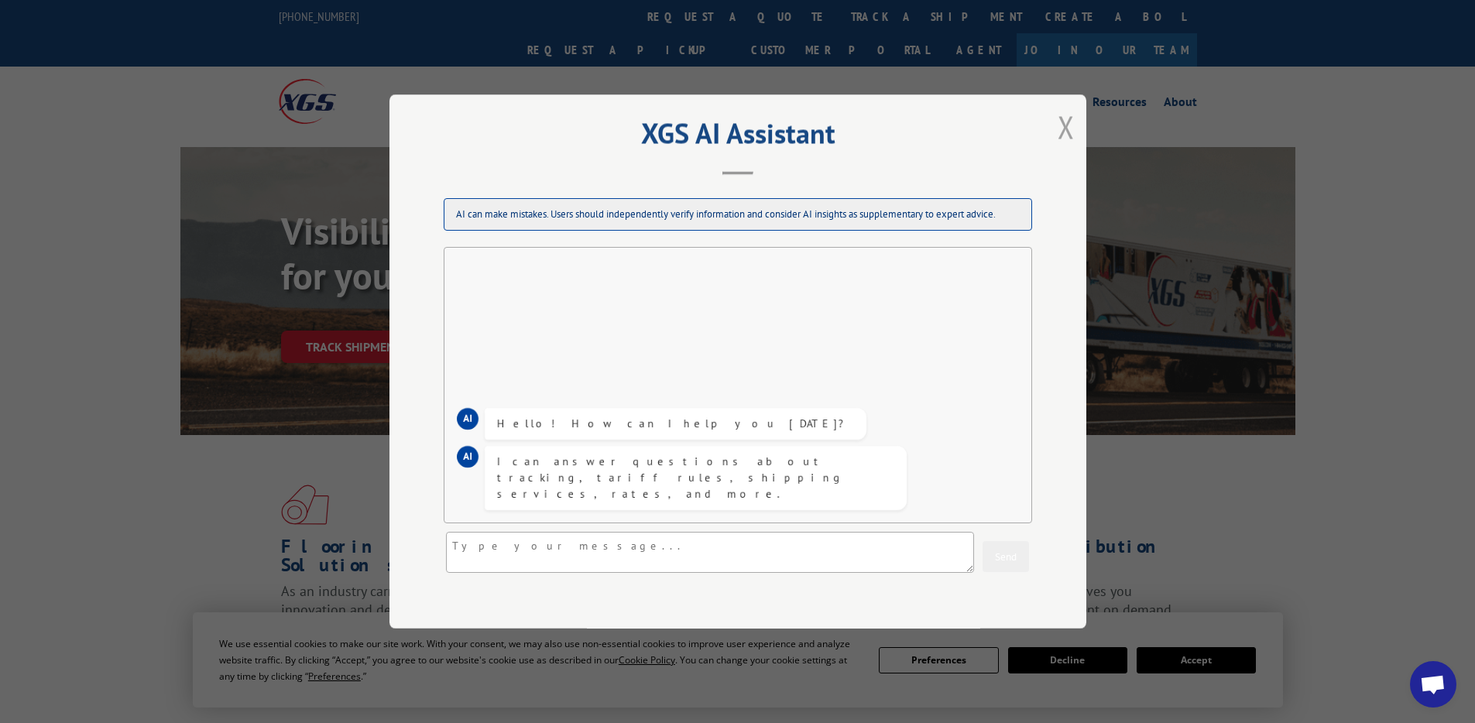
click at [1058, 122] on button "Close modal" at bounding box center [1066, 126] width 17 height 41
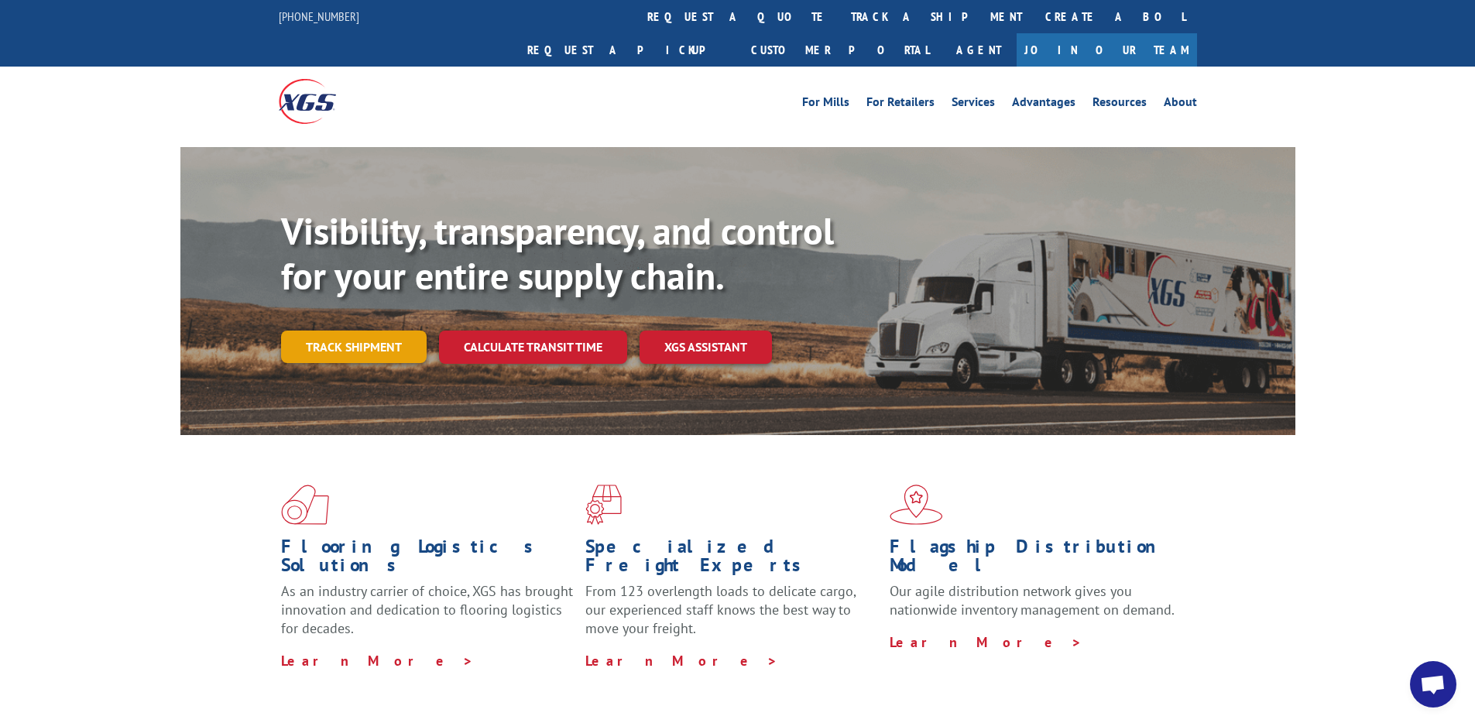
click at [367, 331] on link "Track shipment" at bounding box center [354, 347] width 146 height 33
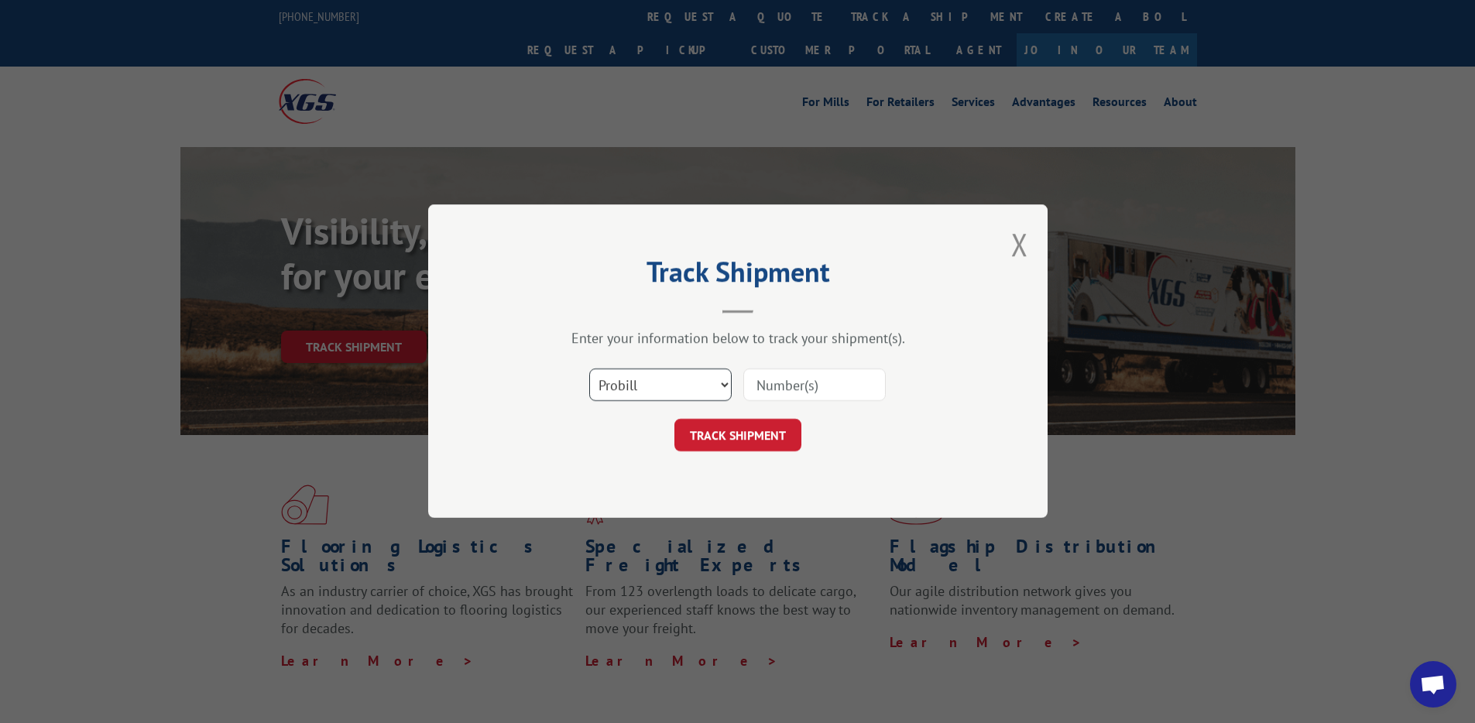
click at [683, 388] on select "Select category... Probill BOL PO" at bounding box center [660, 385] width 142 height 33
click at [633, 391] on select "Select category... Probill BOL PO" at bounding box center [660, 385] width 142 height 33
click at [644, 390] on select "Select category... Probill BOL PO" at bounding box center [660, 385] width 142 height 33
click at [589, 369] on select "Select category... Probill BOL PO" at bounding box center [660, 385] width 142 height 33
click at [798, 385] on input at bounding box center [814, 385] width 142 height 33
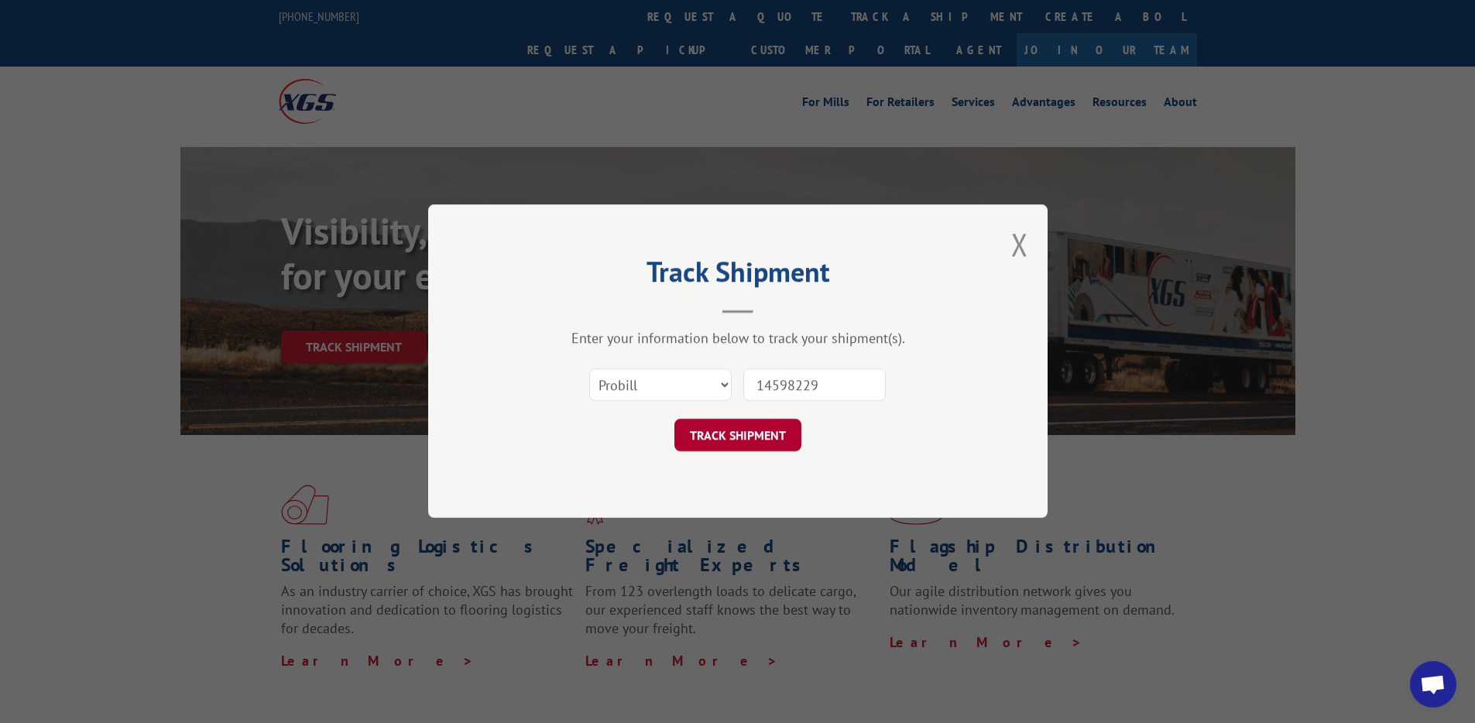
type input "14598229"
click at [677, 435] on button "TRACK SHIPMENT" at bounding box center [738, 436] width 127 height 33
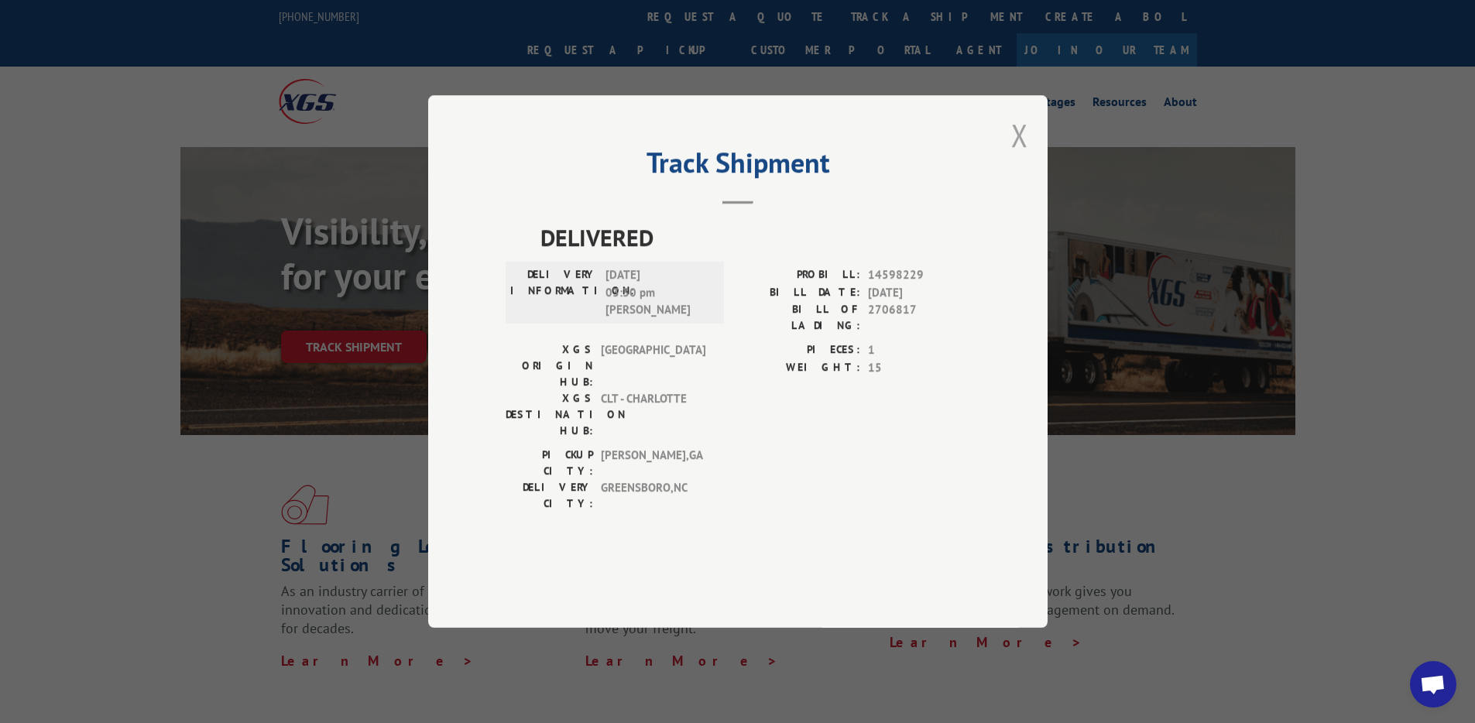
click at [1023, 156] on button "Close modal" at bounding box center [1019, 135] width 17 height 41
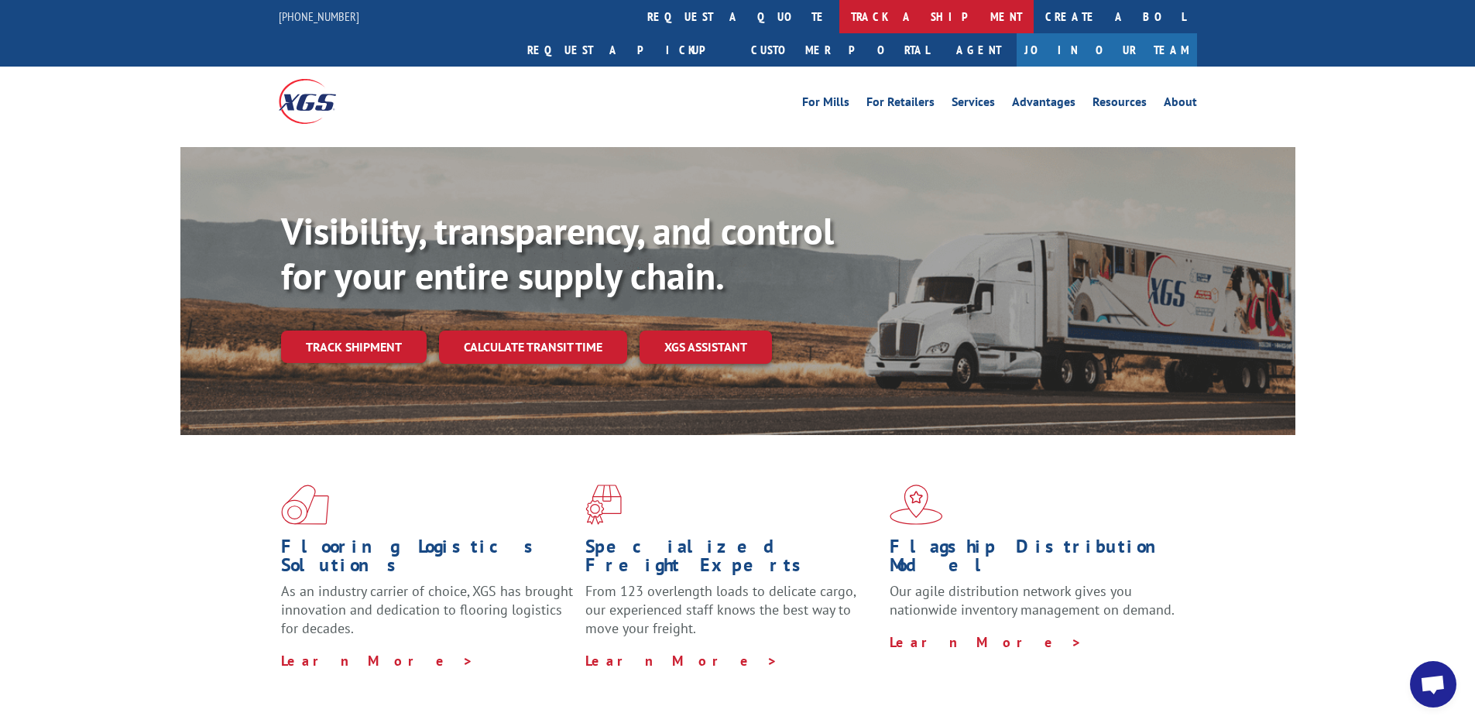
click at [839, 20] on link "track a shipment" at bounding box center [936, 16] width 194 height 33
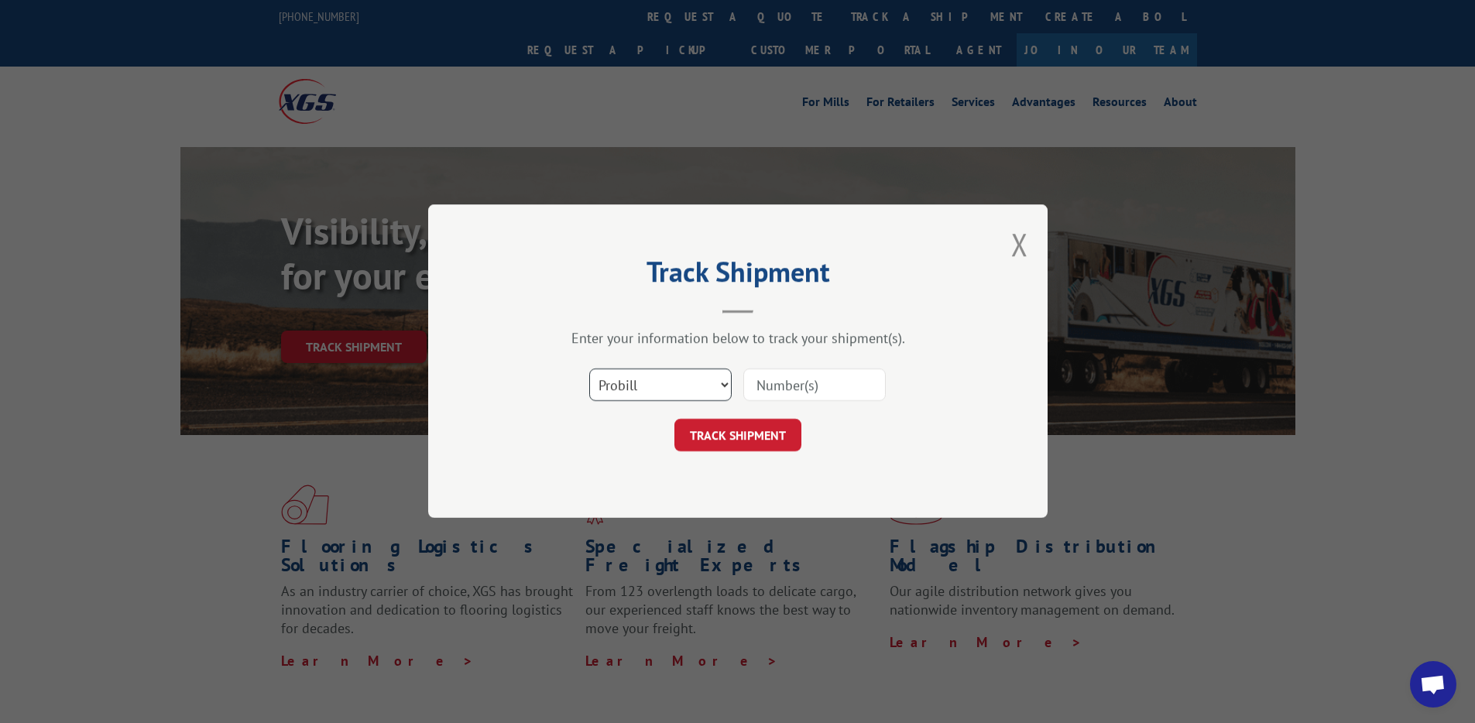
click at [658, 384] on select "Select category... Probill BOL PO" at bounding box center [660, 385] width 142 height 33
click at [795, 383] on input at bounding box center [814, 385] width 142 height 33
click at [1018, 235] on button "Close modal" at bounding box center [1019, 244] width 17 height 41
